Goal: Information Seeking & Learning: Get advice/opinions

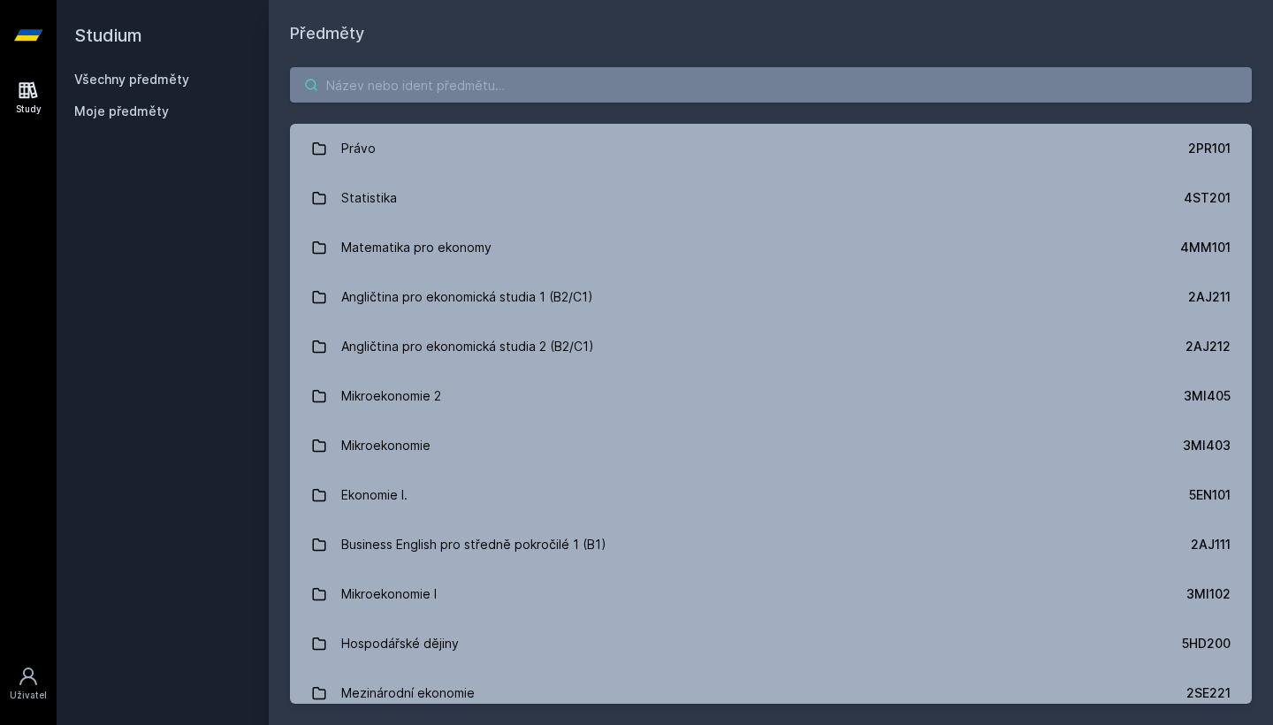
click at [964, 82] on input "search" at bounding box center [771, 84] width 962 height 35
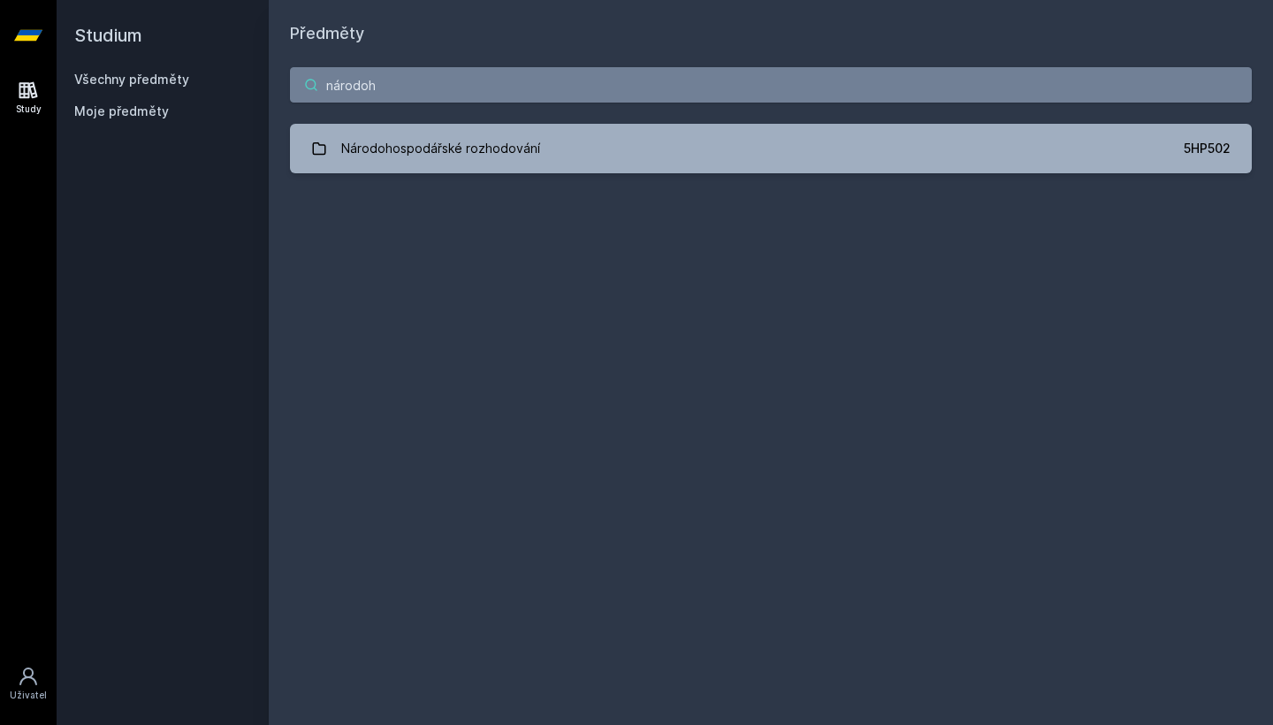
type input "národech"
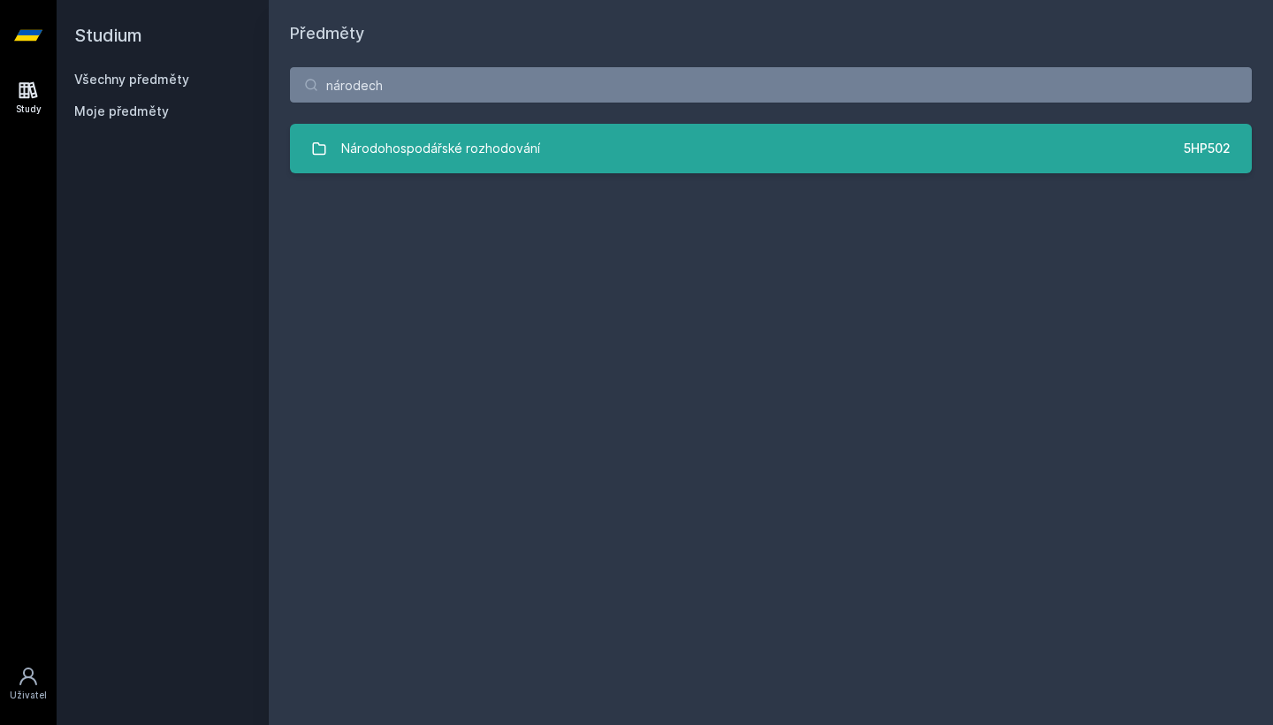
drag, startPoint x: 964, startPoint y: 82, endPoint x: 957, endPoint y: 126, distance: 44.8
click at [957, 126] on link "Národohospodářské rozhodování 5HP502" at bounding box center [771, 149] width 962 height 50
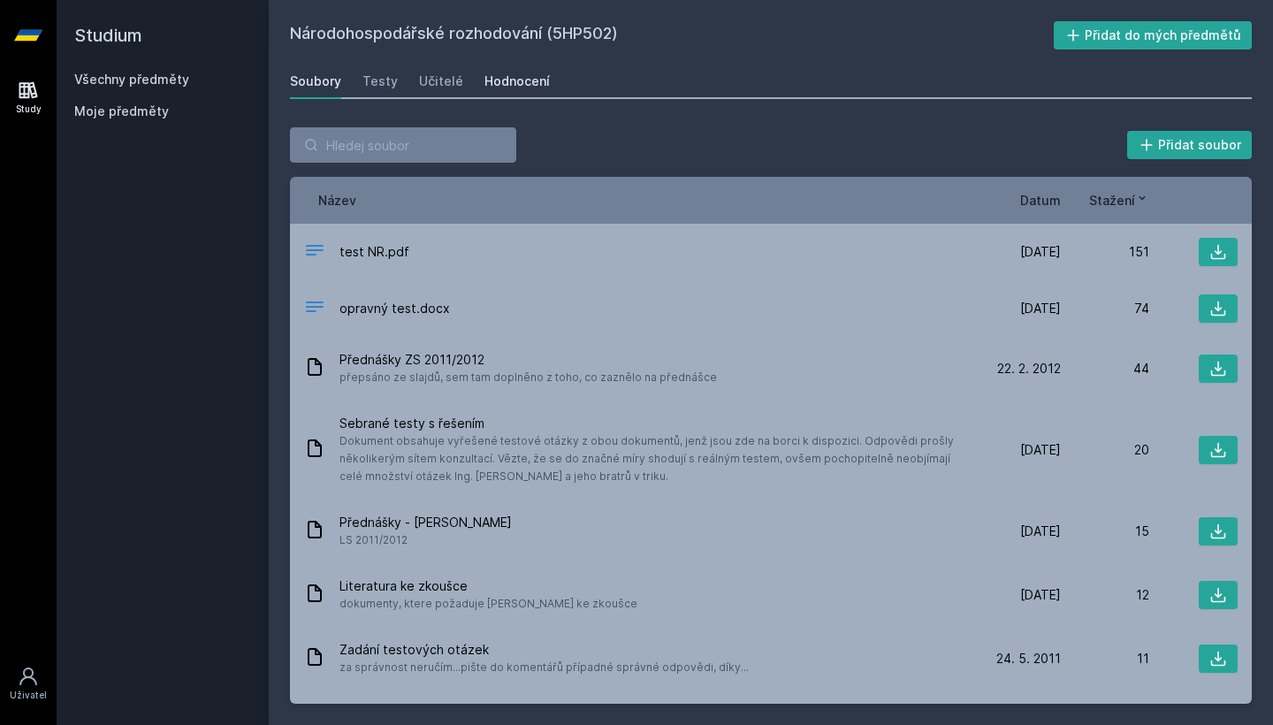
click at [531, 89] on div "Hodnocení" at bounding box center [516, 81] width 65 height 18
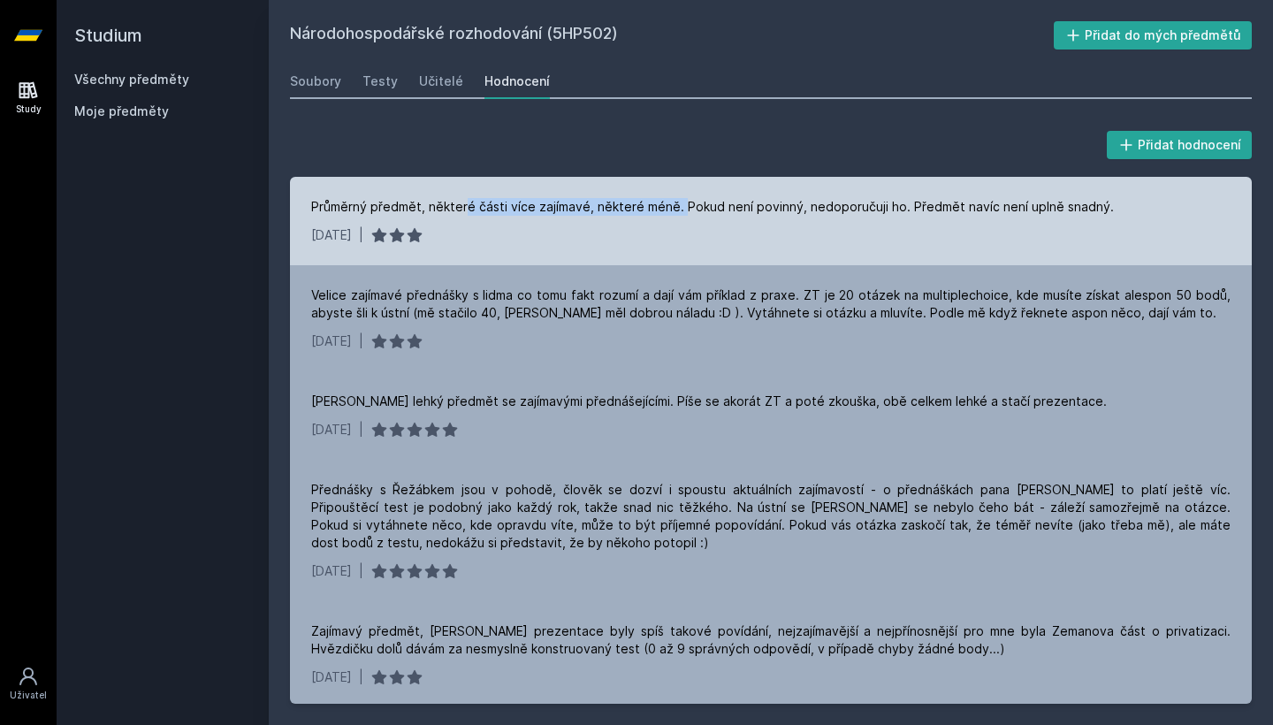
drag, startPoint x: 462, startPoint y: 203, endPoint x: 679, endPoint y: 210, distance: 216.7
click at [679, 210] on div "Průměrný předmět, některé části více zajímavé, některé méně. Pokud není povinný…" at bounding box center [712, 207] width 803 height 18
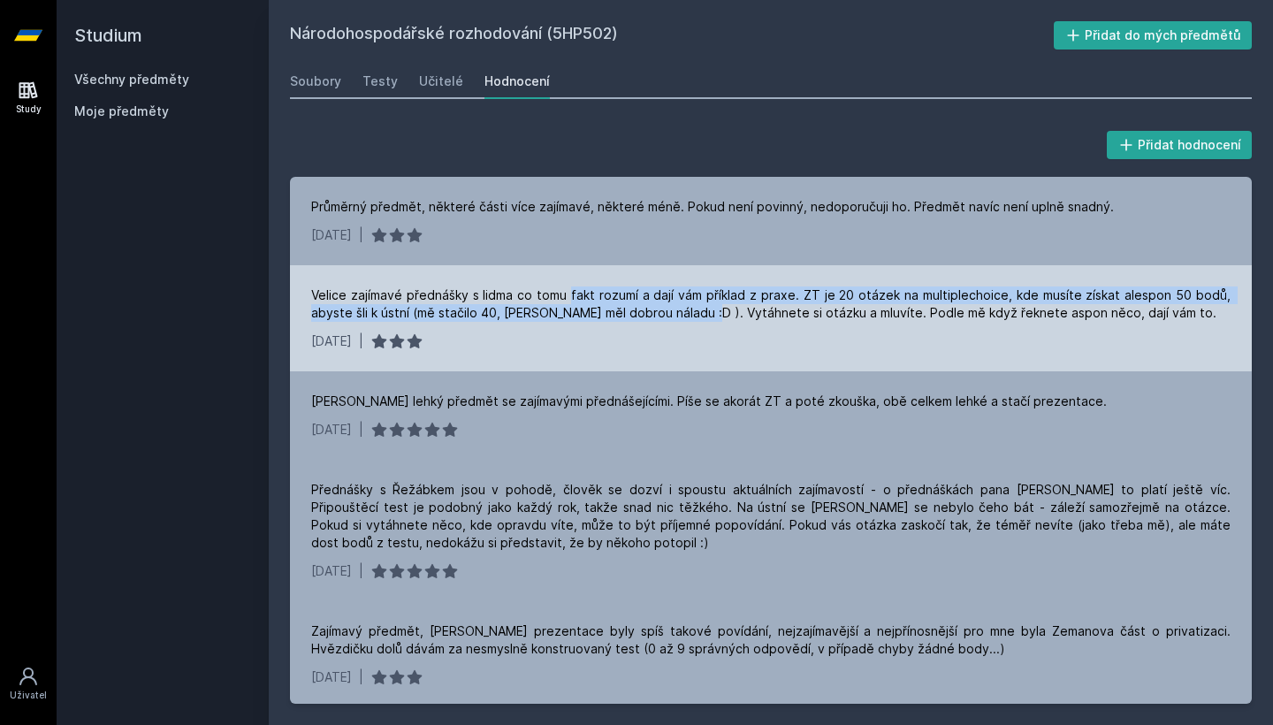
drag, startPoint x: 573, startPoint y: 291, endPoint x: 699, endPoint y: 317, distance: 129.2
click at [700, 317] on div "Velice zajímavé přednášky s lidma co tomu fakt rozumí a dají vám příklad z prax…" at bounding box center [770, 303] width 919 height 35
click at [699, 317] on div "Velice zajímavé přednášky s lidma co tomu fakt rozumí a dají vám příklad z prax…" at bounding box center [770, 303] width 919 height 35
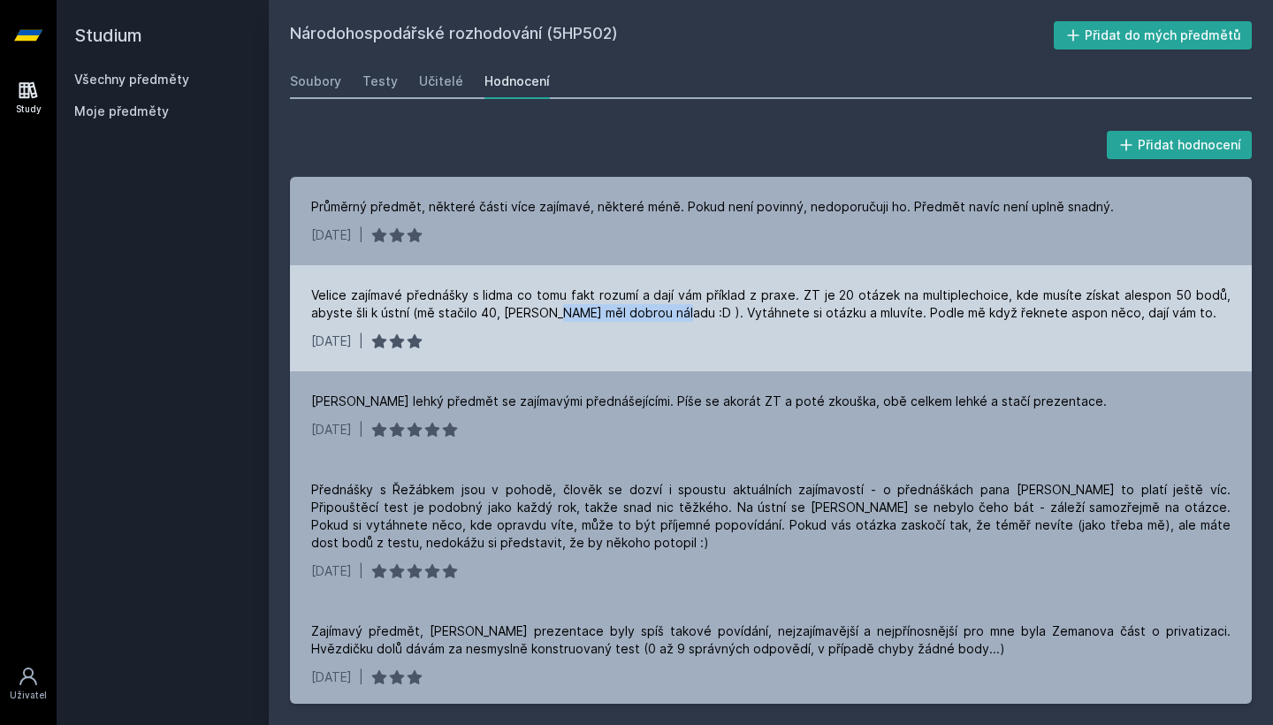
drag, startPoint x: 678, startPoint y: 313, endPoint x: 560, endPoint y: 313, distance: 118.5
click at [560, 313] on div "Velice zajímavé přednášky s lidma co tomu fakt rozumí a dají vám příklad z prax…" at bounding box center [770, 303] width 919 height 35
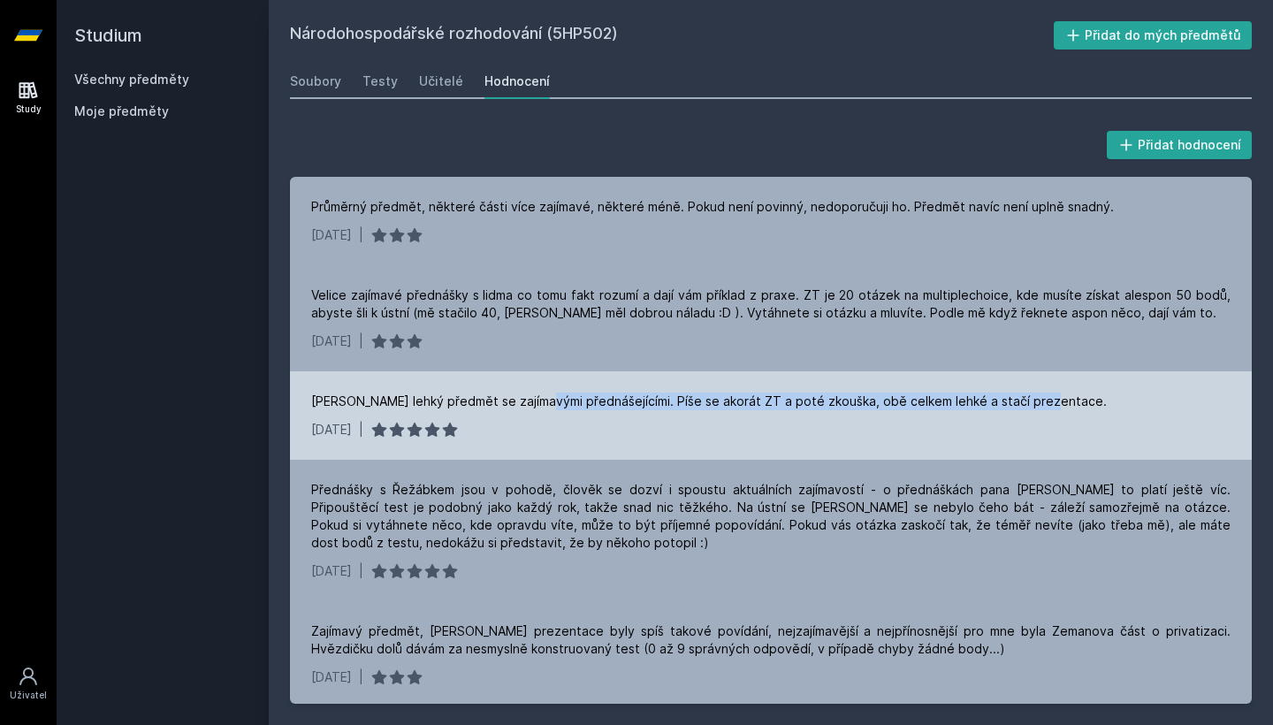
drag, startPoint x: 540, startPoint y: 402, endPoint x: 670, endPoint y: 411, distance: 130.3
click at [670, 411] on div "[PERSON_NAME] lehký předmět se zajímavými přednášejícími. Píše se akorát ZT a p…" at bounding box center [771, 415] width 962 height 88
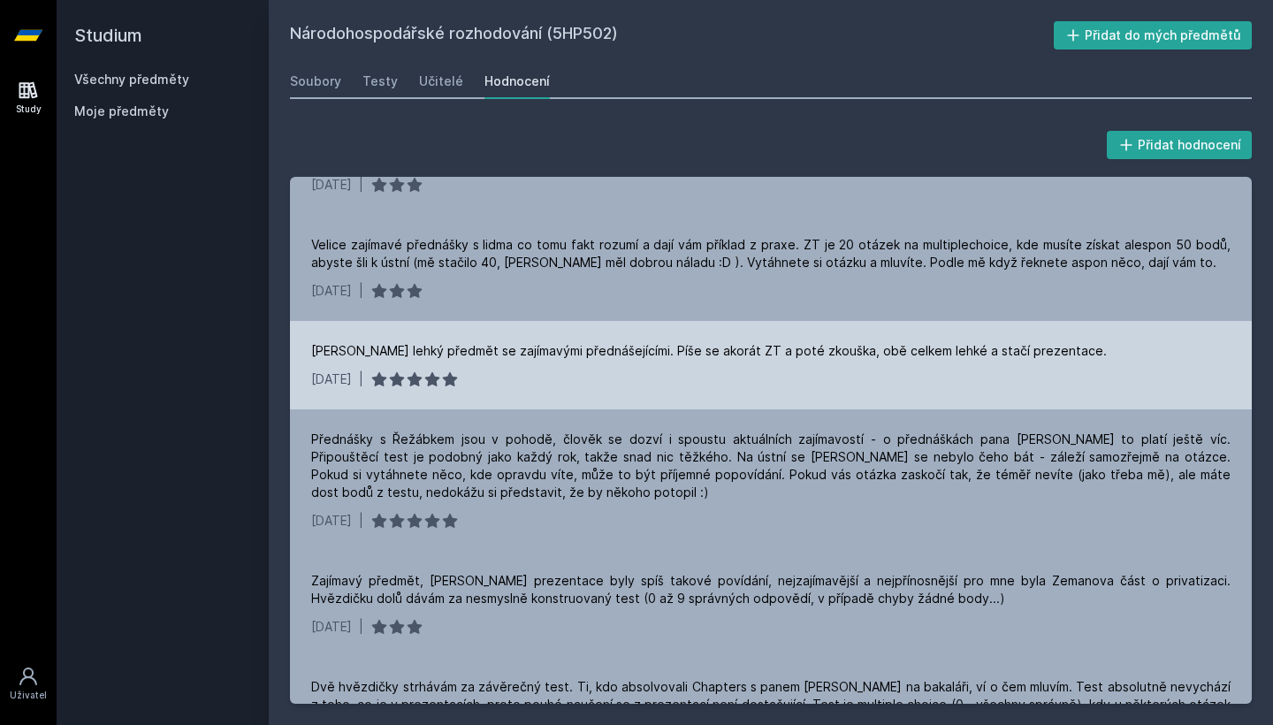
scroll to position [51, 0]
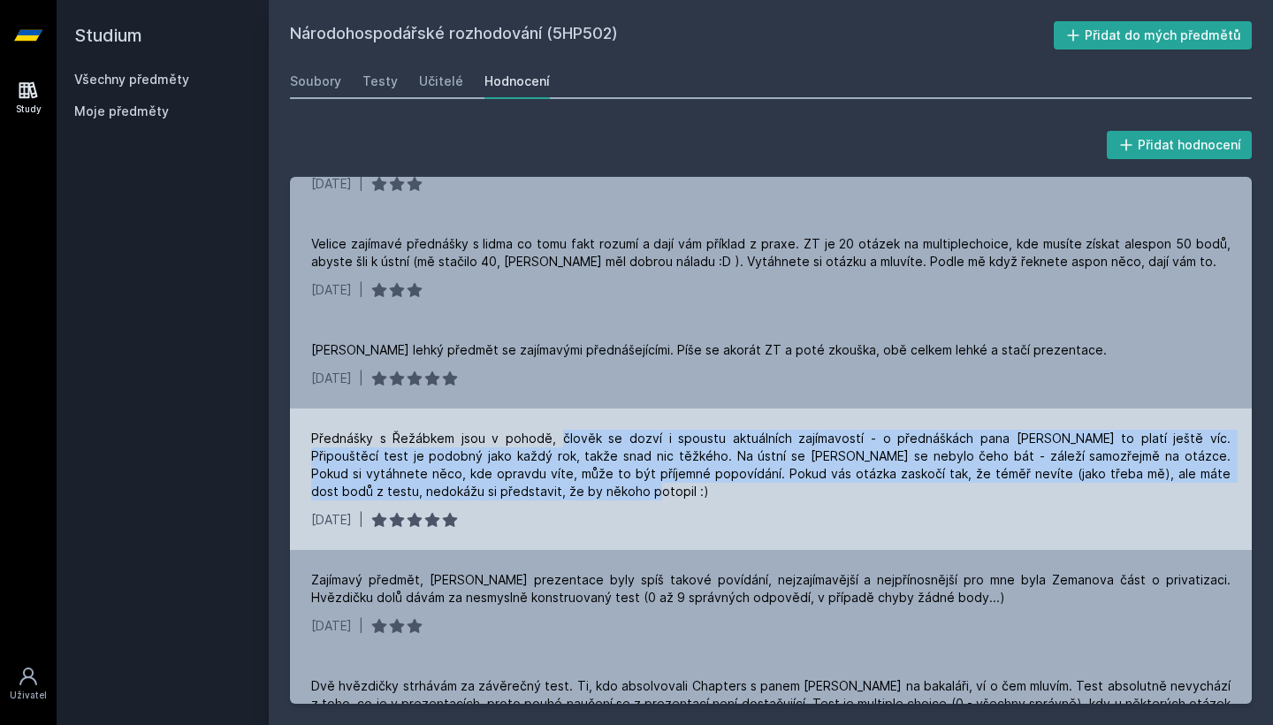
drag, startPoint x: 575, startPoint y: 486, endPoint x: 545, endPoint y: 435, distance: 59.4
click at [545, 435] on div "Přednášky s Řežábkem jsou v pohodě, člověk se dozví i spoustu aktuálních zajíma…" at bounding box center [770, 465] width 919 height 71
drag, startPoint x: 545, startPoint y: 435, endPoint x: 529, endPoint y: 498, distance: 64.8
click at [529, 498] on div "Přednášky s Řežábkem jsou v pohodě, člověk se dozví i spoustu aktuálních zajíma…" at bounding box center [770, 465] width 919 height 71
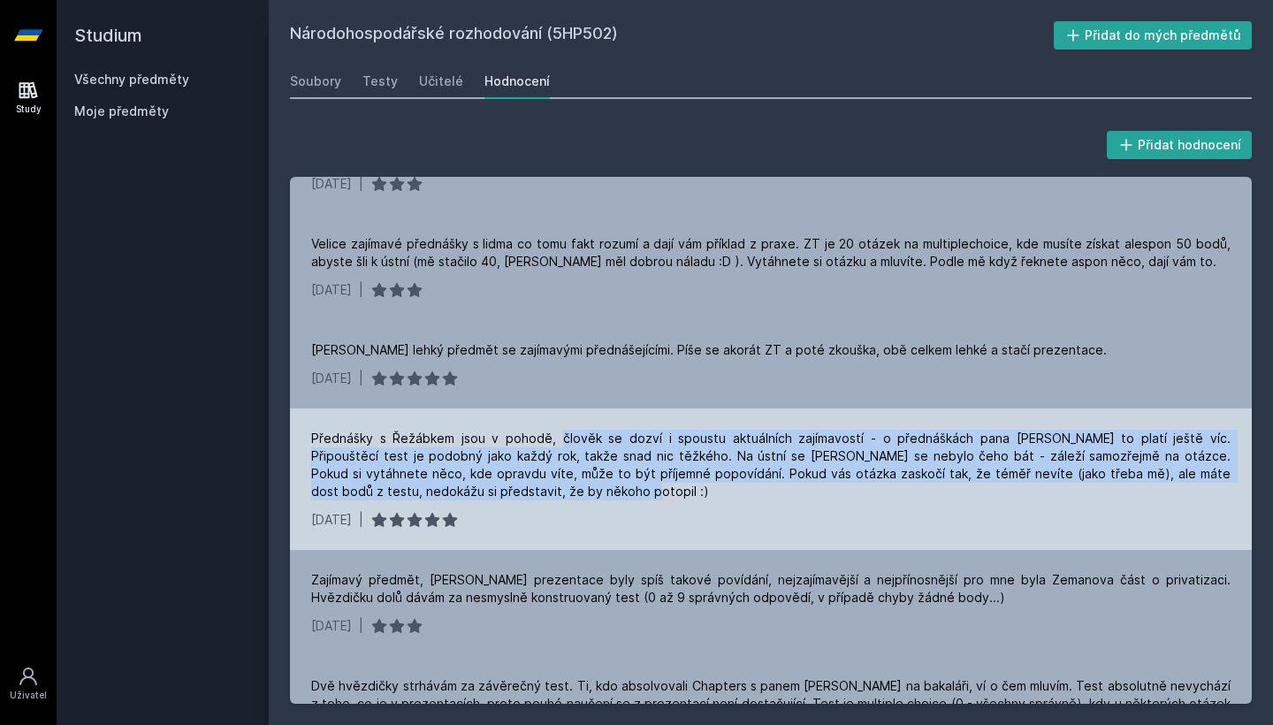
click at [529, 498] on div "Přednášky s Řežábkem jsou v pohodě, člověk se dozví i spoustu aktuálních zajíma…" at bounding box center [770, 465] width 919 height 71
drag, startPoint x: 529, startPoint y: 498, endPoint x: 322, endPoint y: 426, distance: 218.9
click at [322, 426] on div "Přednášky s Řežábkem jsou v pohodě, člověk se dozví i spoustu aktuálních zajíma…" at bounding box center [771, 478] width 962 height 141
click at [410, 439] on div "Přednášky s Řežábkem jsou v pohodě, člověk se dozví i spoustu aktuálních zajíma…" at bounding box center [770, 465] width 919 height 71
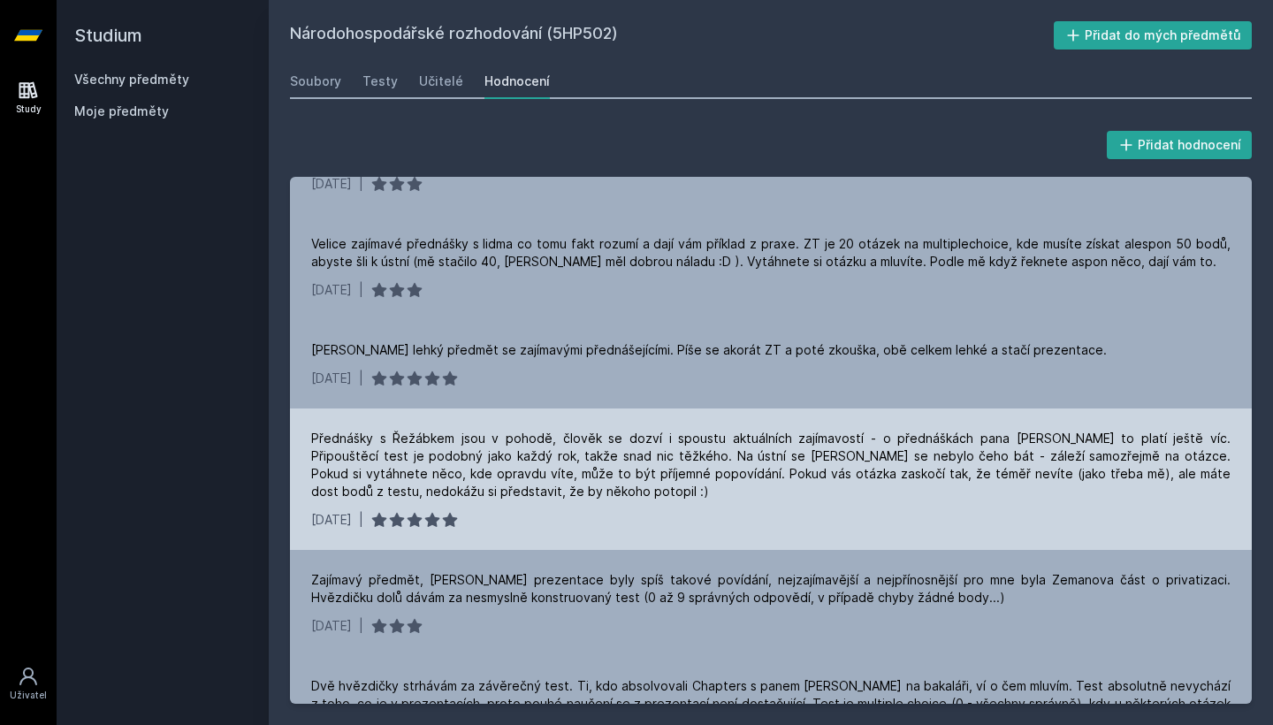
click at [410, 438] on div "Přednášky s Řežábkem jsou v pohodě, člověk se dozví i spoustu aktuálních zajíma…" at bounding box center [770, 465] width 919 height 71
click at [412, 452] on div "Přednášky s Řežábkem jsou v pohodě, člověk se dozví i spoustu aktuálních zajíma…" at bounding box center [770, 465] width 919 height 71
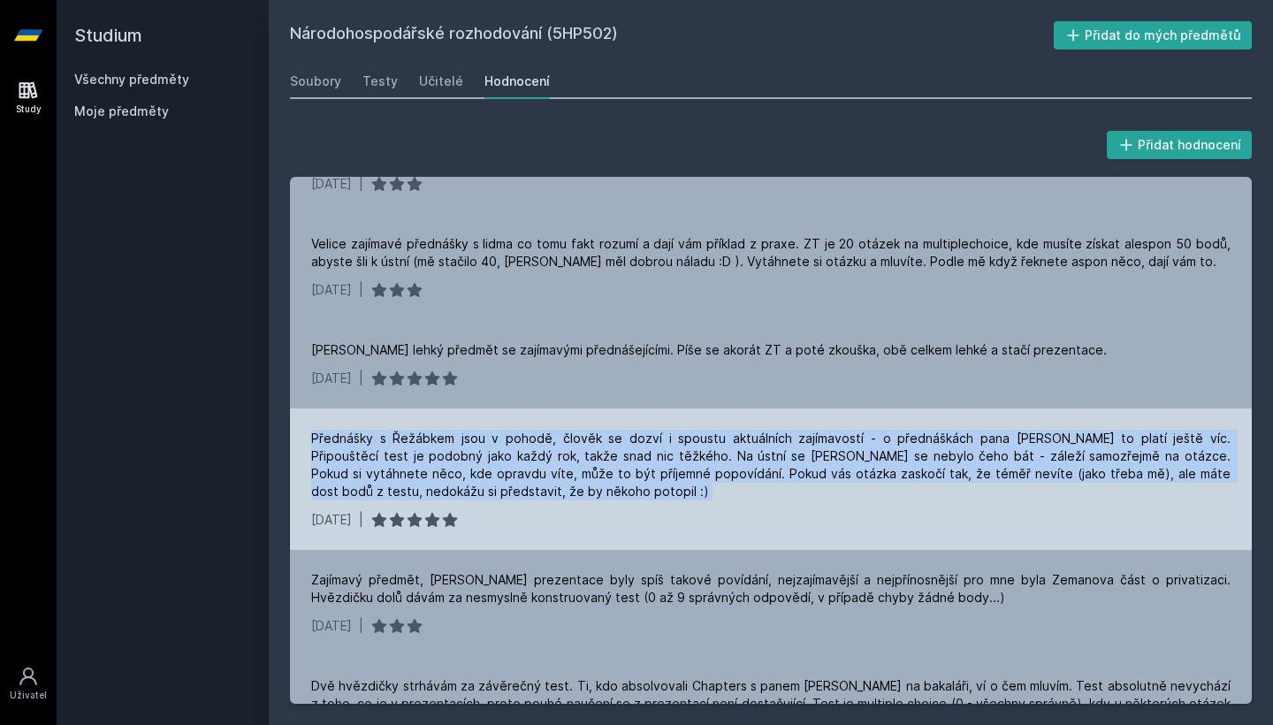
click at [412, 452] on div "Přednášky s Řežábkem jsou v pohodě, člověk se dozví i spoustu aktuálních zajíma…" at bounding box center [770, 465] width 919 height 71
click at [505, 457] on div "Přednášky s Řežábkem jsou v pohodě, člověk se dozví i spoustu aktuálních zajíma…" at bounding box center [770, 465] width 919 height 71
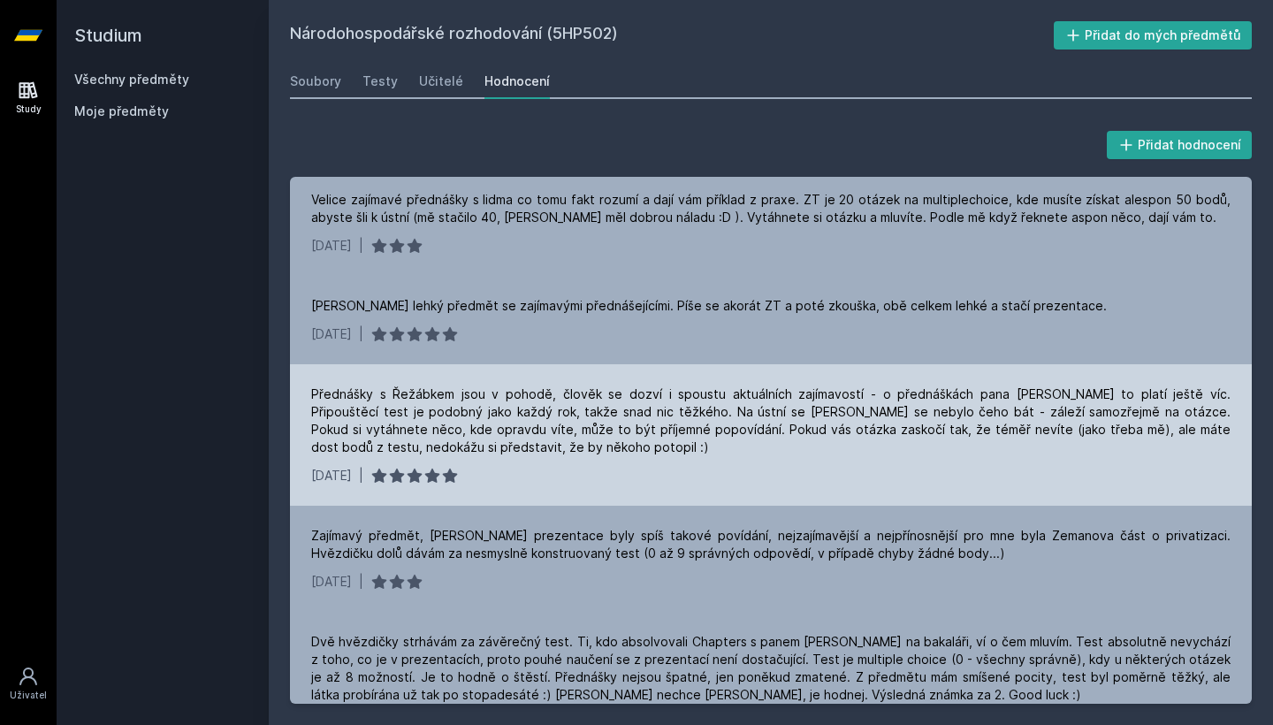
scroll to position [114, 0]
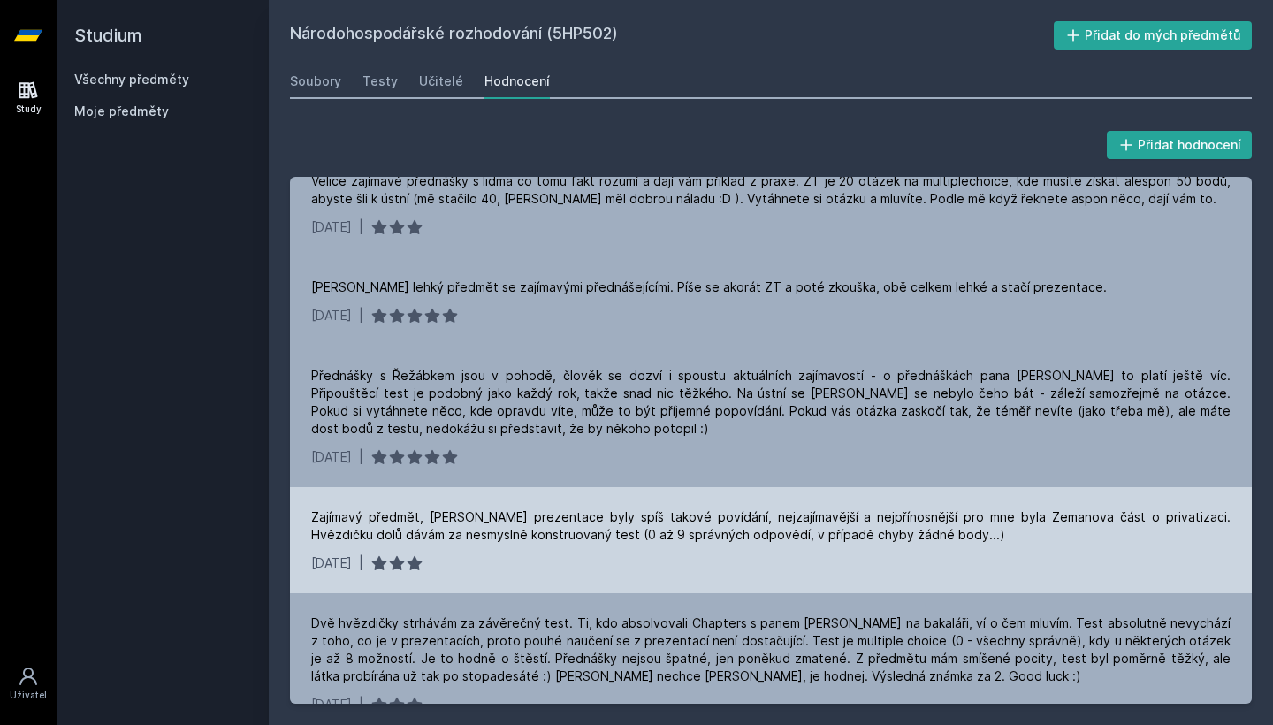
click at [505, 529] on div "Zajímavý předmět, [PERSON_NAME] prezentace byly spíš takové povídání, nejzajíma…" at bounding box center [770, 525] width 919 height 35
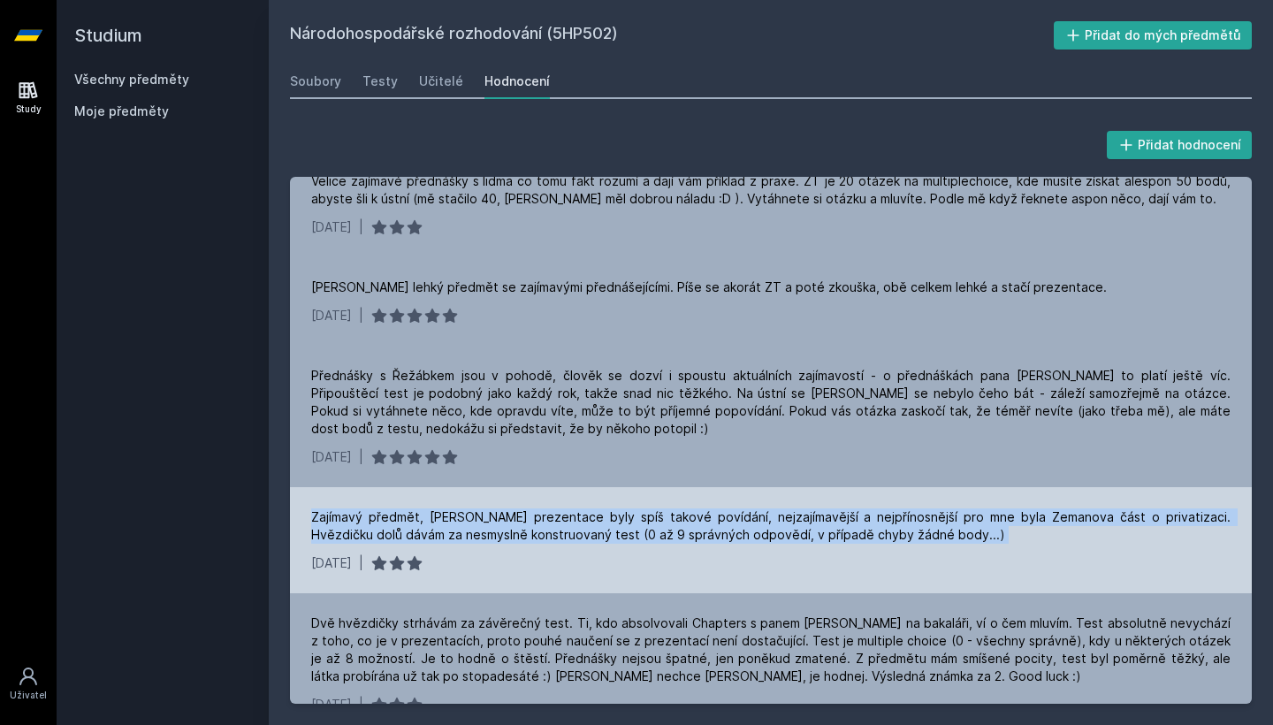
click at [505, 529] on div "Zajímavý předmět, [PERSON_NAME] prezentace byly spíš takové povídání, nejzajíma…" at bounding box center [770, 525] width 919 height 35
click at [508, 529] on div "Zajímavý předmět, [PERSON_NAME] prezentace byly spíš takové povídání, nejzajíma…" at bounding box center [770, 525] width 919 height 35
drag, startPoint x: 510, startPoint y: 516, endPoint x: 555, endPoint y: 531, distance: 47.5
click at [555, 531] on div "Zajímavý předmět, [PERSON_NAME] prezentace byly spíš takové povídání, nejzajíma…" at bounding box center [770, 525] width 919 height 35
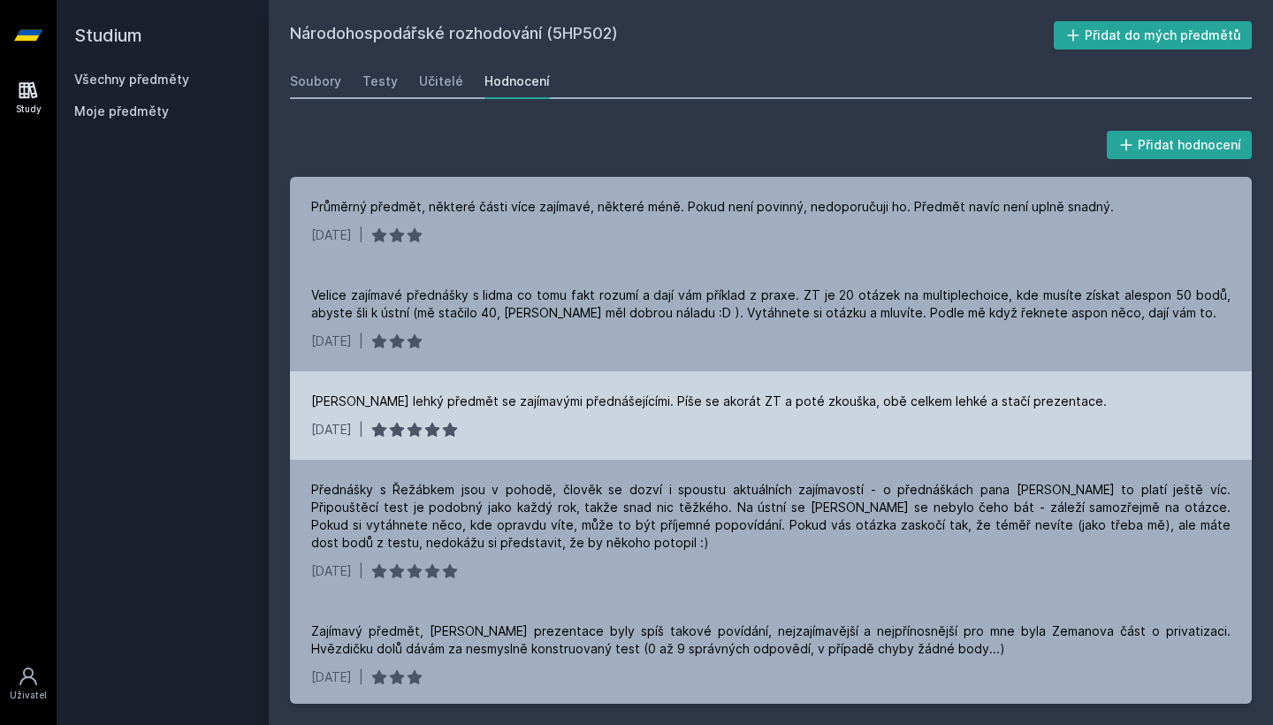
scroll to position [0, 0]
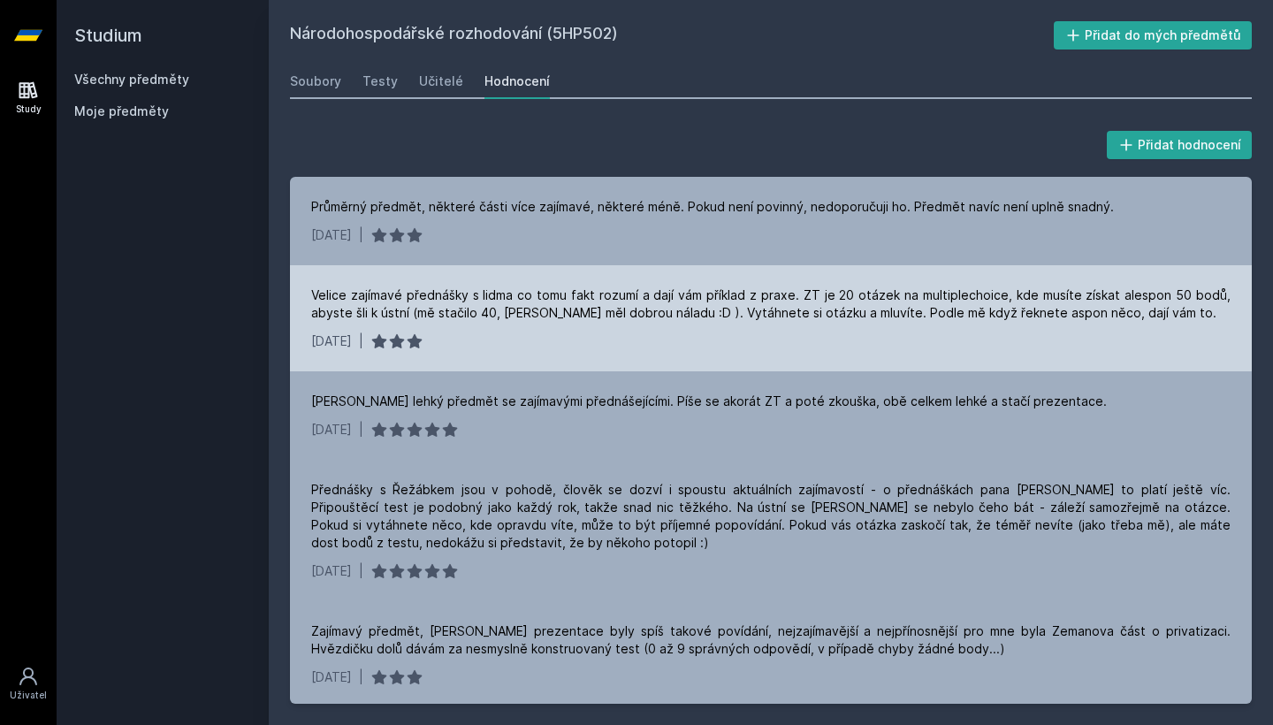
click at [595, 339] on div "[DATE] |" at bounding box center [770, 341] width 919 height 18
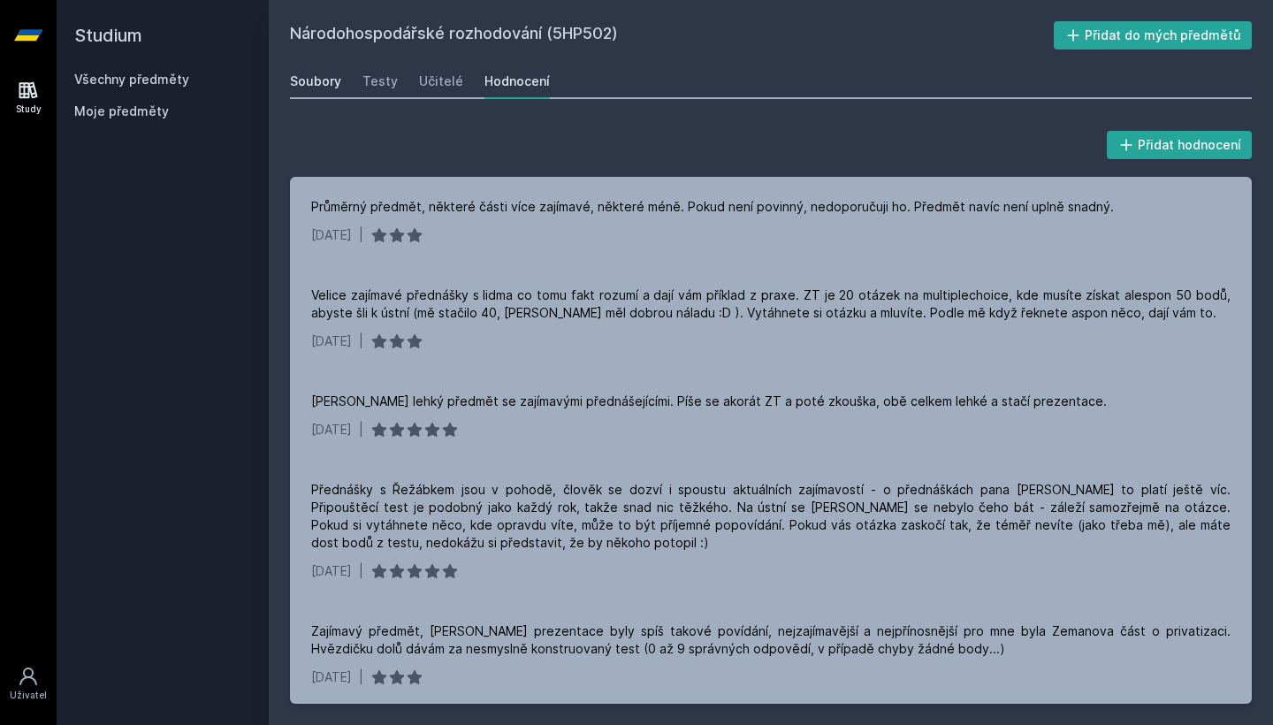
click at [329, 73] on div "Soubory" at bounding box center [315, 81] width 51 height 18
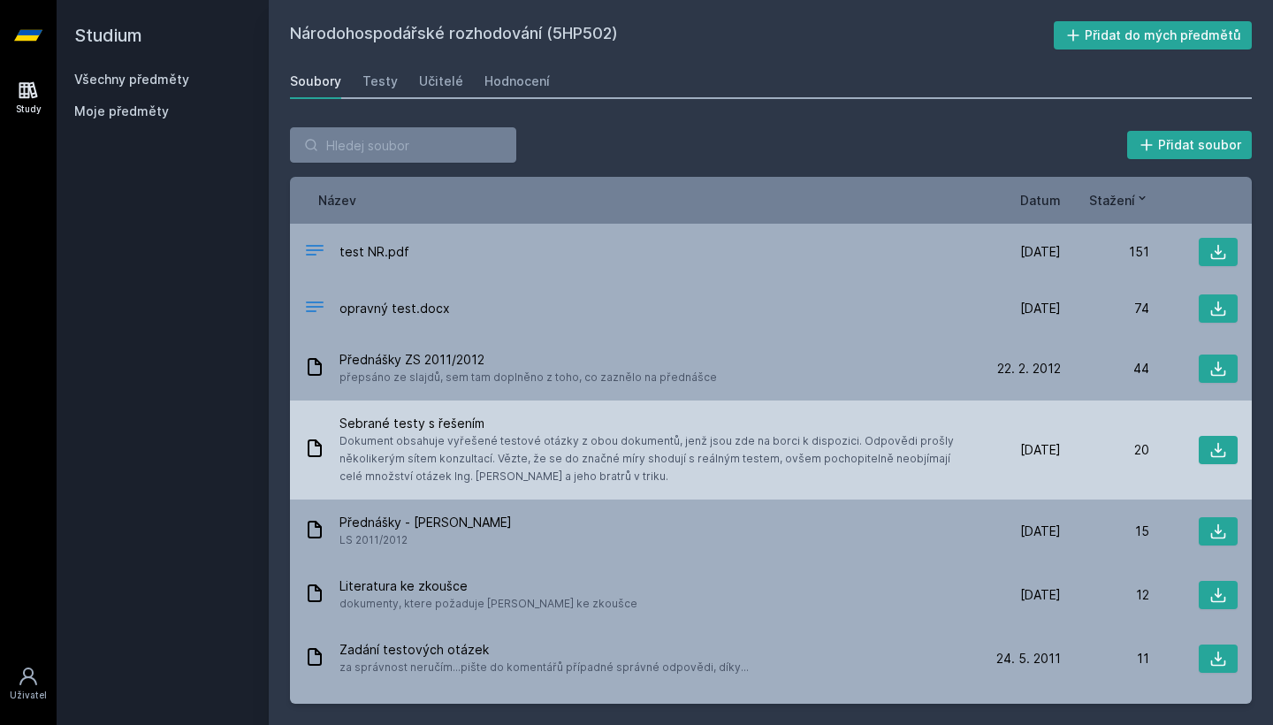
drag, startPoint x: 606, startPoint y: 483, endPoint x: 473, endPoint y: 436, distance: 140.6
click at [473, 436] on span "Dokument obsahuje vyřešené testové otázky z obou dokumentů, jenž jsou zde na bo…" at bounding box center [652, 458] width 626 height 53
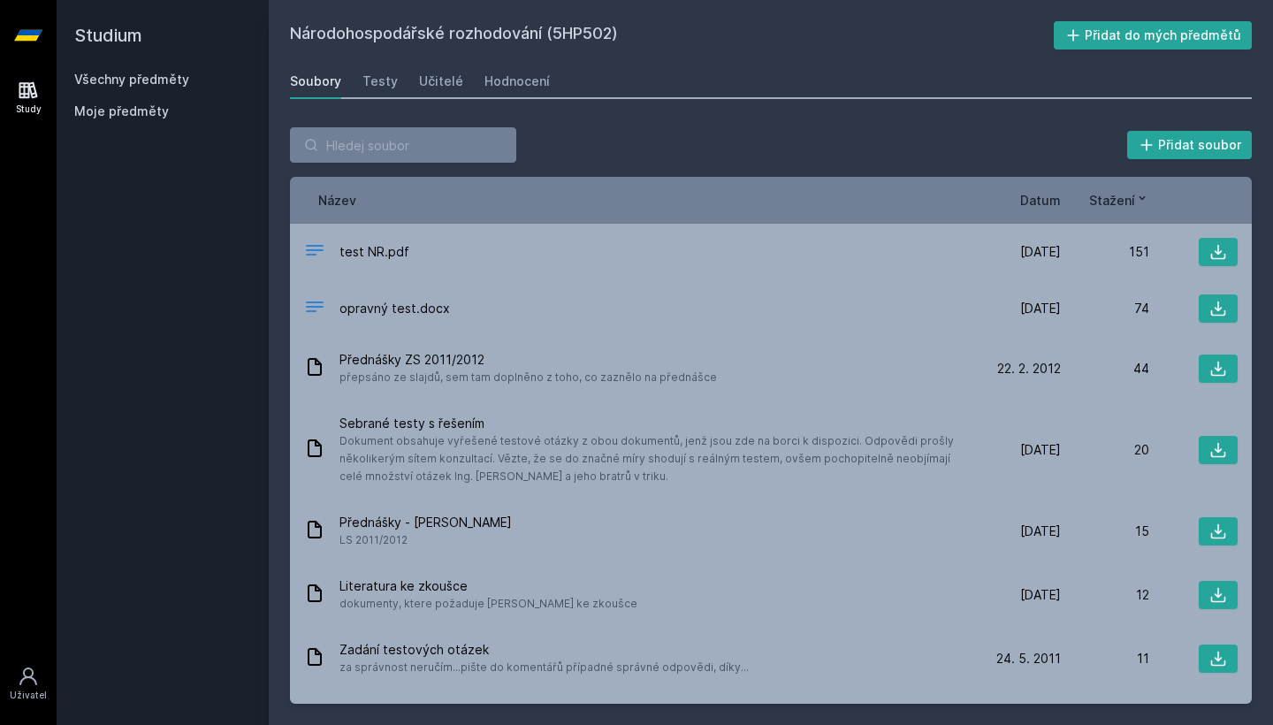
click at [395, 84] on div "Soubory Testy Učitelé Hodnocení" at bounding box center [771, 81] width 962 height 35
click at [371, 76] on div "Testy" at bounding box center [379, 81] width 35 height 18
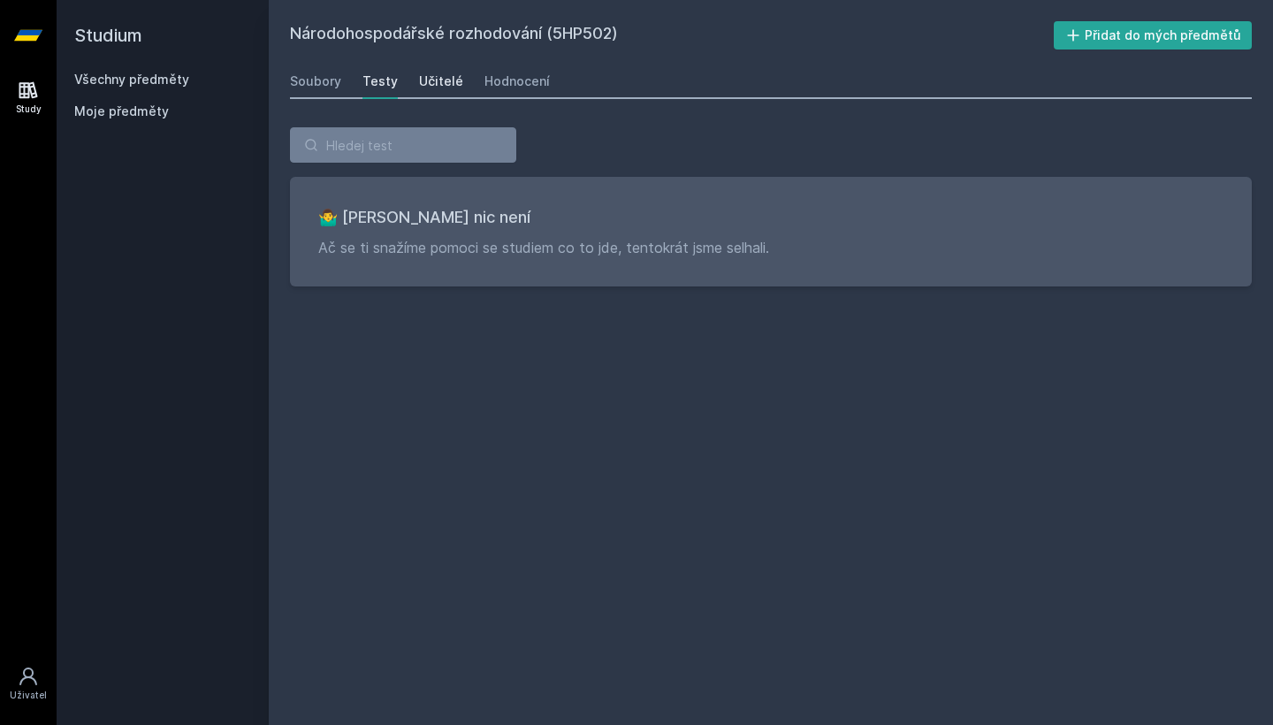
click at [440, 80] on div "Učitelé" at bounding box center [441, 81] width 44 height 18
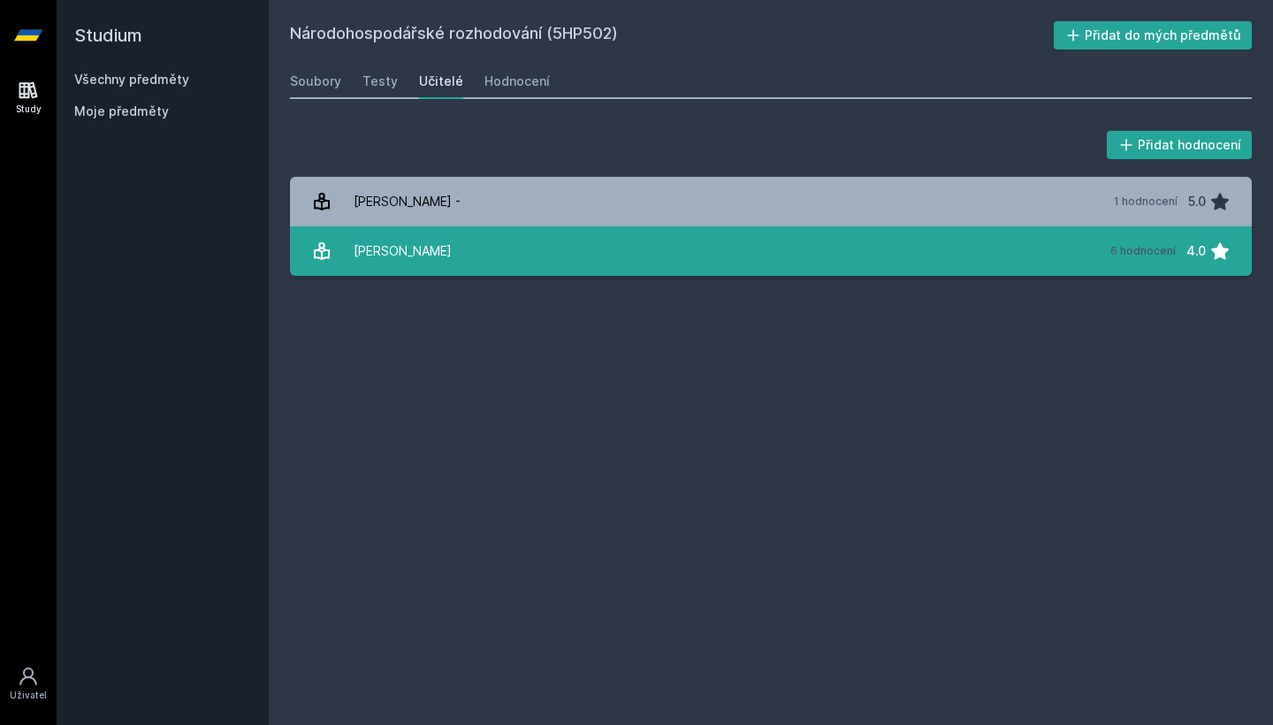
click at [526, 237] on link "[PERSON_NAME] 6 hodnocení 4.0" at bounding box center [771, 251] width 962 height 50
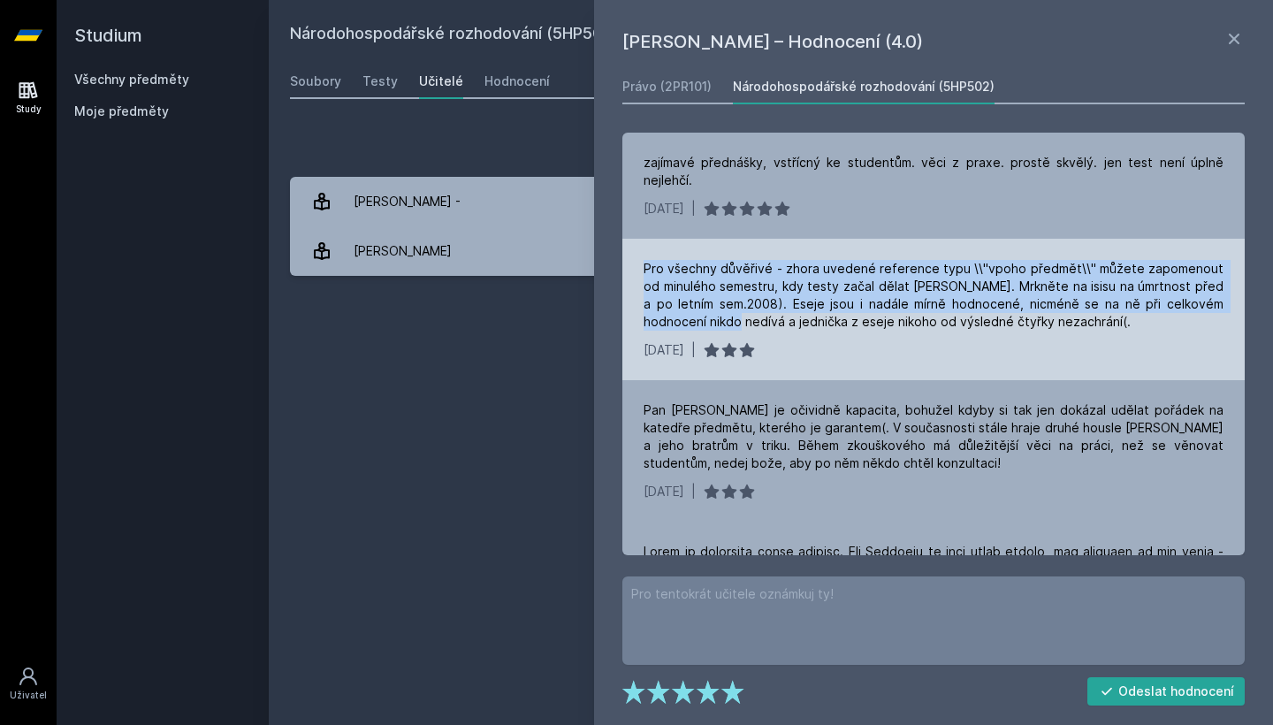
drag, startPoint x: 687, startPoint y: 238, endPoint x: 682, endPoint y: 303, distance: 65.6
click at [682, 303] on div "Pro všechny důvěřivé - zhora uvedené reference typu \\"vpoho předmět\\" můžete …" at bounding box center [933, 309] width 622 height 141
click at [682, 303] on div "Pro všechny důvěřivé - zhora uvedené reference typu \\"vpoho předmět\\" můžete …" at bounding box center [934, 295] width 580 height 71
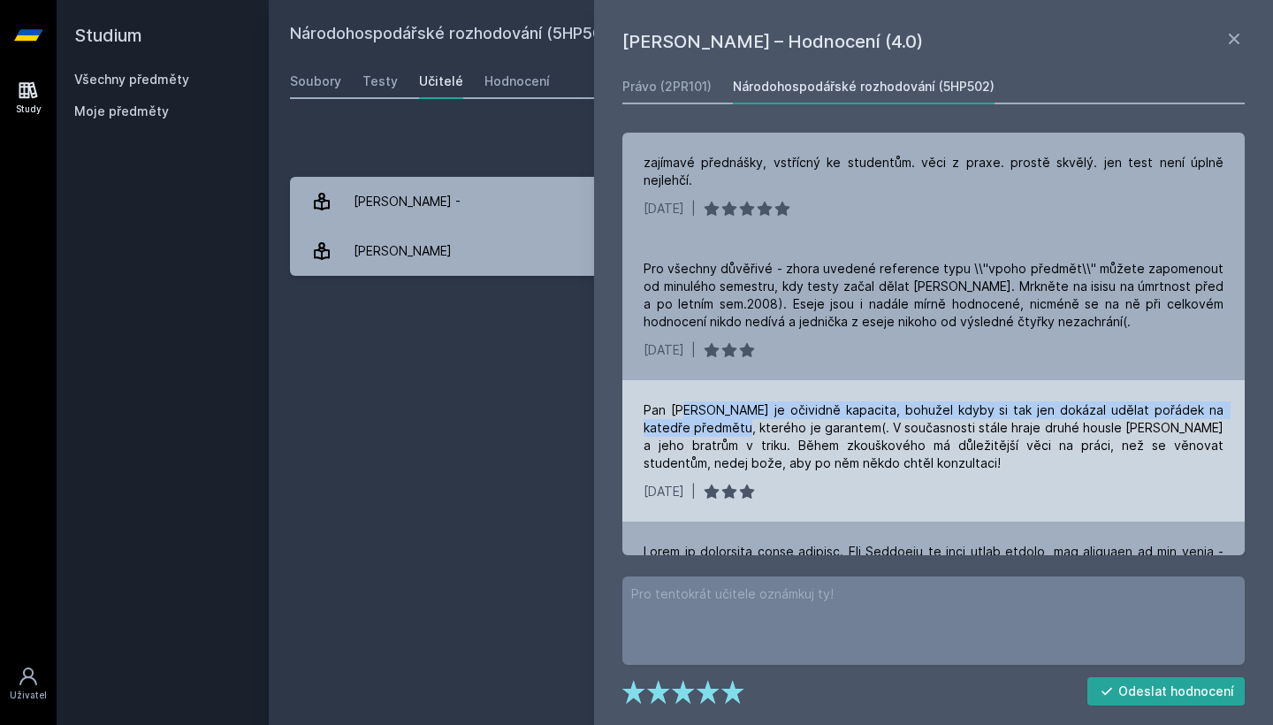
drag, startPoint x: 683, startPoint y: 397, endPoint x: 698, endPoint y: 408, distance: 18.4
click at [698, 408] on div "Pan [PERSON_NAME] je očividně kapacita, bohužel kdyby si tak jen dokázal udělat…" at bounding box center [934, 436] width 580 height 71
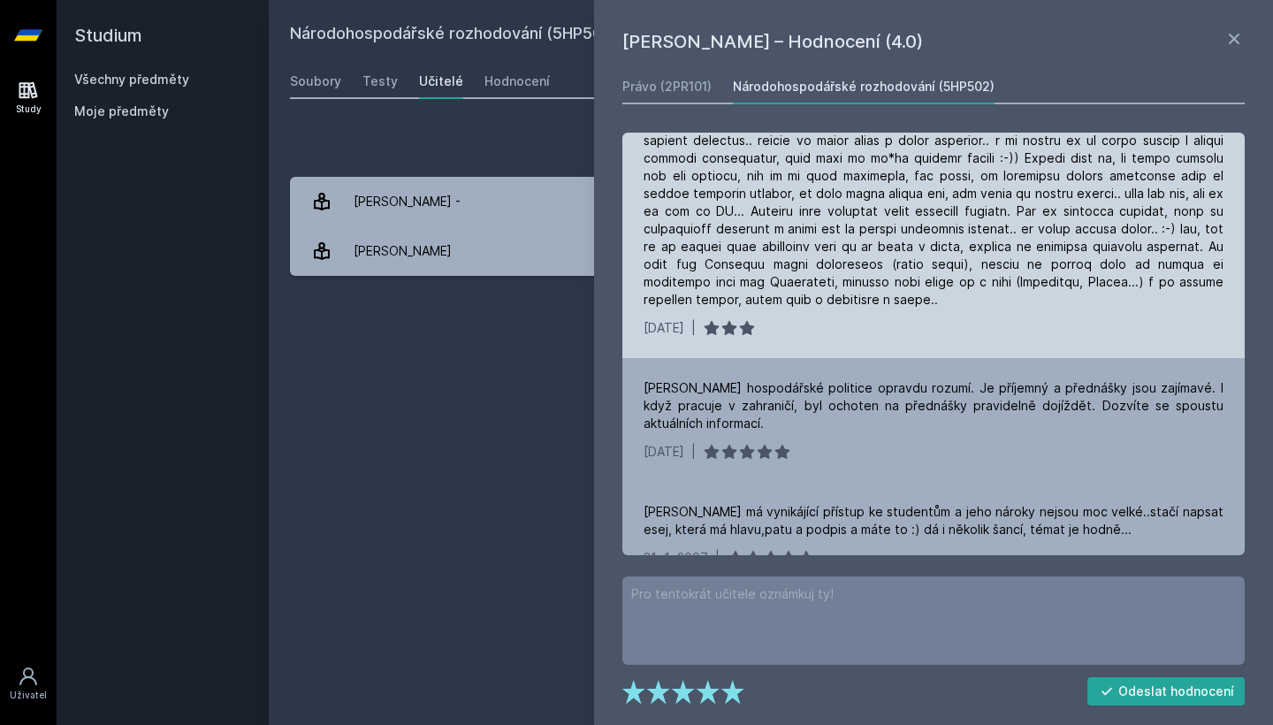
scroll to position [536, 0]
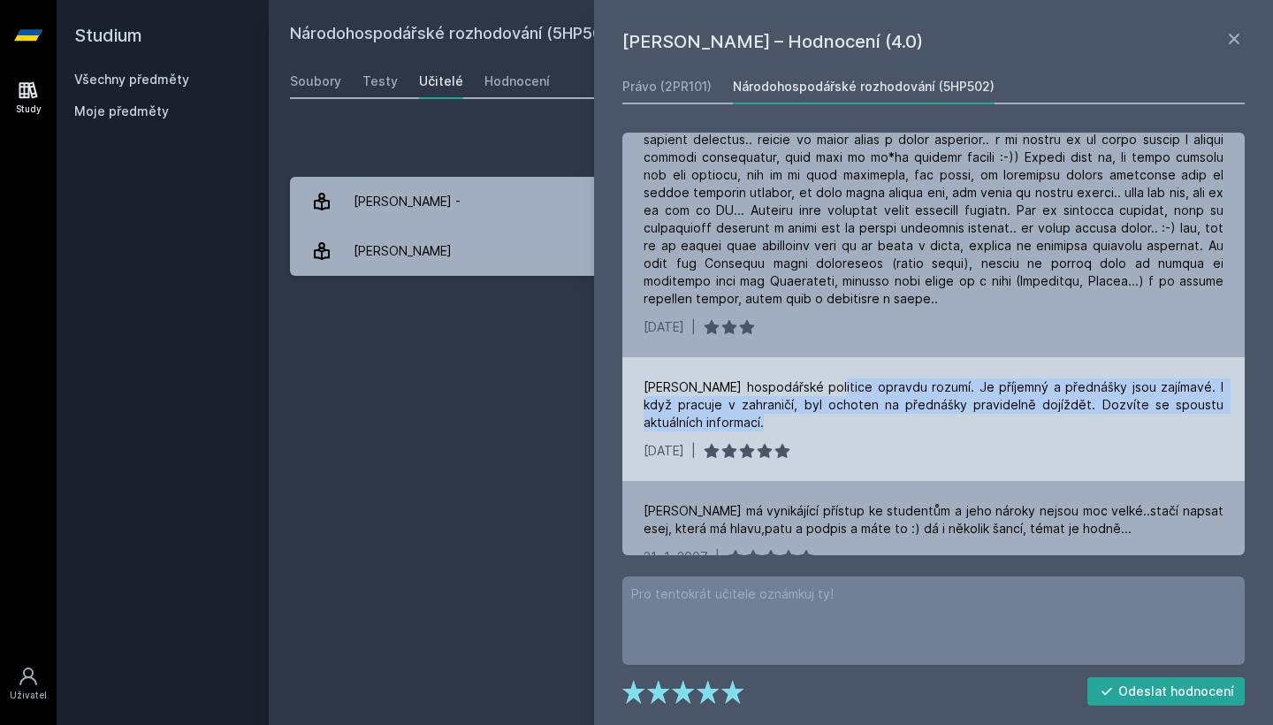
drag, startPoint x: 827, startPoint y: 371, endPoint x: 832, endPoint y: 398, distance: 27.0
click at [832, 398] on div "[PERSON_NAME] hospodářské politice opravdu rozumí. Je příjemný a přednášky jsou…" at bounding box center [934, 404] width 580 height 53
drag, startPoint x: 832, startPoint y: 398, endPoint x: 806, endPoint y: 368, distance: 39.5
click at [806, 378] on div "[PERSON_NAME] hospodářské politice opravdu rozumí. Je příjemný a přednášky jsou…" at bounding box center [934, 404] width 580 height 53
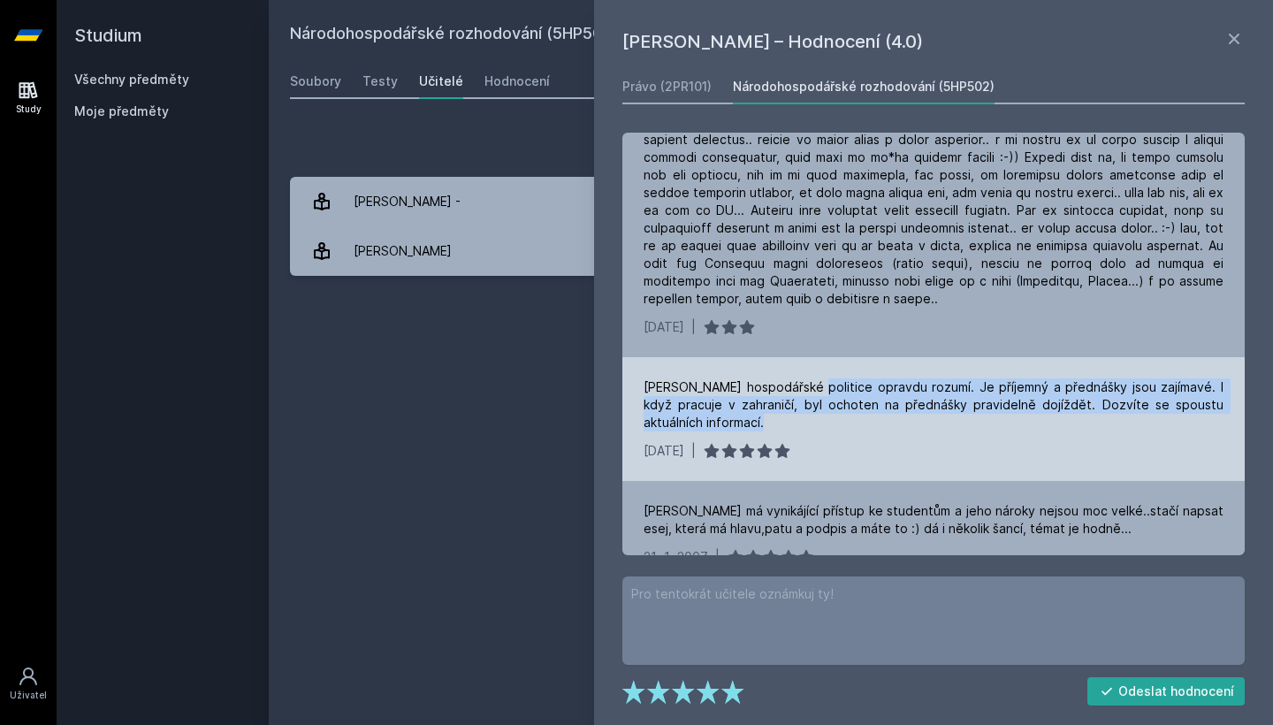
click at [806, 378] on div "[PERSON_NAME] hospodářské politice opravdu rozumí. Je příjemný a přednášky jsou…" at bounding box center [934, 404] width 580 height 53
drag, startPoint x: 806, startPoint y: 368, endPoint x: 776, endPoint y: 403, distance: 46.4
click at [776, 403] on div "[PERSON_NAME] hospodářské politice opravdu rozumí. Je příjemný a přednášky jsou…" at bounding box center [934, 404] width 580 height 53
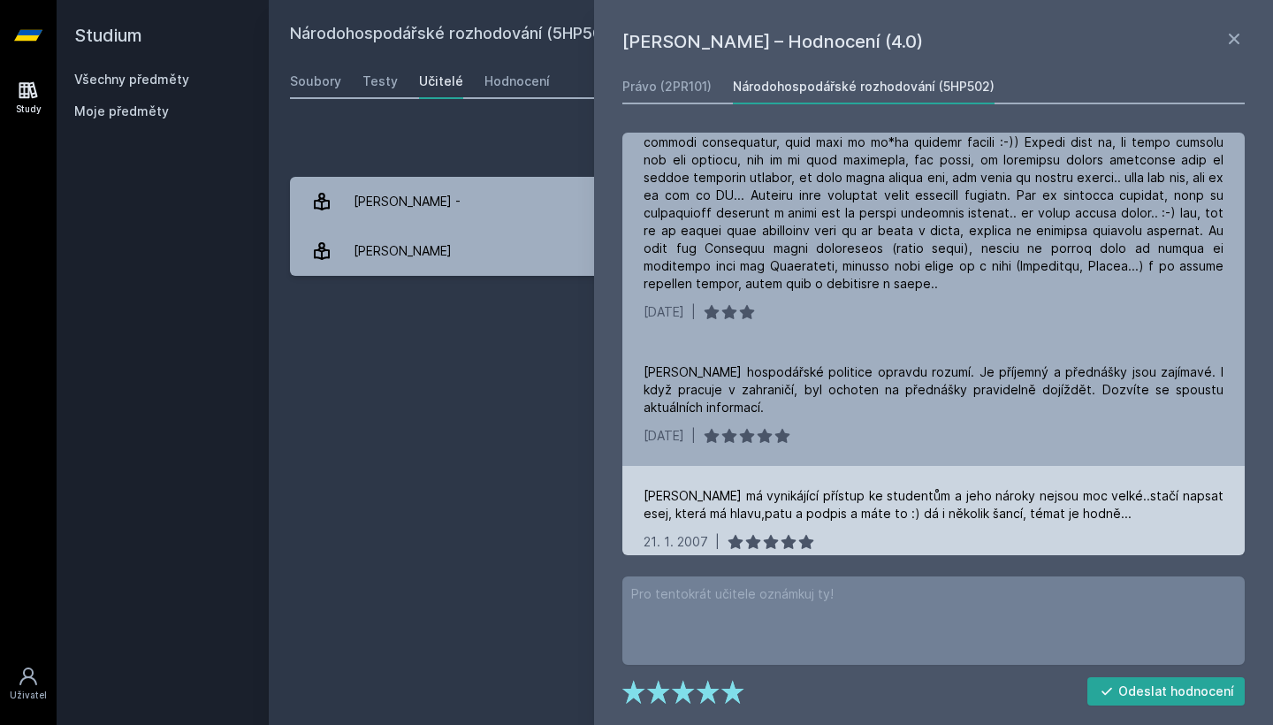
scroll to position [550, 0]
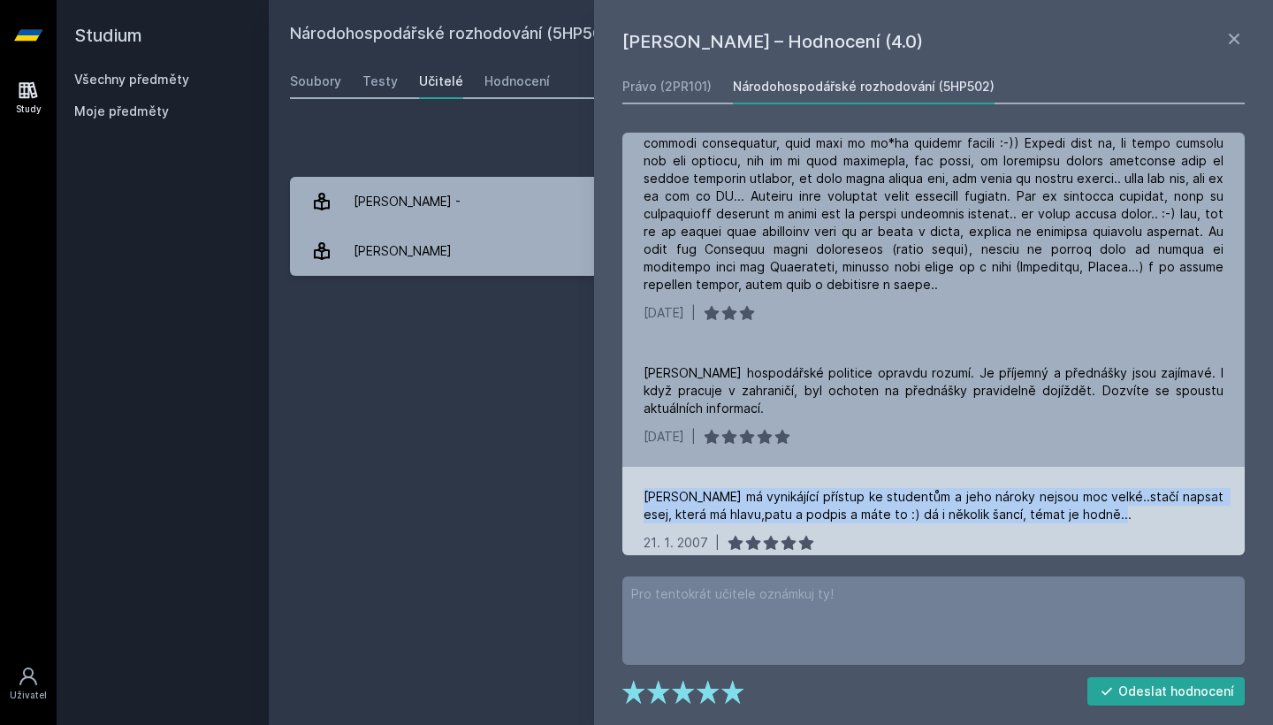
drag, startPoint x: 643, startPoint y: 479, endPoint x: 1084, endPoint y: 504, distance: 441.9
click at [1084, 504] on div "[PERSON_NAME] má vynikájící přístup ke studentům a jeho nároky nejsou moc velké…" at bounding box center [933, 520] width 622 height 106
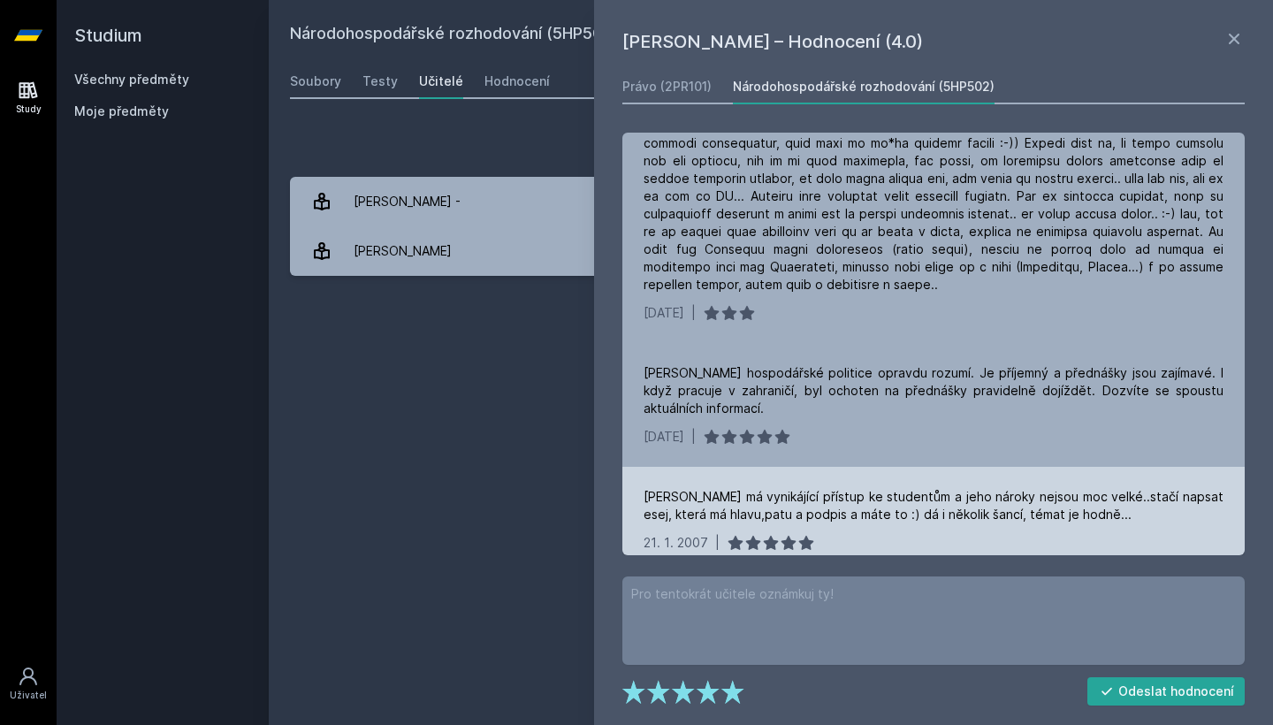
click at [1093, 502] on div "[PERSON_NAME] má vynikájící přístup ke studentům a jeho nároky nejsou moc velké…" at bounding box center [934, 505] width 580 height 35
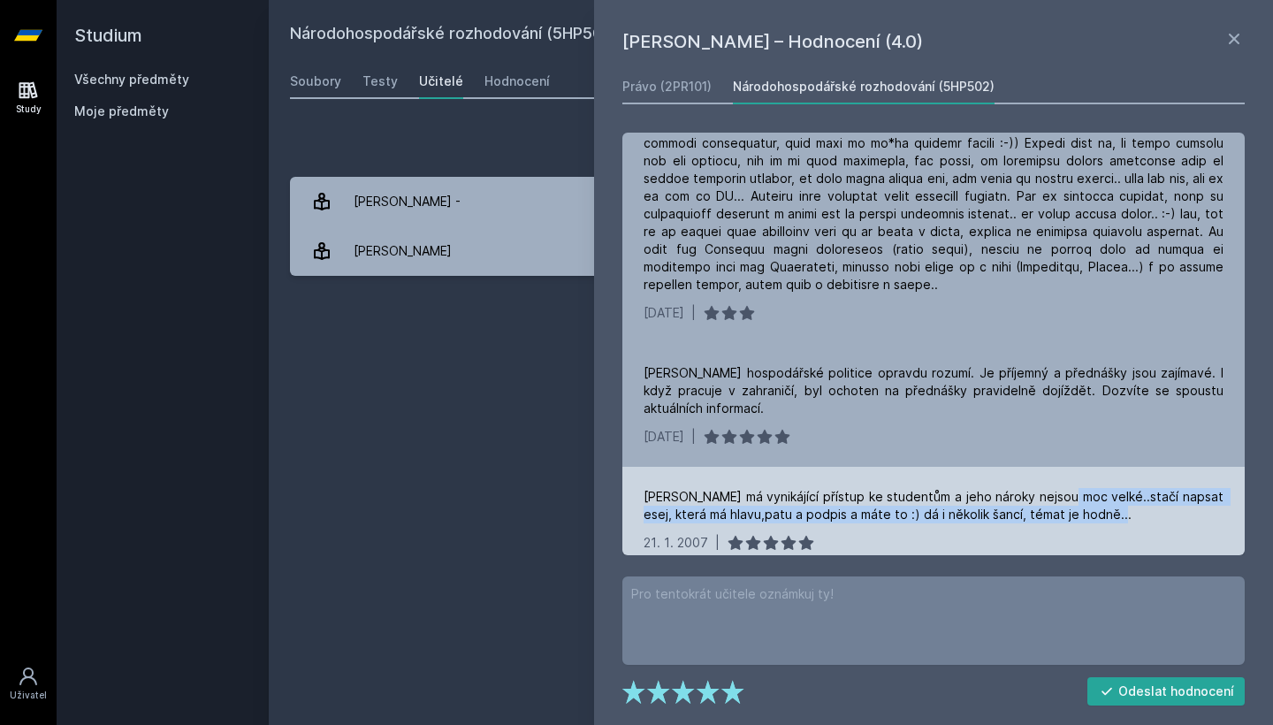
drag, startPoint x: 1093, startPoint y: 502, endPoint x: 1058, endPoint y: 484, distance: 38.7
click at [1058, 488] on div "[PERSON_NAME] má vynikájící přístup ke studentům a jeho nároky nejsou moc velké…" at bounding box center [934, 505] width 580 height 35
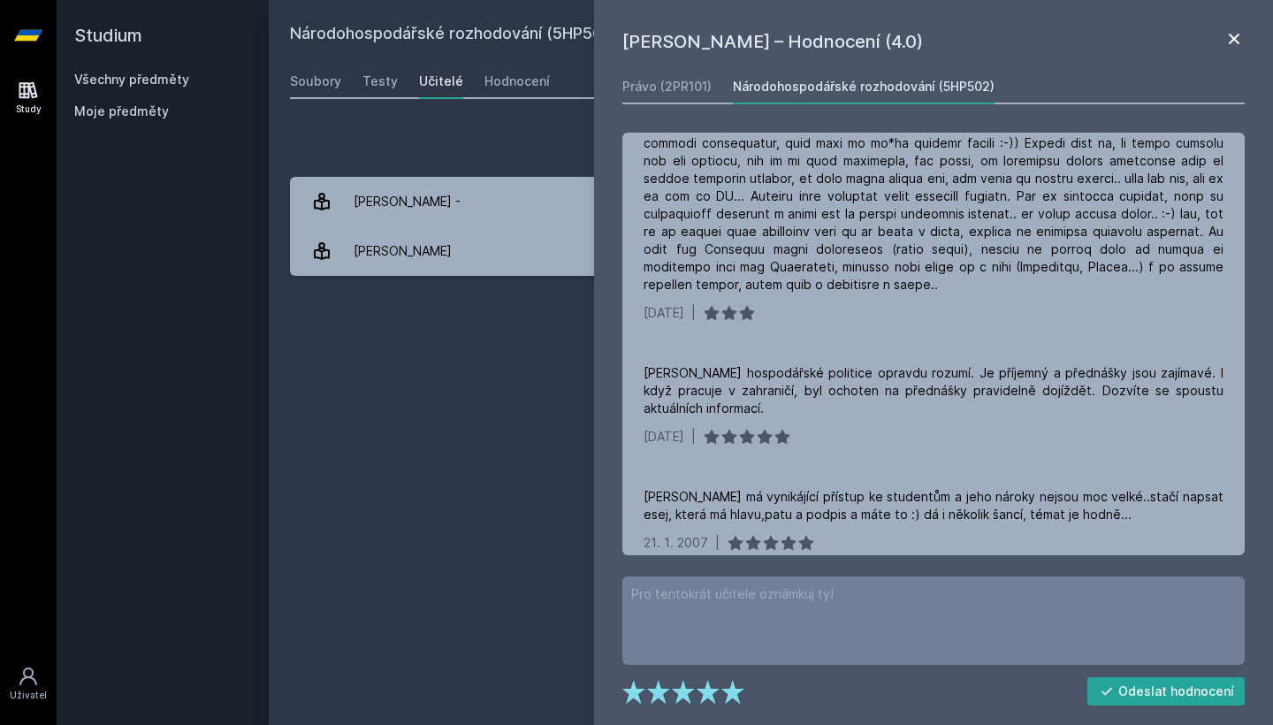
click at [1236, 47] on icon at bounding box center [1234, 38] width 21 height 21
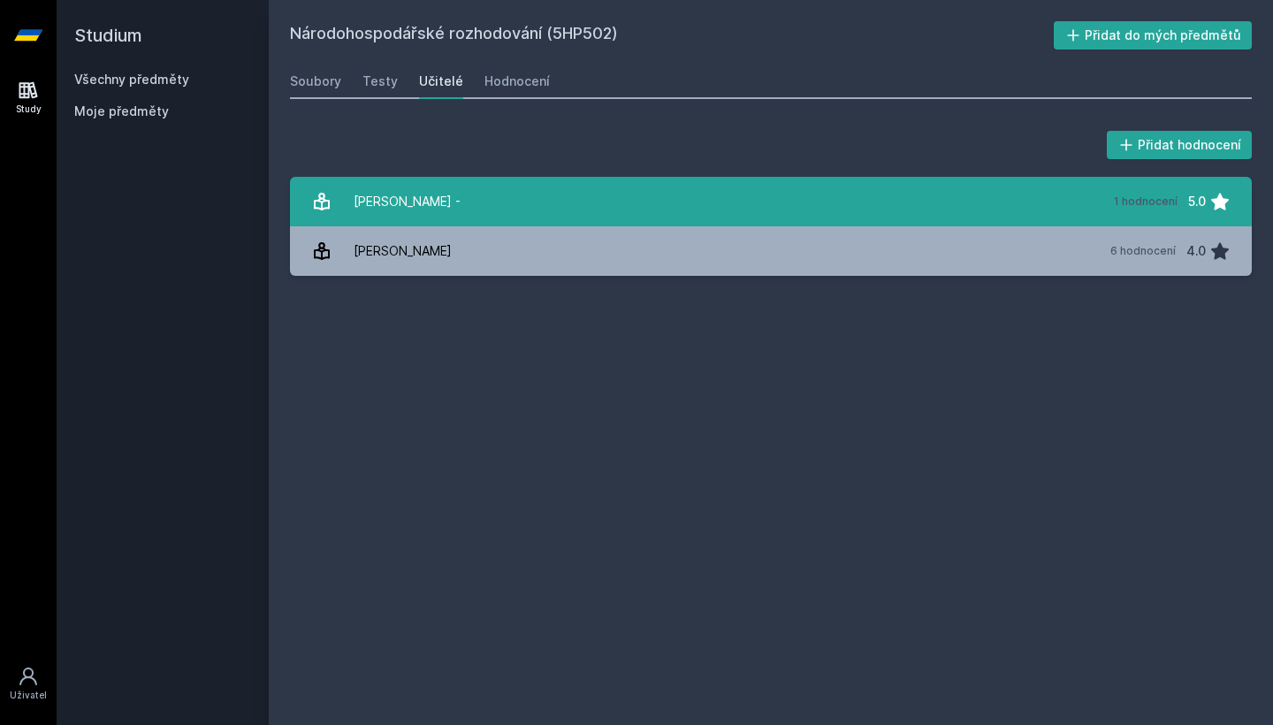
click at [1037, 197] on link "[PERSON_NAME] - 1 hodnocení 5.0" at bounding box center [771, 202] width 962 height 50
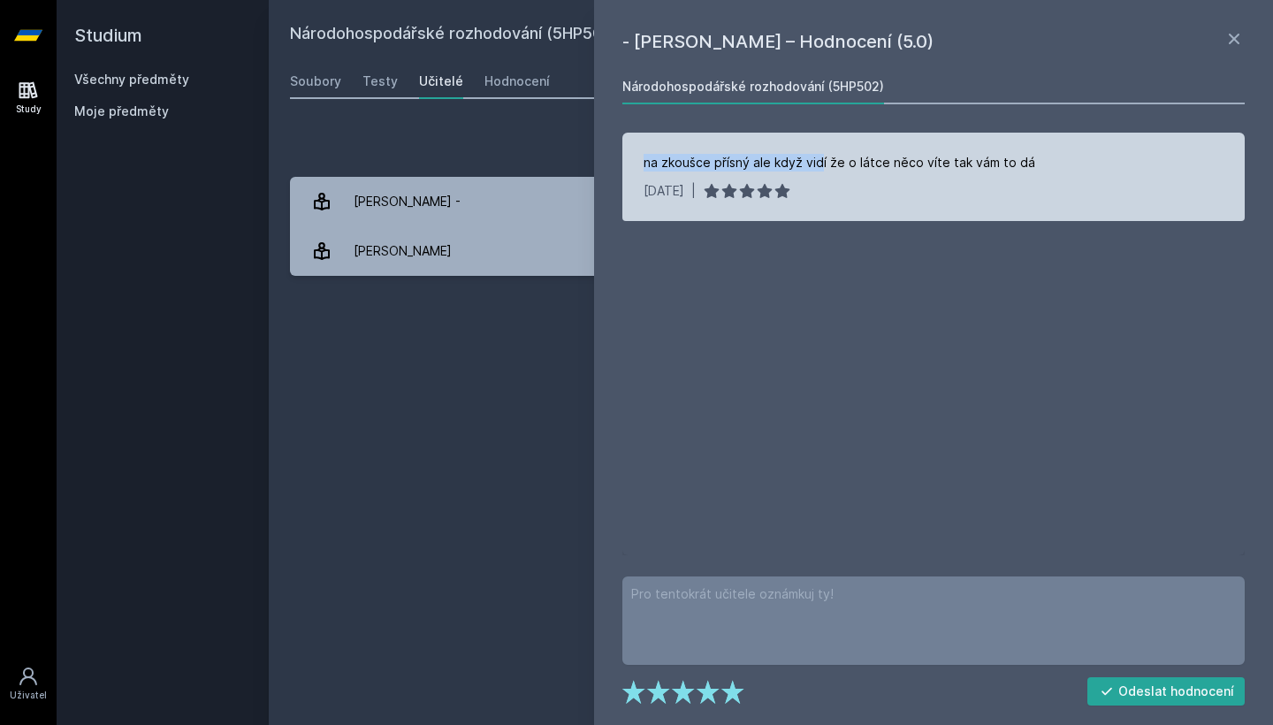
drag, startPoint x: 819, startPoint y: 165, endPoint x: 1060, endPoint y: 146, distance: 242.1
click at [1060, 146] on div "na zkoušce přísný ale když vidí že o látce něco víte tak vám to dá [DATE] |" at bounding box center [933, 177] width 622 height 88
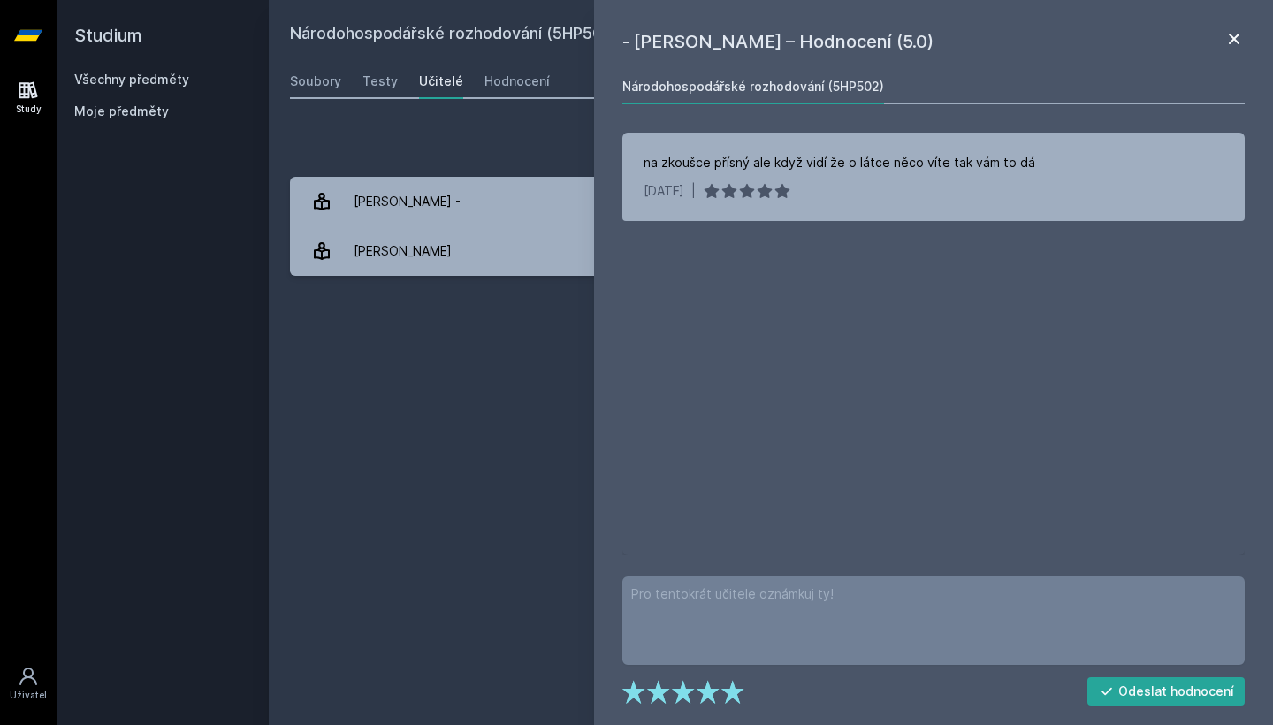
click at [1236, 36] on icon at bounding box center [1234, 39] width 11 height 11
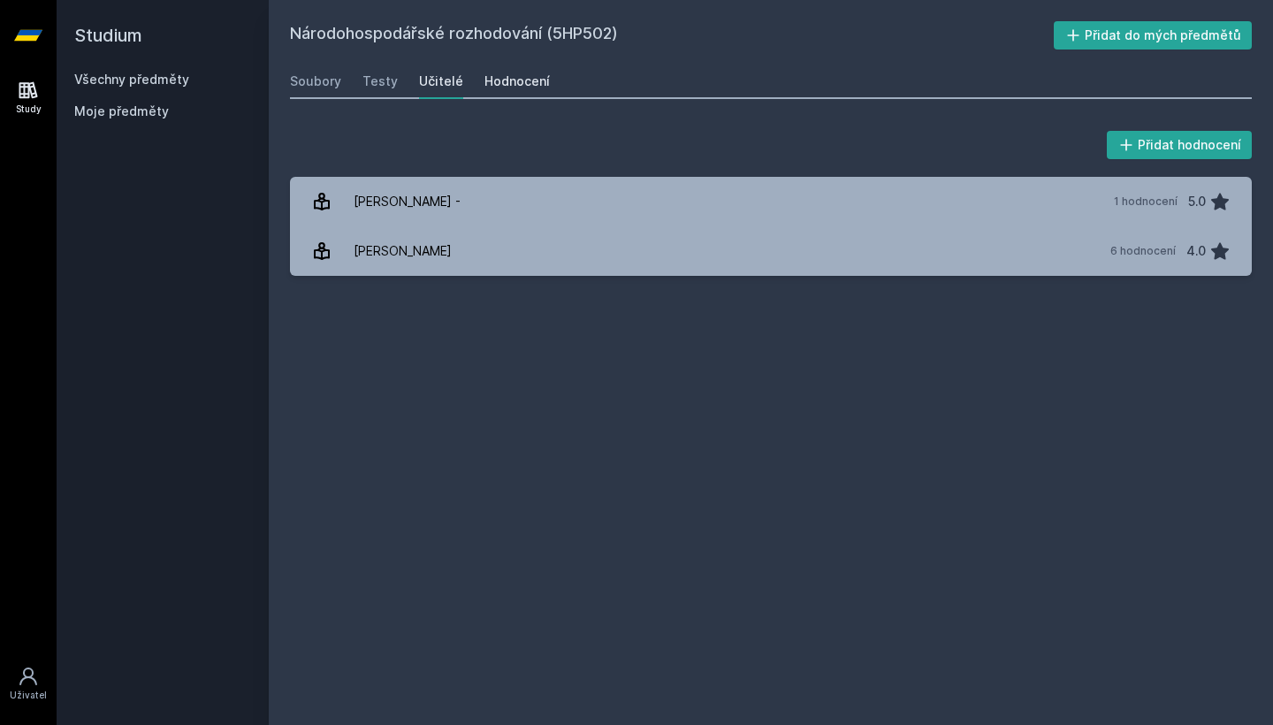
click at [513, 80] on div "Hodnocení" at bounding box center [516, 81] width 65 height 18
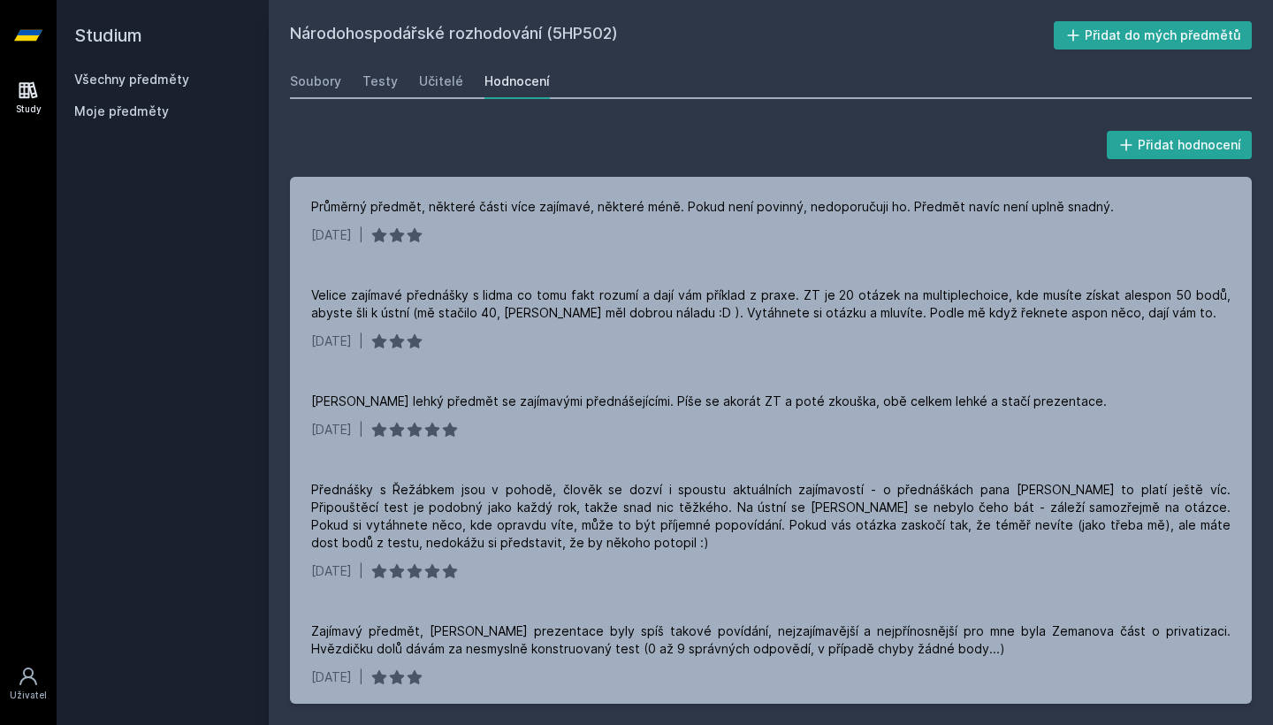
click at [592, 46] on h2 "Národohospodářské rozhodování (5HP502)" at bounding box center [672, 35] width 764 height 28
click at [593, 31] on h2 "Národohospodářské rozhodování (5HP502)" at bounding box center [672, 35] width 764 height 28
copy h2 "5HP502"
click at [593, 31] on h2 "Národohospodářské rozhodování (5HP502)" at bounding box center [672, 35] width 764 height 28
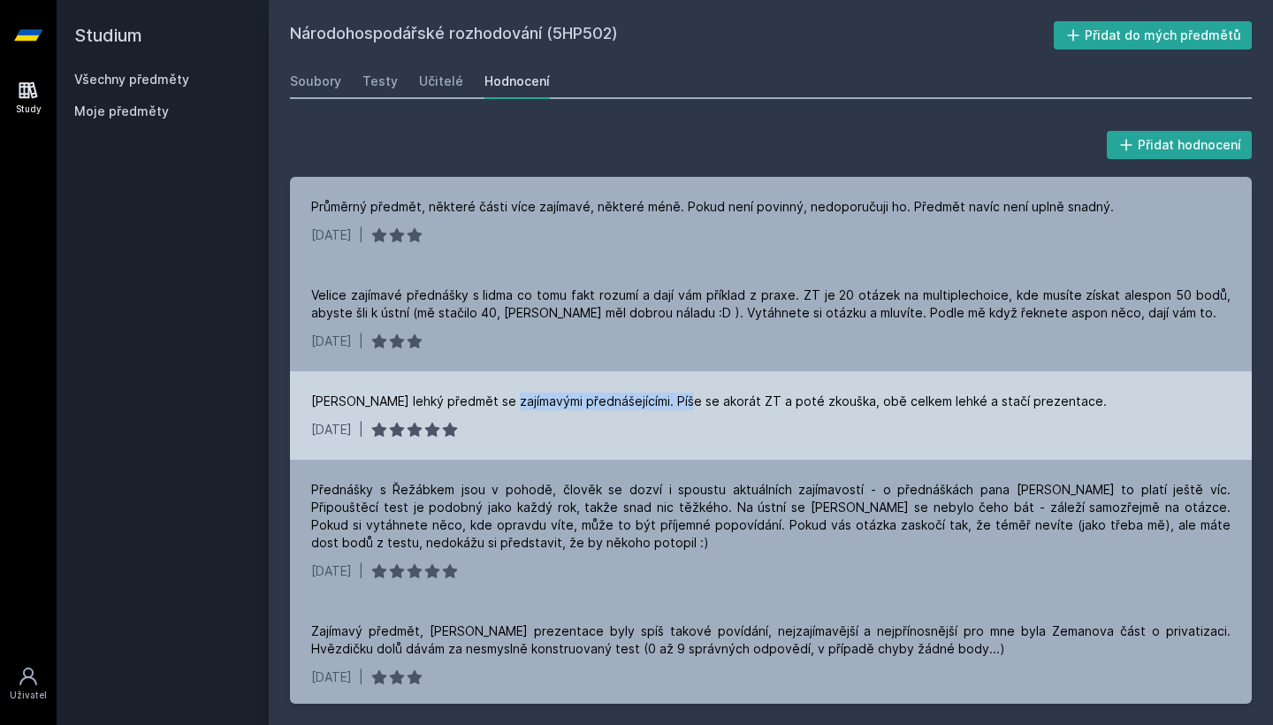
drag, startPoint x: 499, startPoint y: 402, endPoint x: 676, endPoint y: 405, distance: 177.7
click at [676, 405] on div "[PERSON_NAME] lehký předmět se zajímavými přednášejícími. Píše se akorát ZT a p…" at bounding box center [709, 402] width 796 height 18
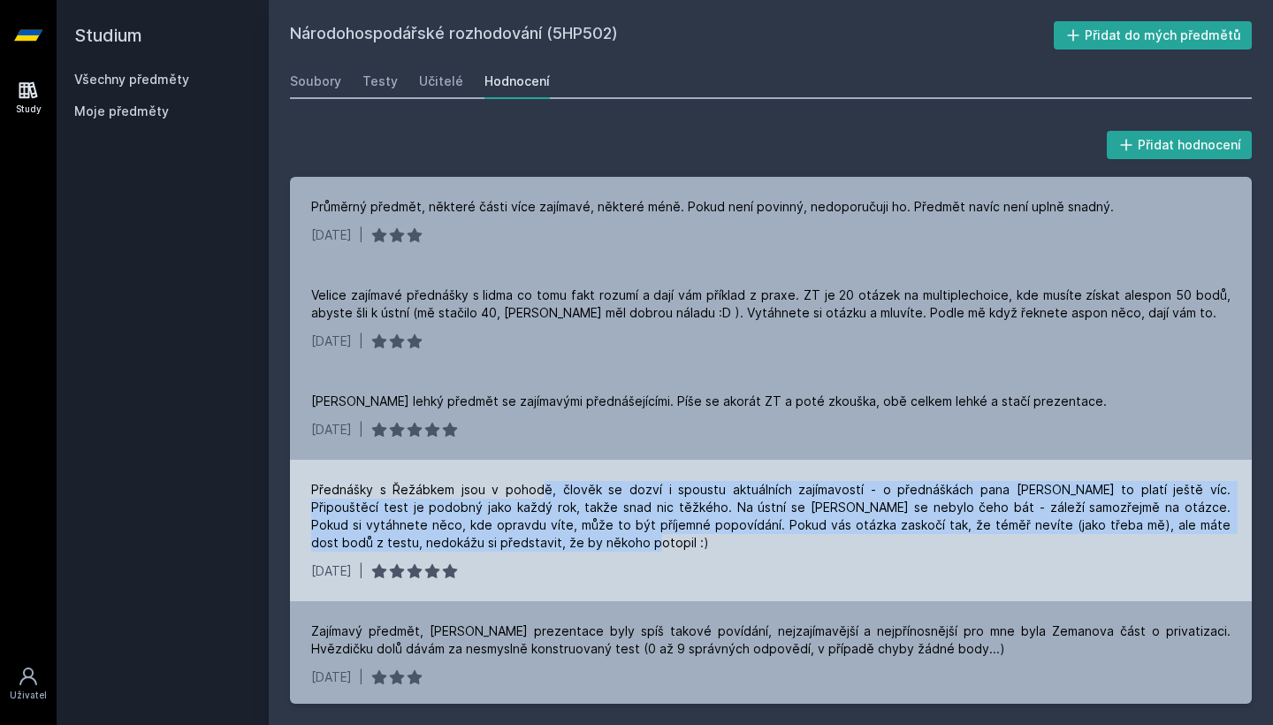
drag, startPoint x: 525, startPoint y: 484, endPoint x: 549, endPoint y: 553, distance: 73.8
click at [549, 553] on div "Přednášky s Řežábkem jsou v pohodě, člověk se dozví i spoustu aktuálních zajíma…" at bounding box center [771, 530] width 962 height 141
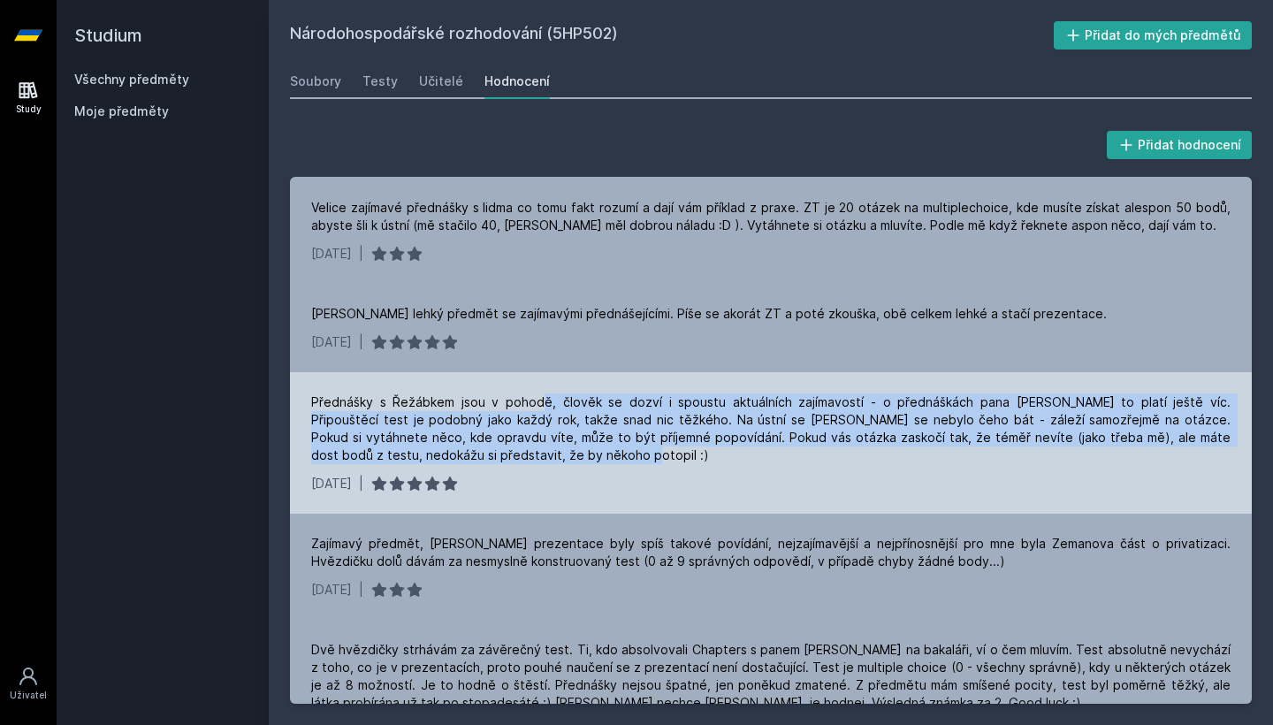
scroll to position [88, 0]
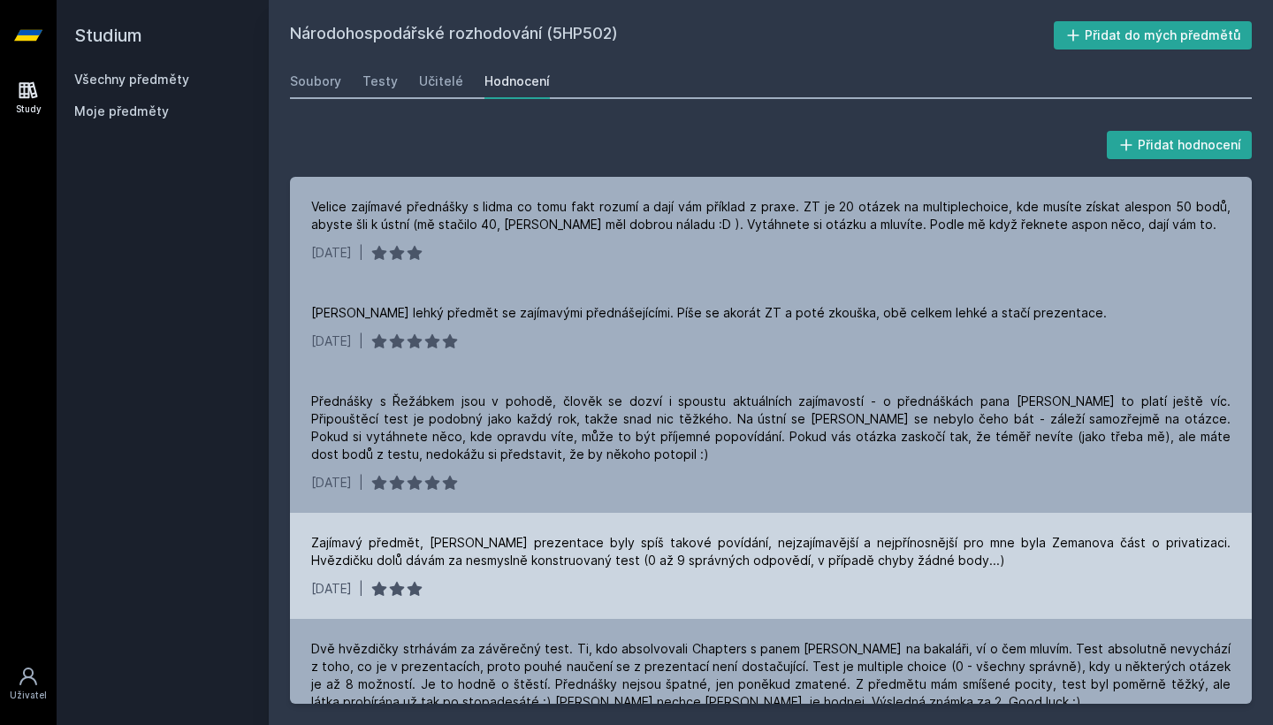
click at [549, 553] on div "Zajímavý předmět, [PERSON_NAME] prezentace byly spíš takové povídání, nejzajíma…" at bounding box center [770, 551] width 919 height 35
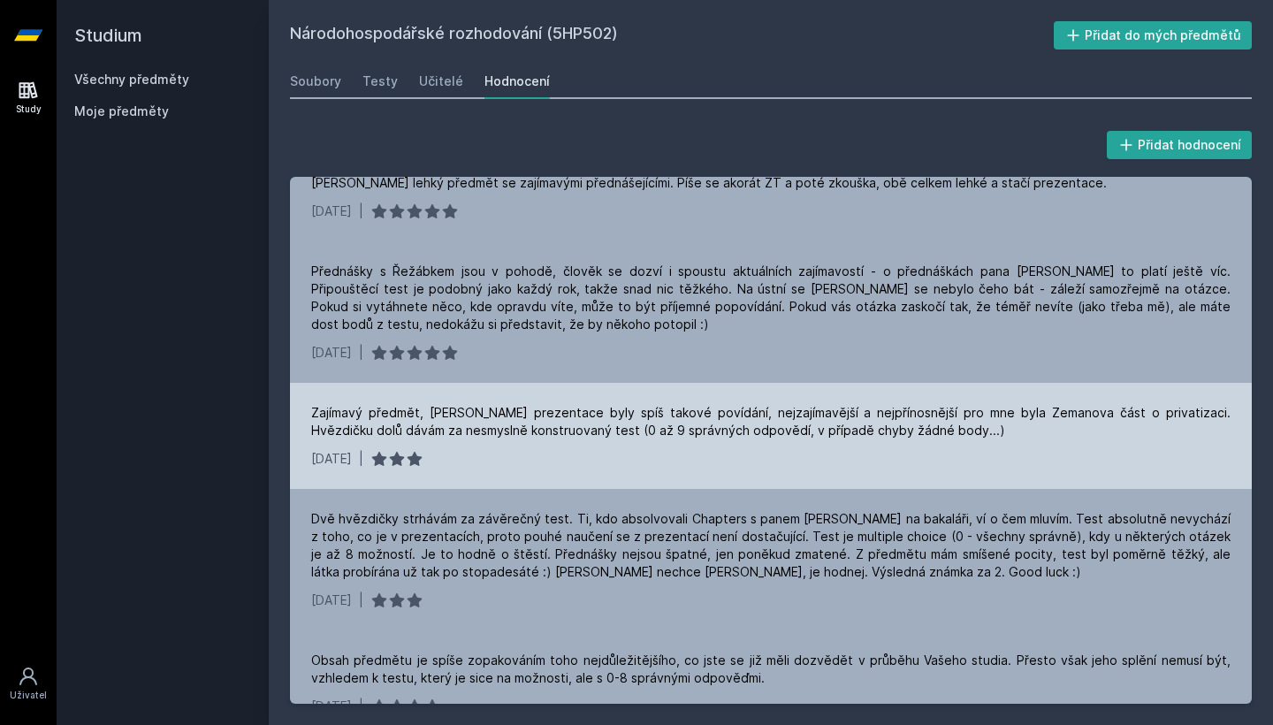
scroll to position [217, 0]
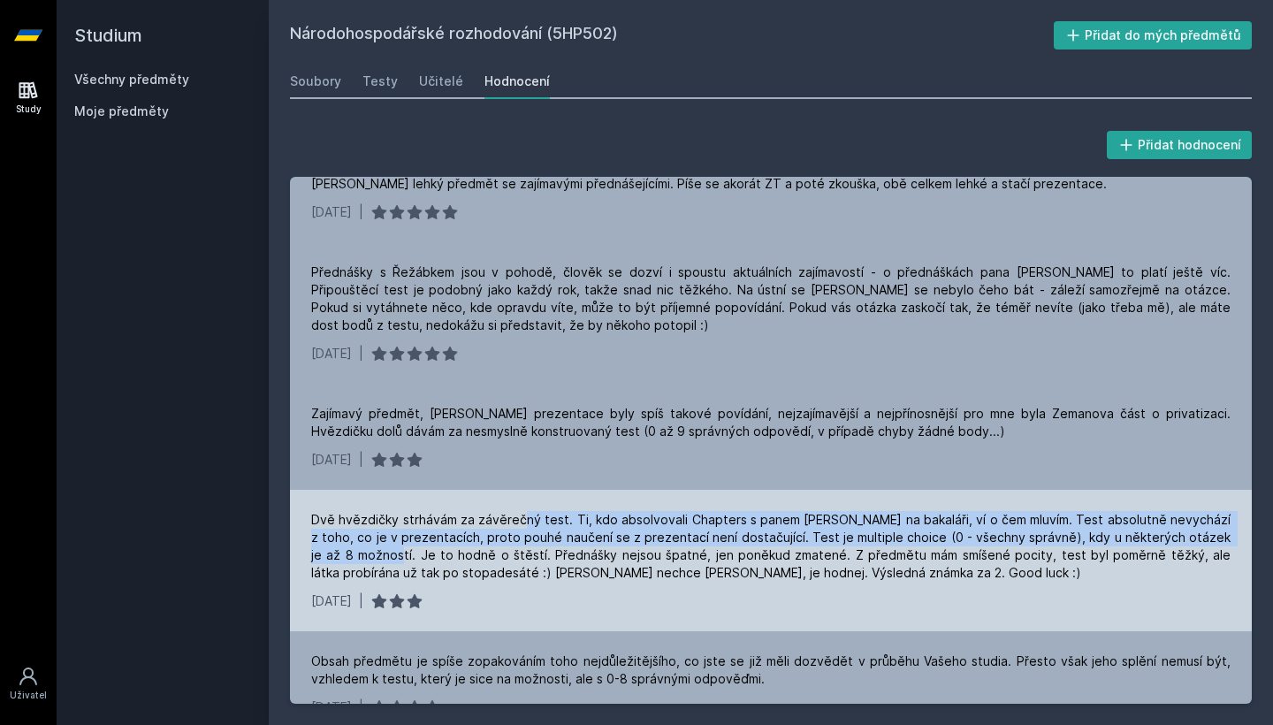
drag, startPoint x: 525, startPoint y: 523, endPoint x: 372, endPoint y: 551, distance: 155.4
click at [372, 551] on div "Dvě hvězdičky strhávám za závěrečný test. Ti, kdo absolvovali Chapters s panem …" at bounding box center [770, 546] width 919 height 71
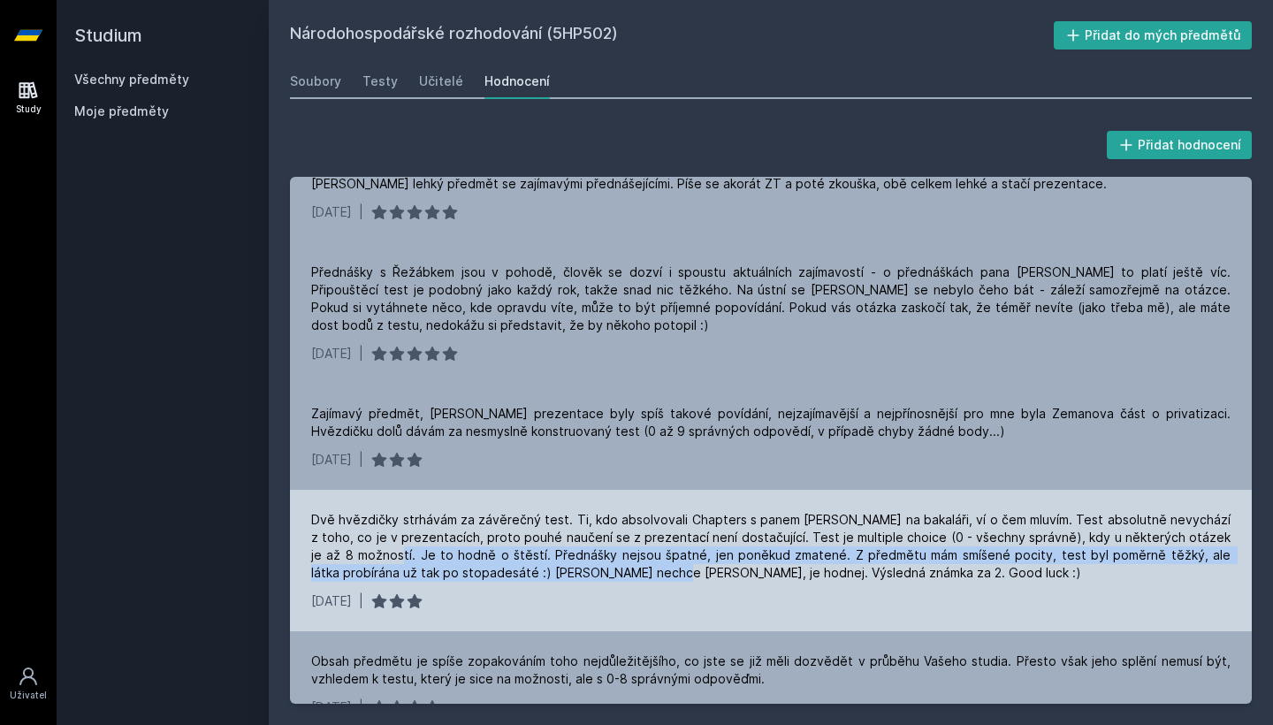
drag, startPoint x: 372, startPoint y: 551, endPoint x: 606, endPoint y: 564, distance: 234.7
click at [606, 564] on div "Dvě hvězdičky strhávám za závěrečný test. Ti, kdo absolvovali Chapters s panem …" at bounding box center [770, 546] width 919 height 71
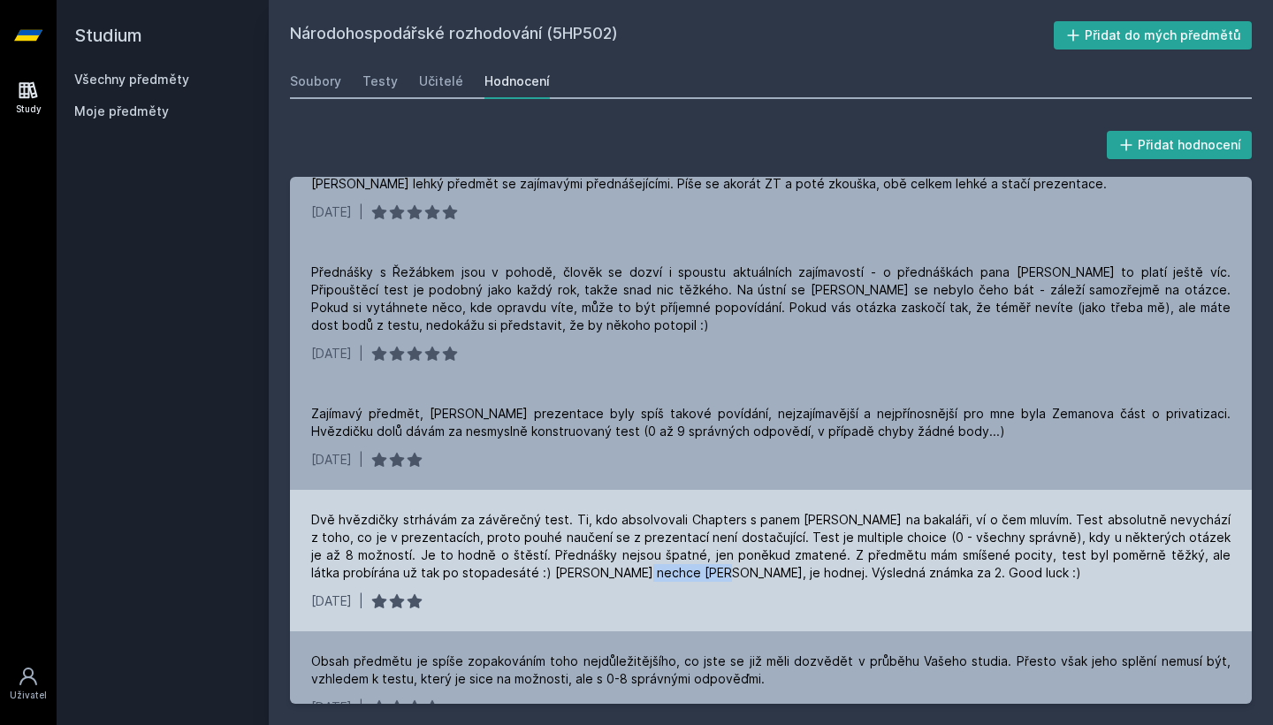
drag, startPoint x: 569, startPoint y: 574, endPoint x: 640, endPoint y: 577, distance: 70.8
click at [640, 577] on div "Dvě hvězdičky strhávám za závěrečný test. Ti, kdo absolvovali Chapters s panem …" at bounding box center [770, 546] width 919 height 71
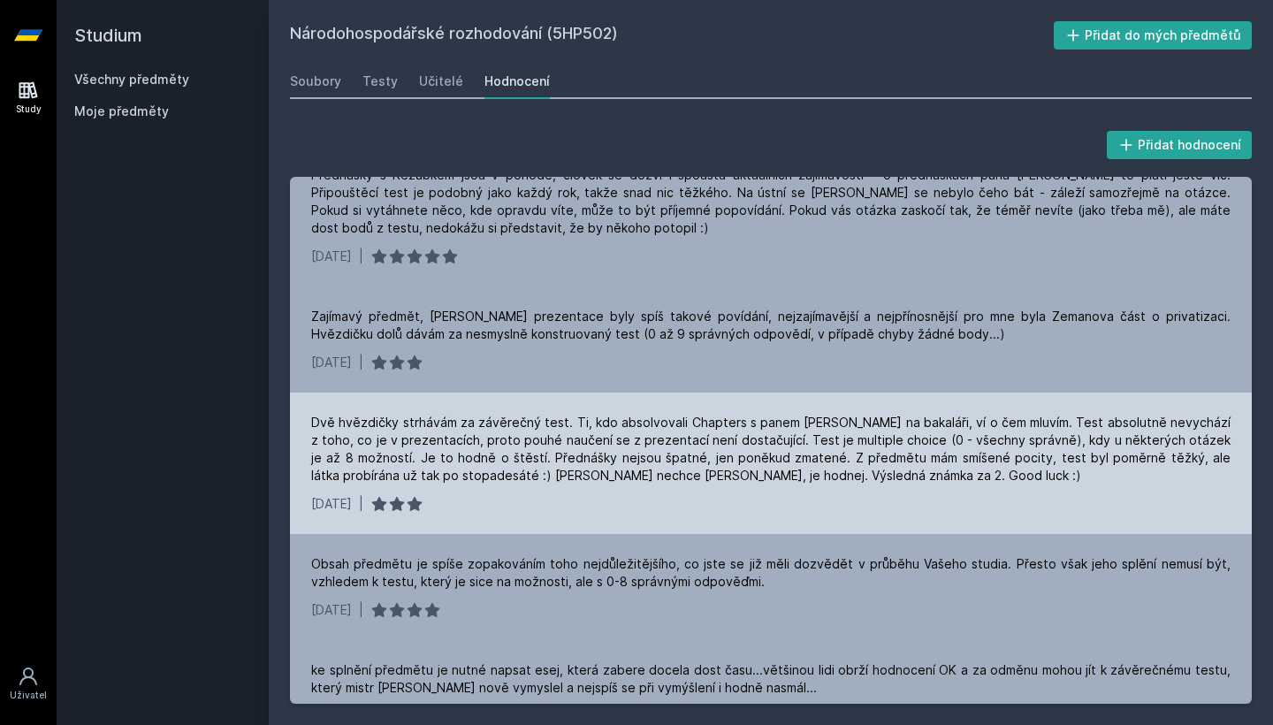
scroll to position [352, 0]
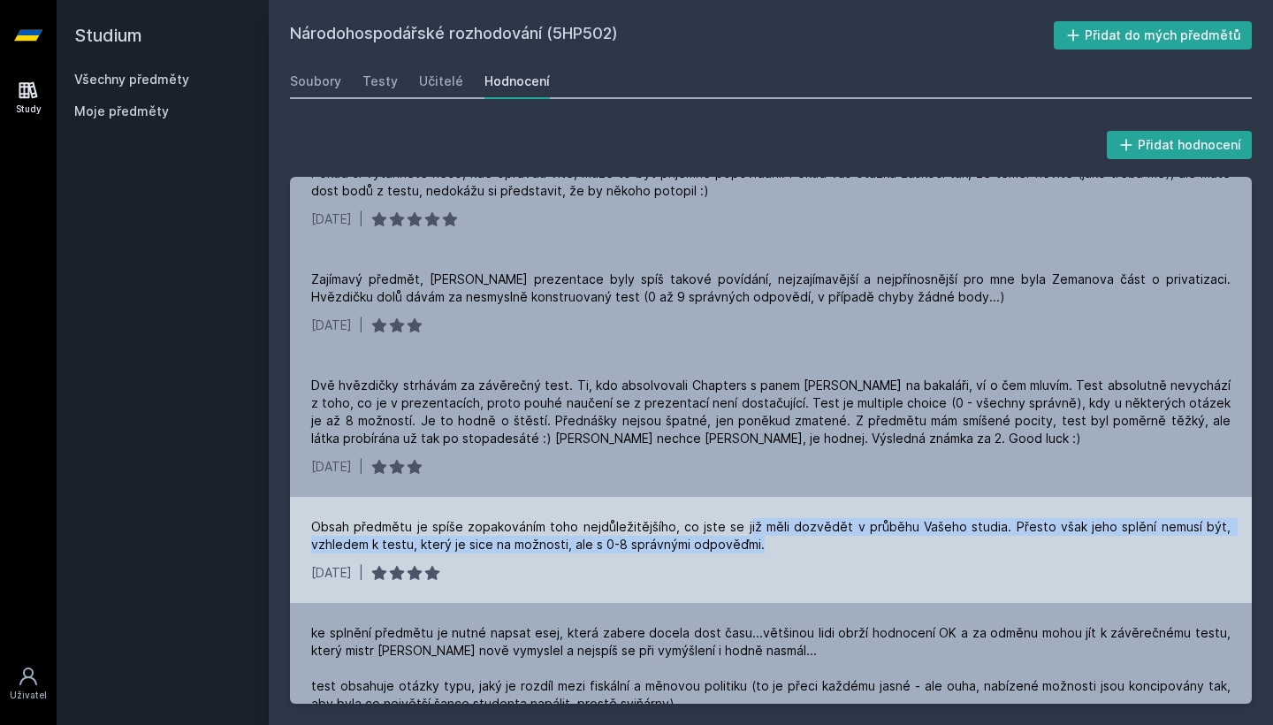
drag, startPoint x: 766, startPoint y: 549, endPoint x: 751, endPoint y: 522, distance: 30.8
click at [751, 522] on div "Obsah předmětu je spíše zopakováním toho nejdůležitějšího, co jste se již měli …" at bounding box center [770, 535] width 919 height 35
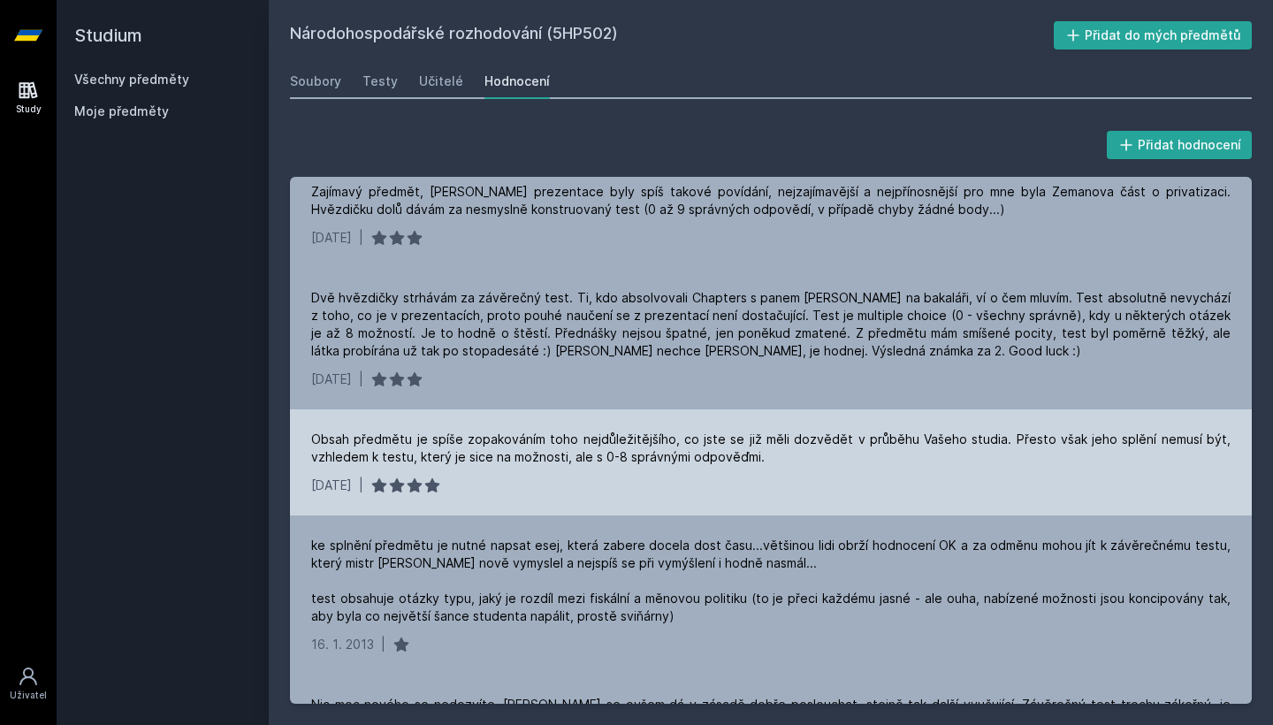
scroll to position [446, 0]
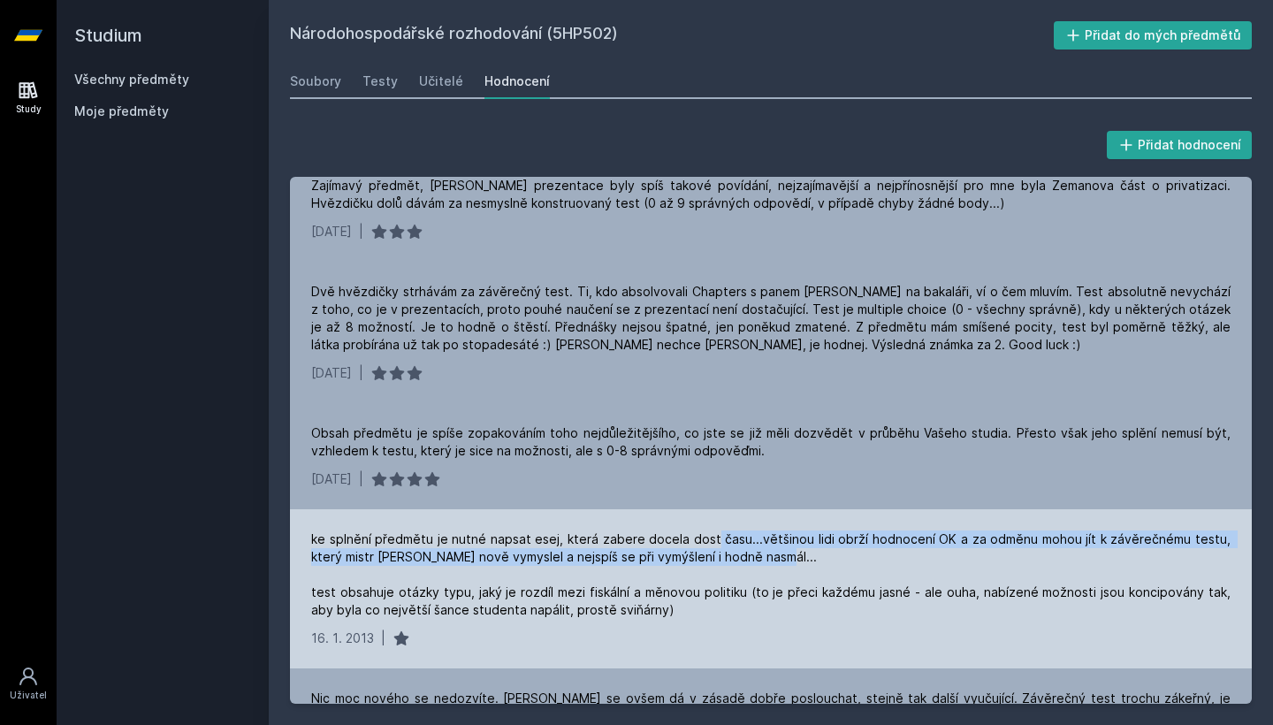
drag, startPoint x: 717, startPoint y: 540, endPoint x: 797, endPoint y: 557, distance: 81.3
click at [797, 557] on div "ke splnění předmětu je nutné napsat esej, která zabere docela dost času...větši…" at bounding box center [770, 574] width 919 height 88
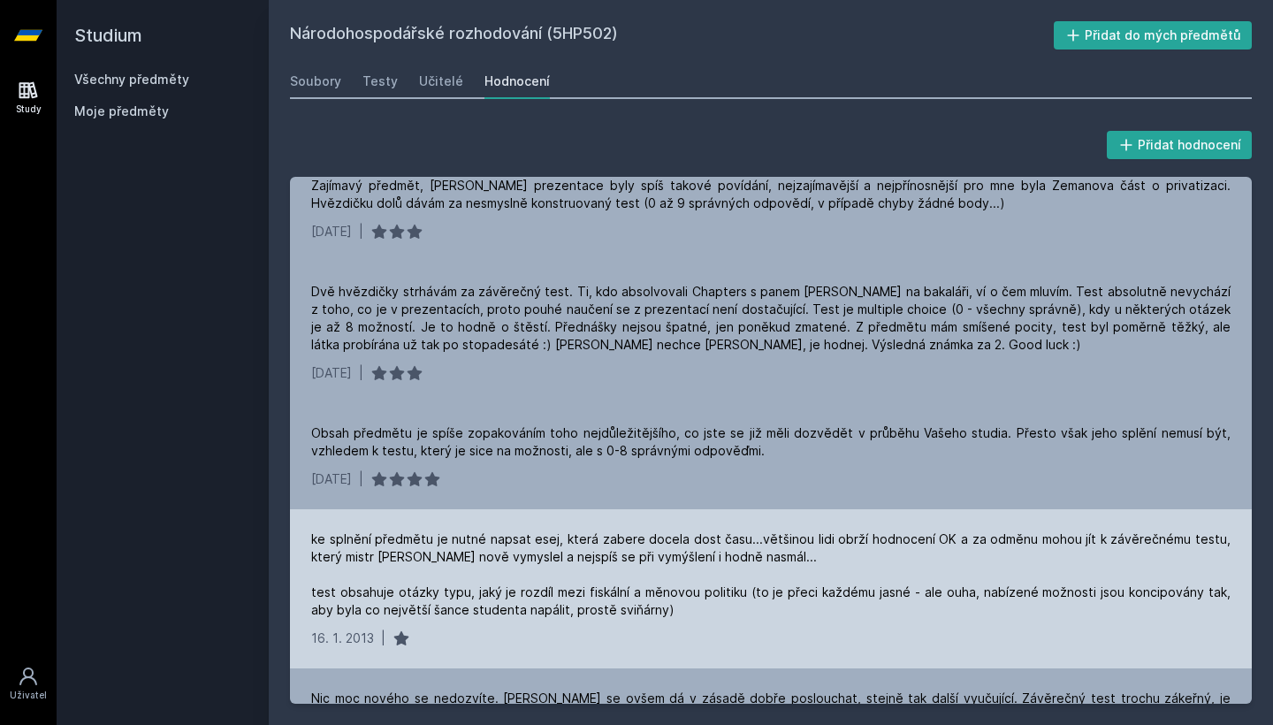
drag, startPoint x: 797, startPoint y: 557, endPoint x: 789, endPoint y: 552, distance: 9.6
click at [789, 552] on div "ke splnění předmětu je nutné napsat esej, která zabere docela dost času...větši…" at bounding box center [770, 574] width 919 height 88
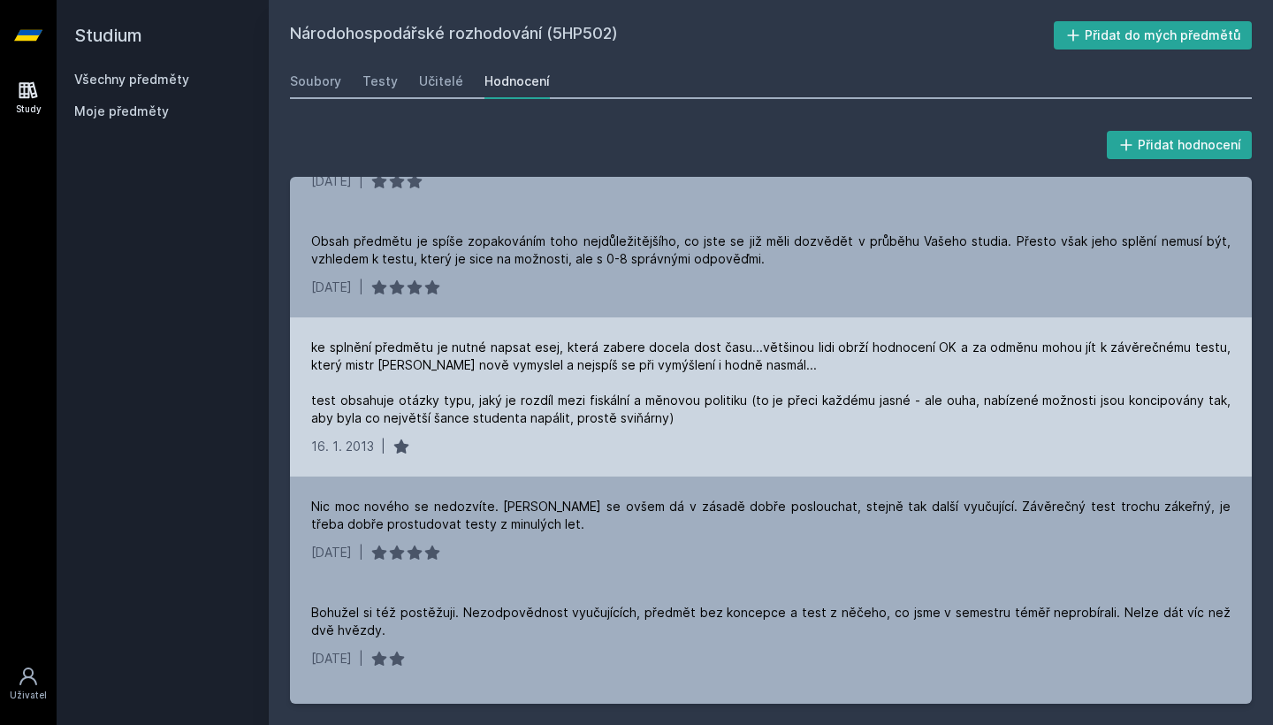
scroll to position [641, 0]
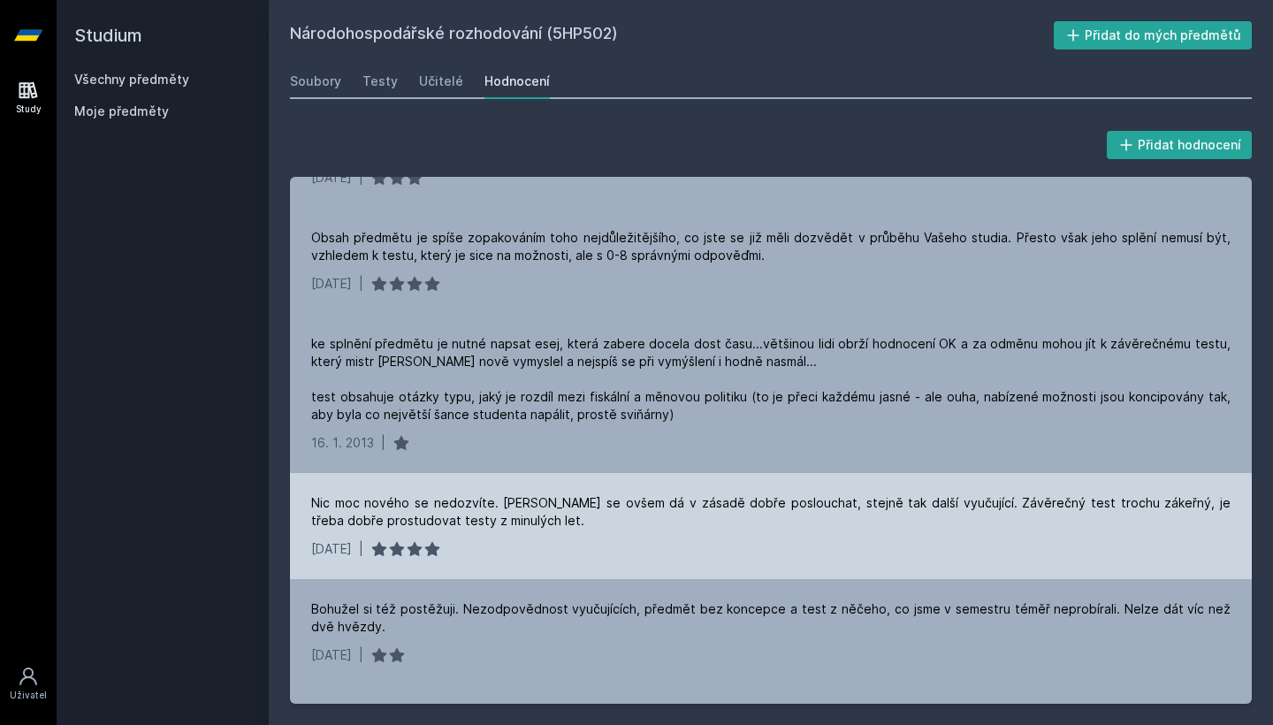
drag, startPoint x: 774, startPoint y: 534, endPoint x: 763, endPoint y: 518, distance: 19.6
click at [763, 518] on div "Nic moc nového se nedozvíte. [PERSON_NAME] se ovšem dá v zásadě dobře posloucha…" at bounding box center [771, 526] width 962 height 106
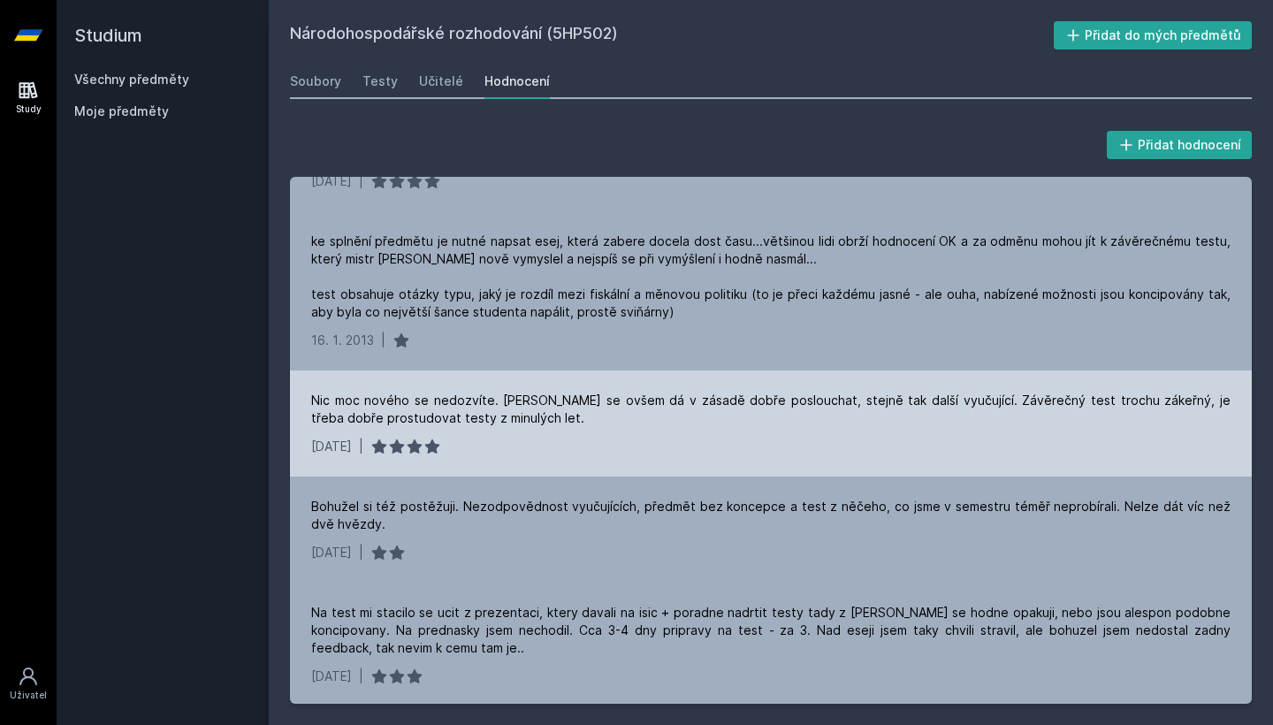
scroll to position [758, 0]
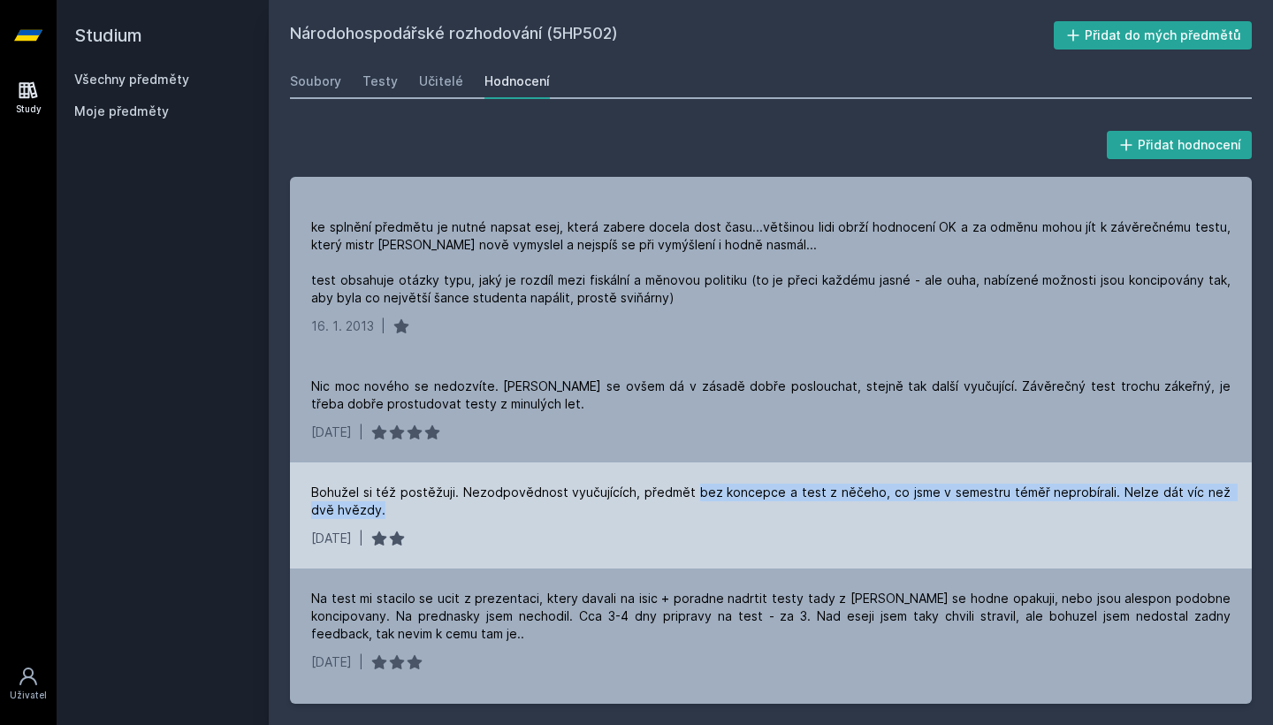
drag, startPoint x: 745, startPoint y: 515, endPoint x: 690, endPoint y: 493, distance: 58.8
click at [690, 493] on div "Bohužel si též postěžuji. Nezodpovědnost vyučujících, předmět bez koncepce a te…" at bounding box center [770, 501] width 919 height 35
click at [690, 511] on div "Bohužel si též postěžuji. Nezodpovědnost vyučujících, předmět bez koncepce a te…" at bounding box center [770, 501] width 919 height 35
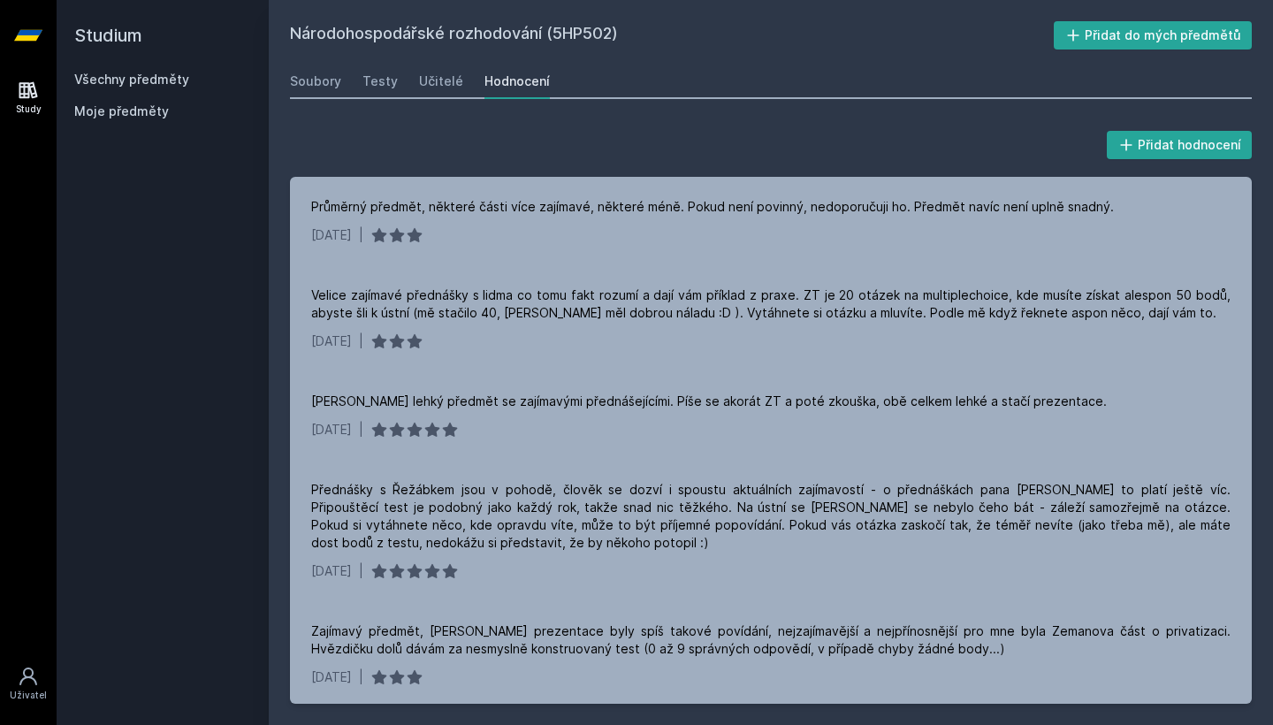
scroll to position [0, 0]
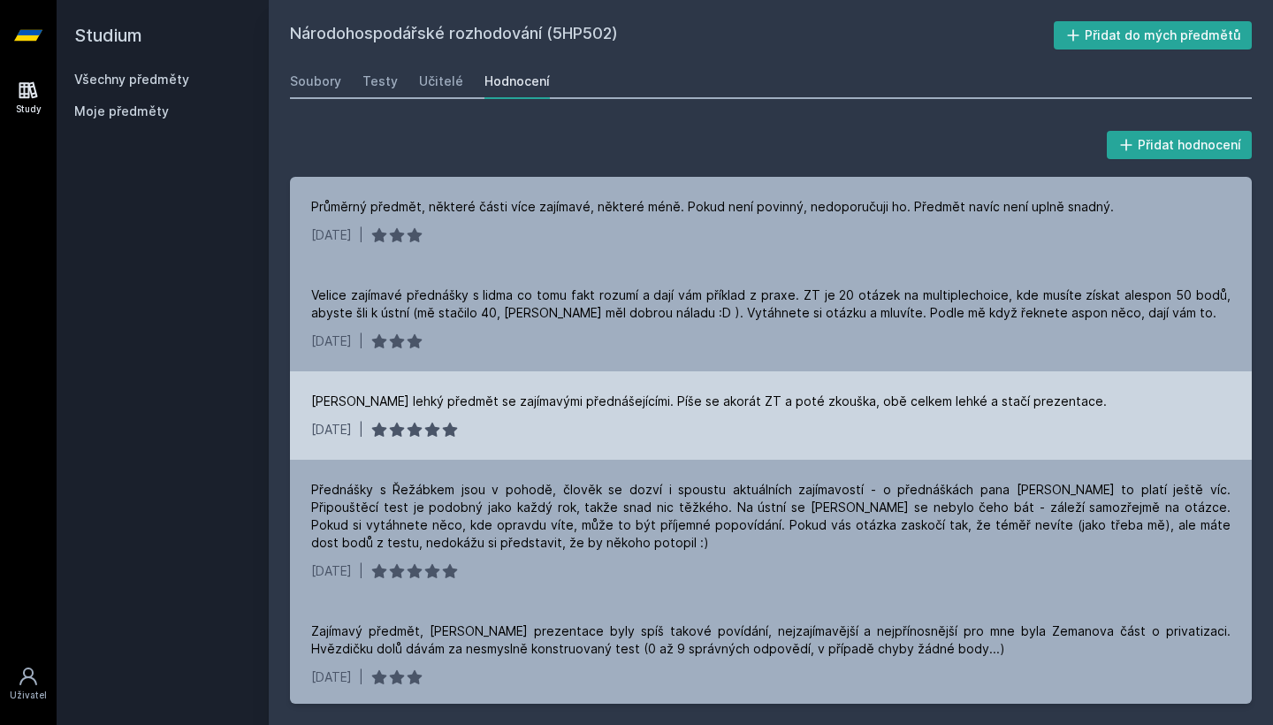
drag, startPoint x: 756, startPoint y: 25, endPoint x: 810, endPoint y: 450, distance: 428.6
click at [810, 450] on div "[PERSON_NAME] lehký předmět se zajímavými přednášejícími. Píše se akorát ZT a p…" at bounding box center [771, 415] width 962 height 88
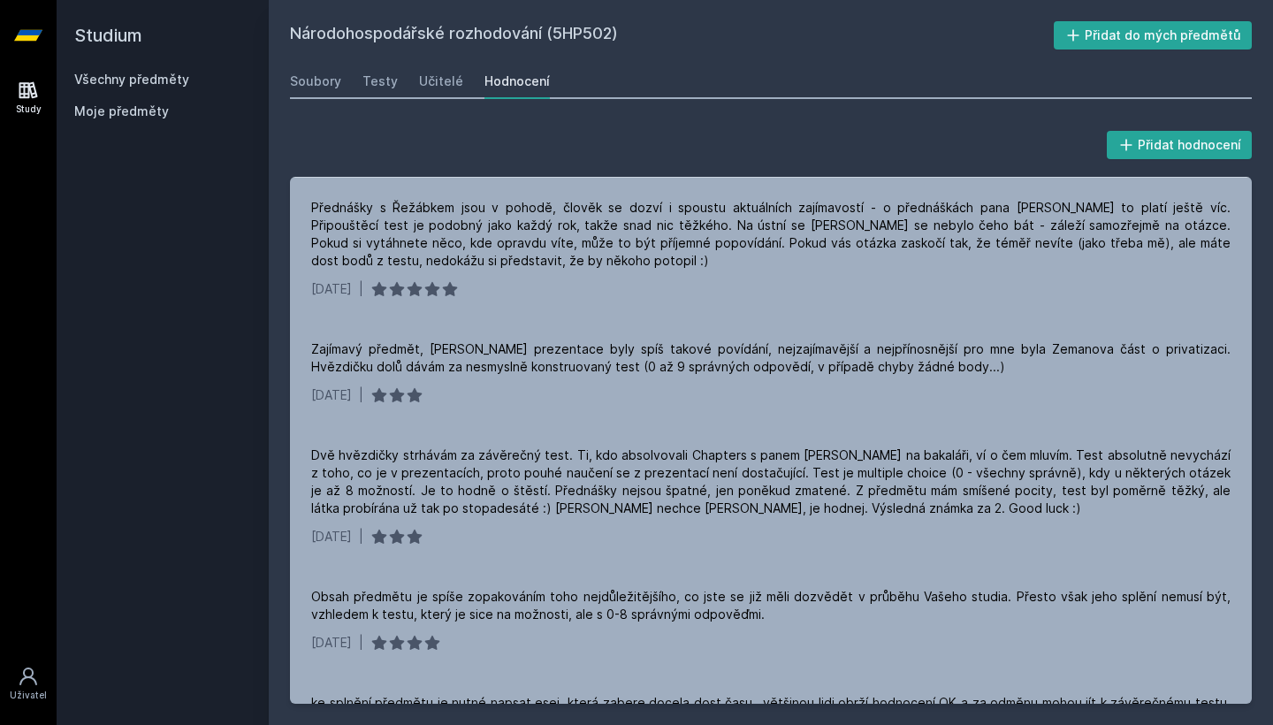
scroll to position [296, 0]
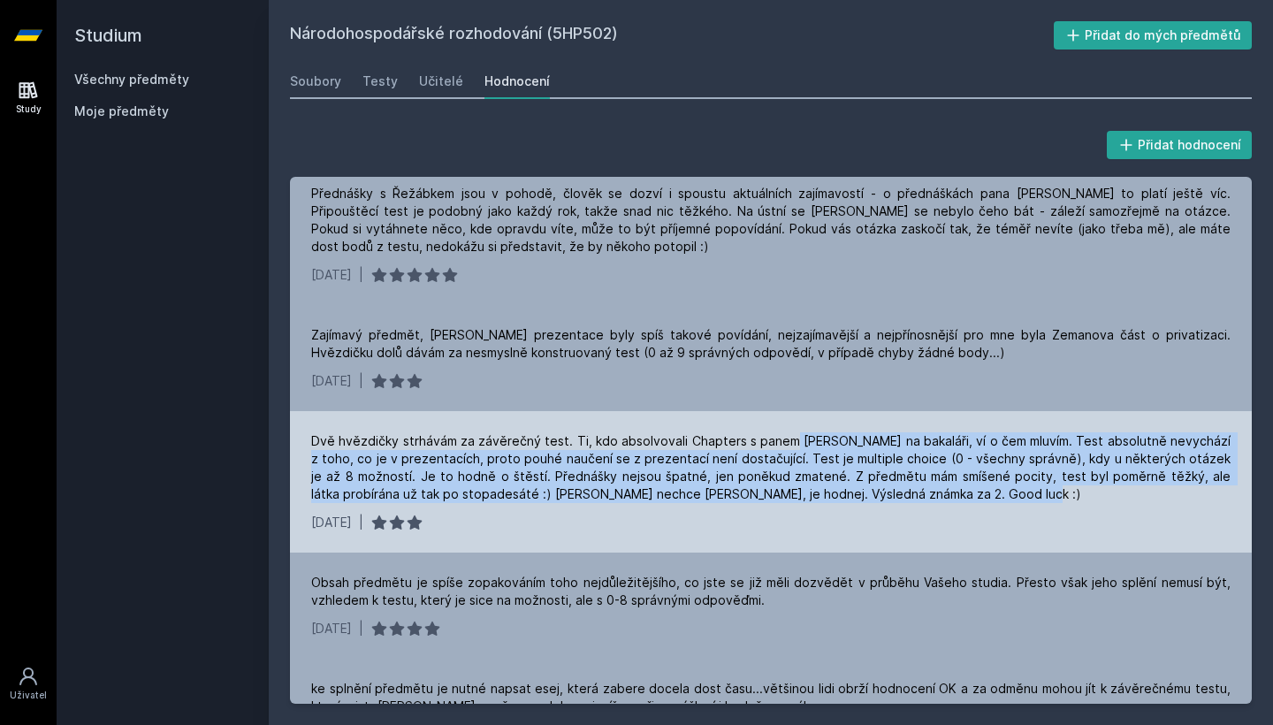
drag, startPoint x: 789, startPoint y: 438, endPoint x: 788, endPoint y: 502, distance: 64.6
click at [789, 502] on div "Dvě hvězdičky strhávám za závěrečný test. Ti, kdo absolvovali Chapters s panem …" at bounding box center [770, 467] width 919 height 71
click at [788, 502] on div "Dvě hvězdičky strhávám za závěrečný test. Ti, kdo absolvovali Chapters s panem …" at bounding box center [770, 467] width 919 height 71
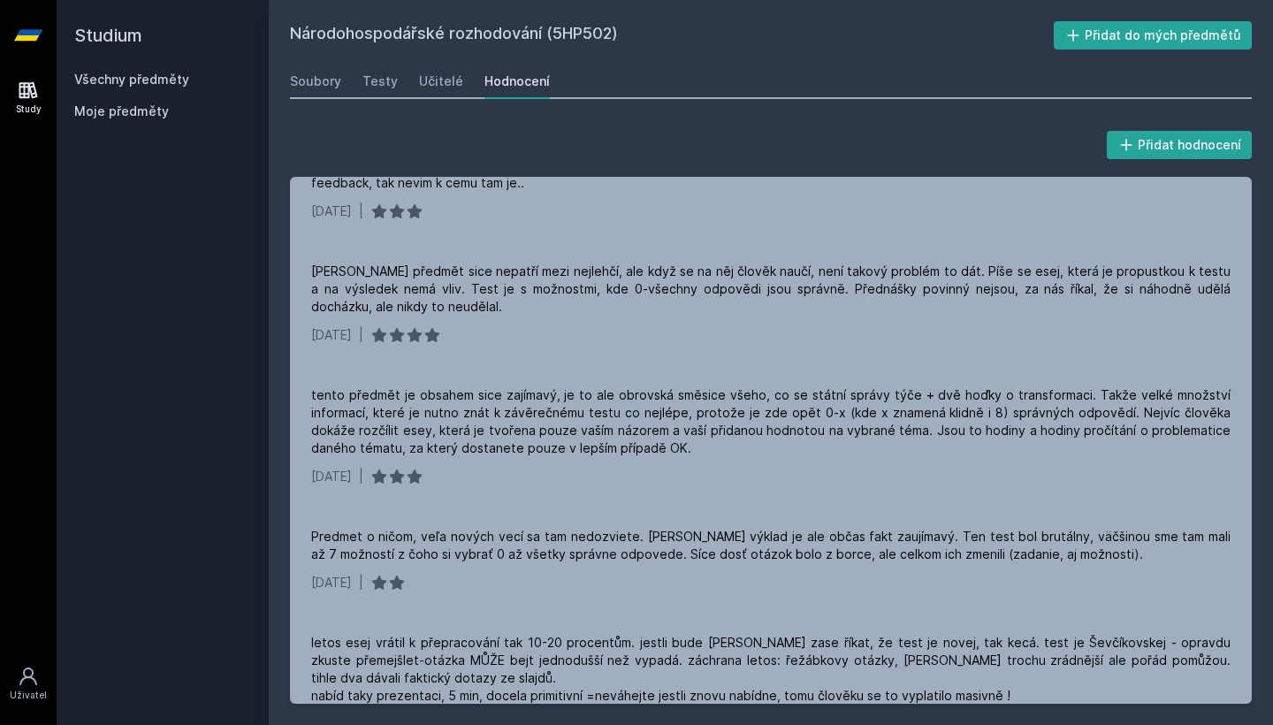
scroll to position [1218, 0]
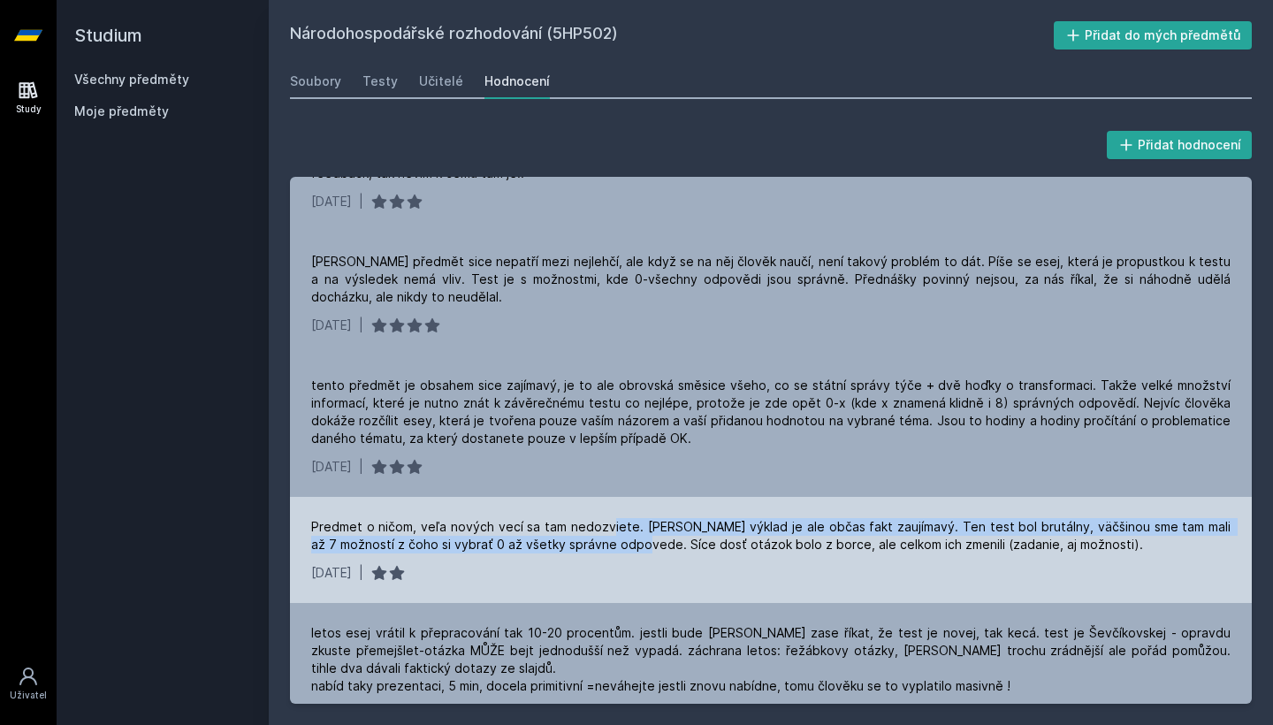
drag, startPoint x: 614, startPoint y: 529, endPoint x: 644, endPoint y: 543, distance: 32.4
click at [644, 543] on div "Predmet o ničom, veľa nových vecí sa tam nedozviete. [PERSON_NAME] výklad je al…" at bounding box center [770, 535] width 919 height 35
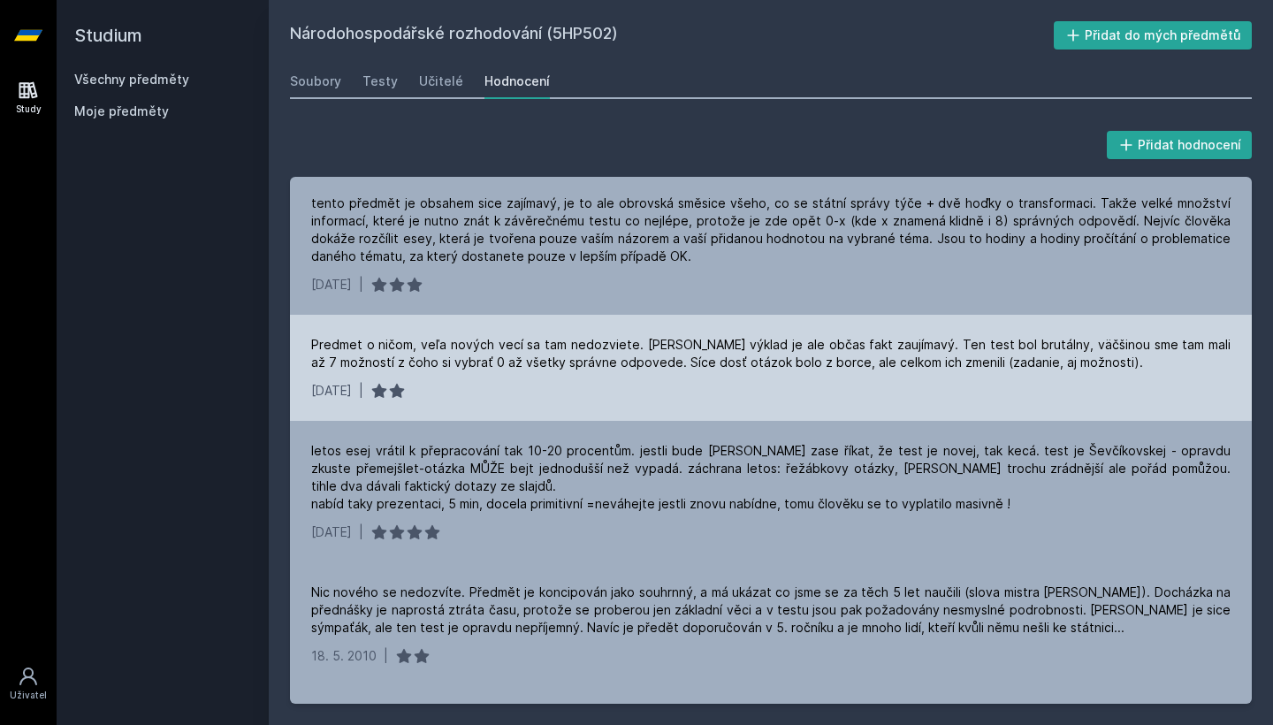
scroll to position [1400, 0]
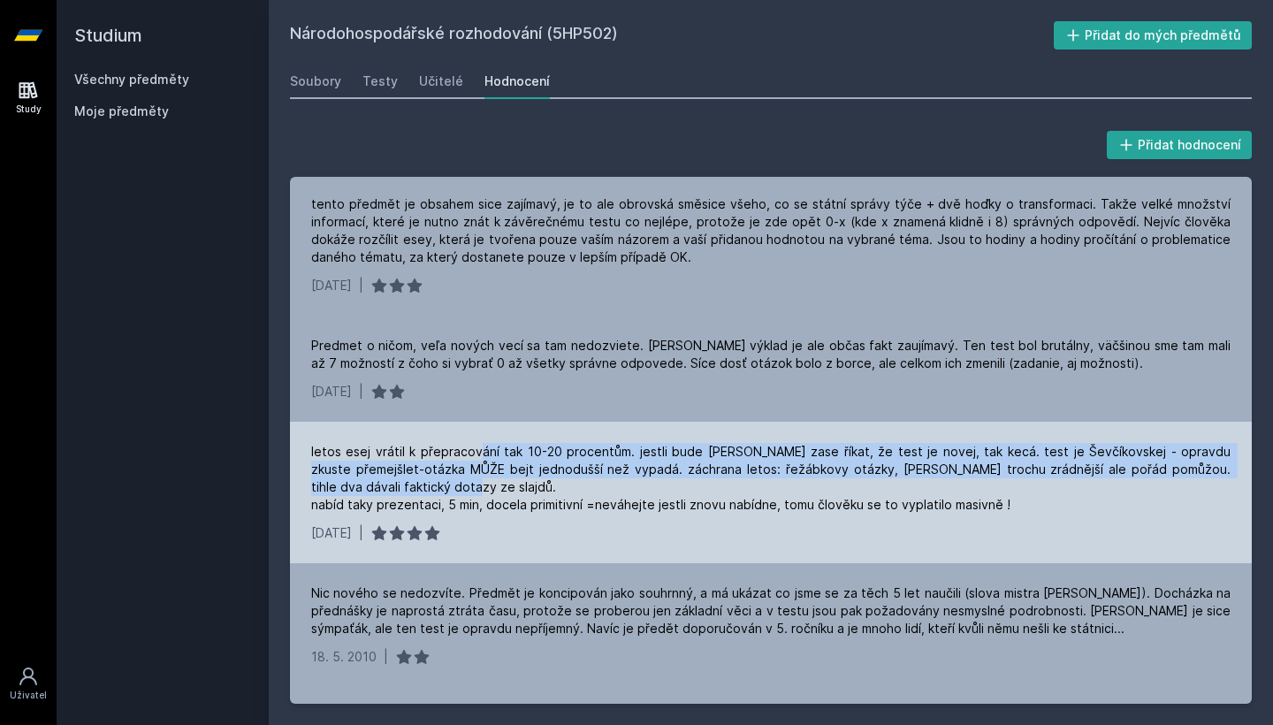
drag, startPoint x: 480, startPoint y: 445, endPoint x: 511, endPoint y: 483, distance: 49.0
click at [511, 483] on div "letos esej vrátil k přepracování tak 10-20 procentům. jestli bude [PERSON_NAME]…" at bounding box center [770, 478] width 919 height 71
click at [511, 482] on div "letos esej vrátil k přepracování tak 10-20 procentům. jestli bude [PERSON_NAME]…" at bounding box center [770, 478] width 919 height 71
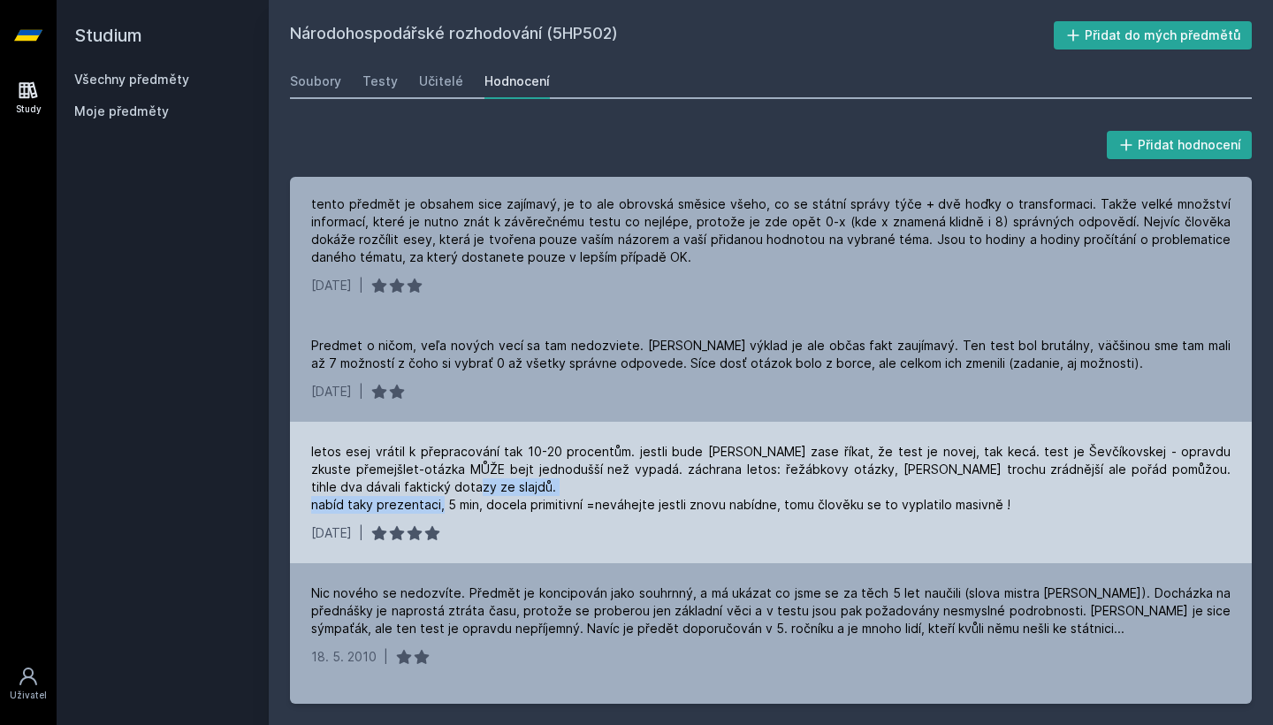
drag, startPoint x: 511, startPoint y: 482, endPoint x: 517, endPoint y: 504, distance: 23.0
click at [517, 504] on div "letos esej vrátil k přepracování tak 10-20 procentům. jestli bude [PERSON_NAME]…" at bounding box center [770, 478] width 919 height 71
click at [517, 503] on div "letos esej vrátil k přepracování tak 10-20 procentům. jestli bude [PERSON_NAME]…" at bounding box center [770, 478] width 919 height 71
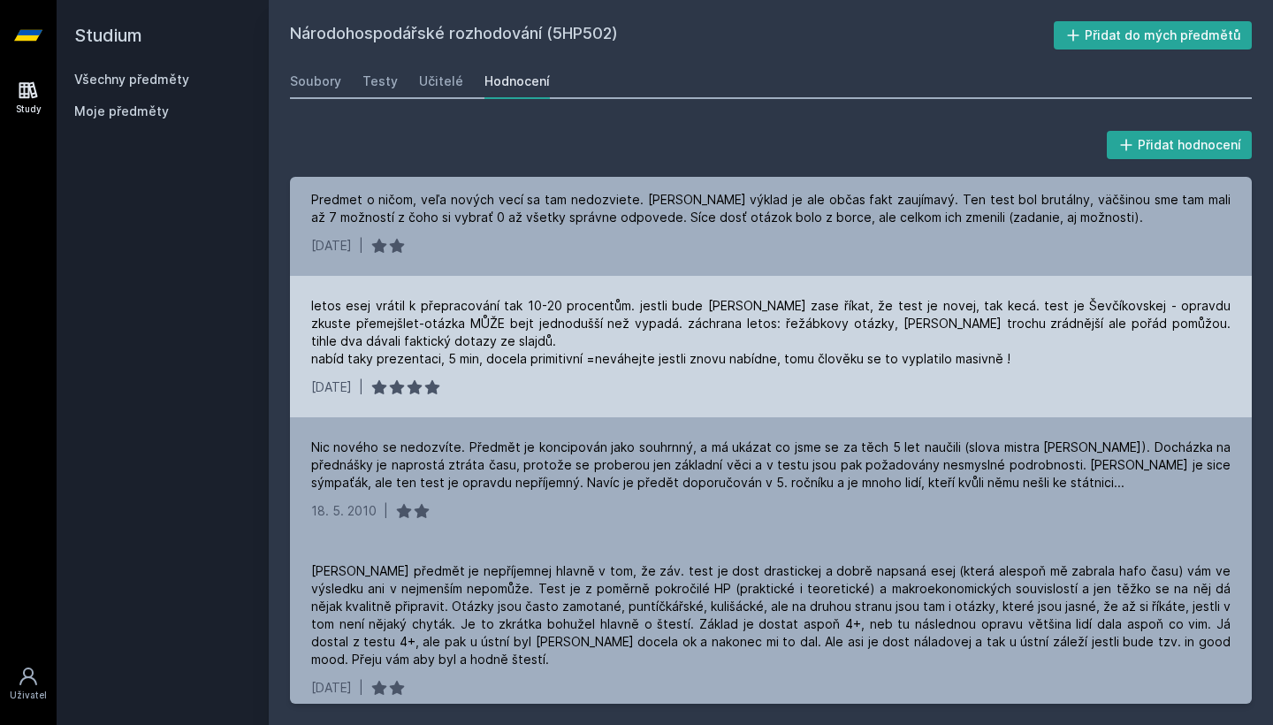
scroll to position [1548, 0]
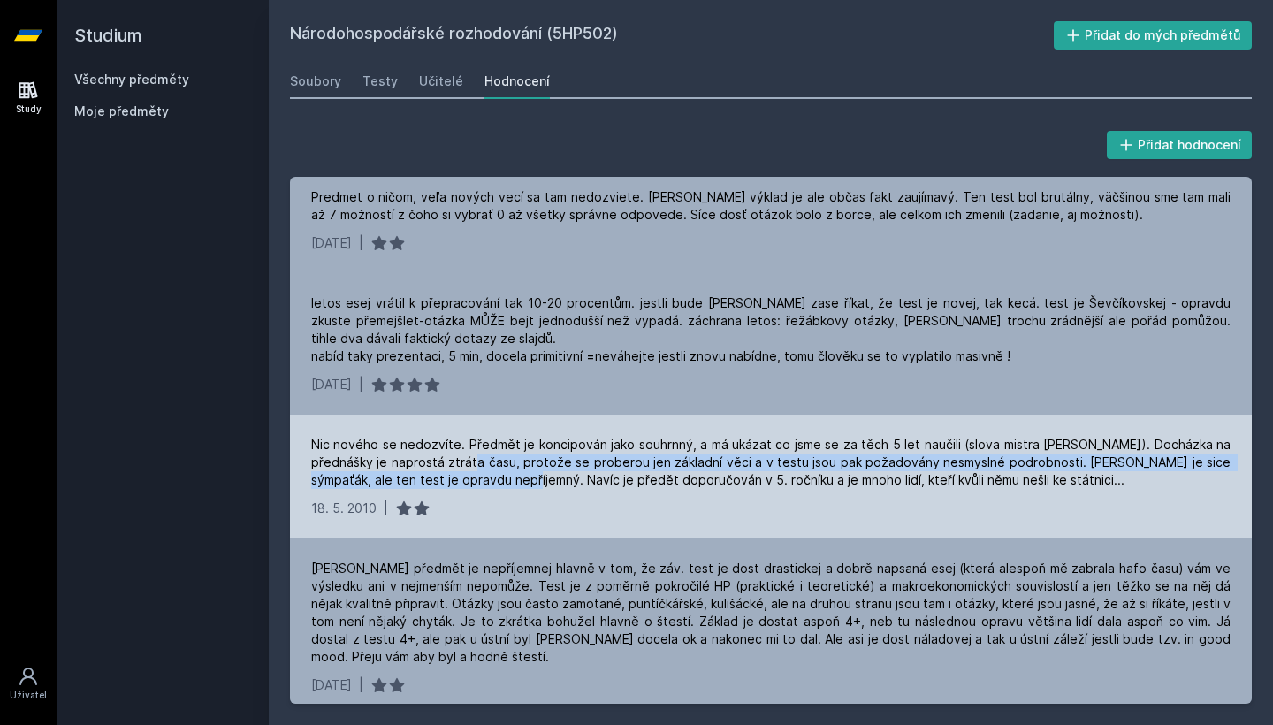
drag, startPoint x: 434, startPoint y: 458, endPoint x: 469, endPoint y: 482, distance: 41.9
click at [469, 482] on div "Nic nového se nedozvíte. Předmět je koncipován jako souhrnný, a má ukázat co js…" at bounding box center [770, 462] width 919 height 53
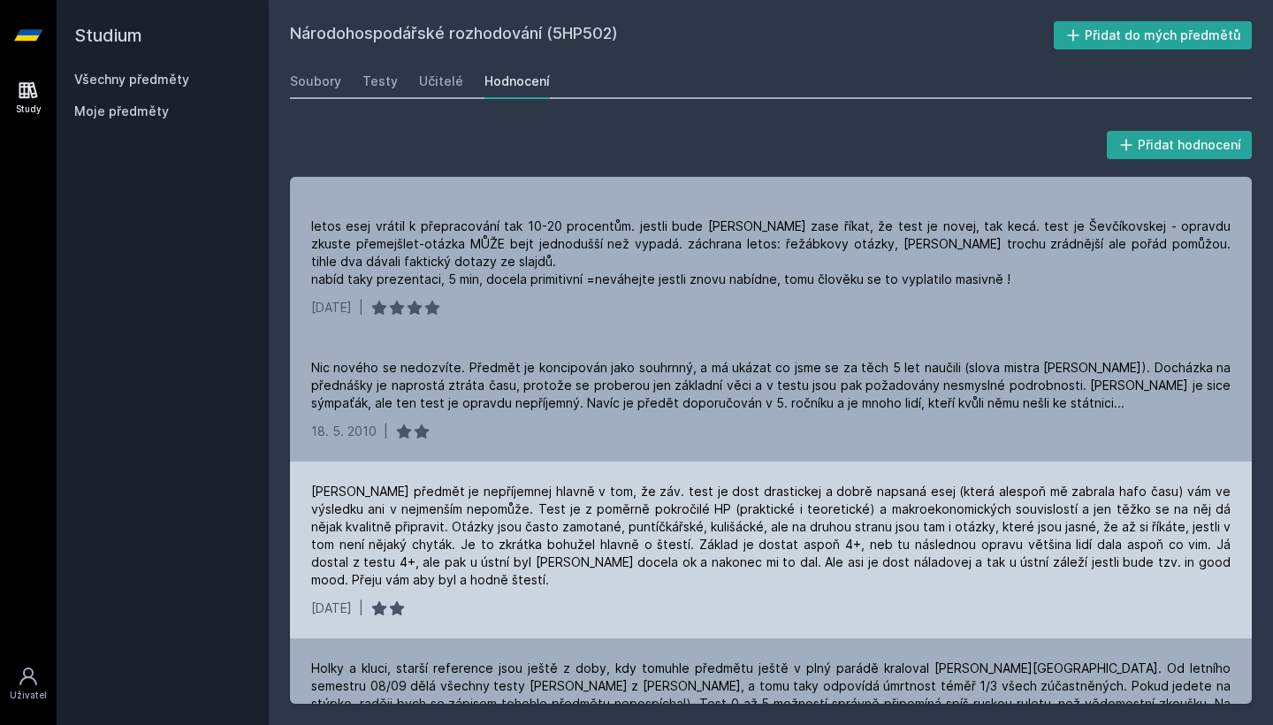
scroll to position [1627, 0]
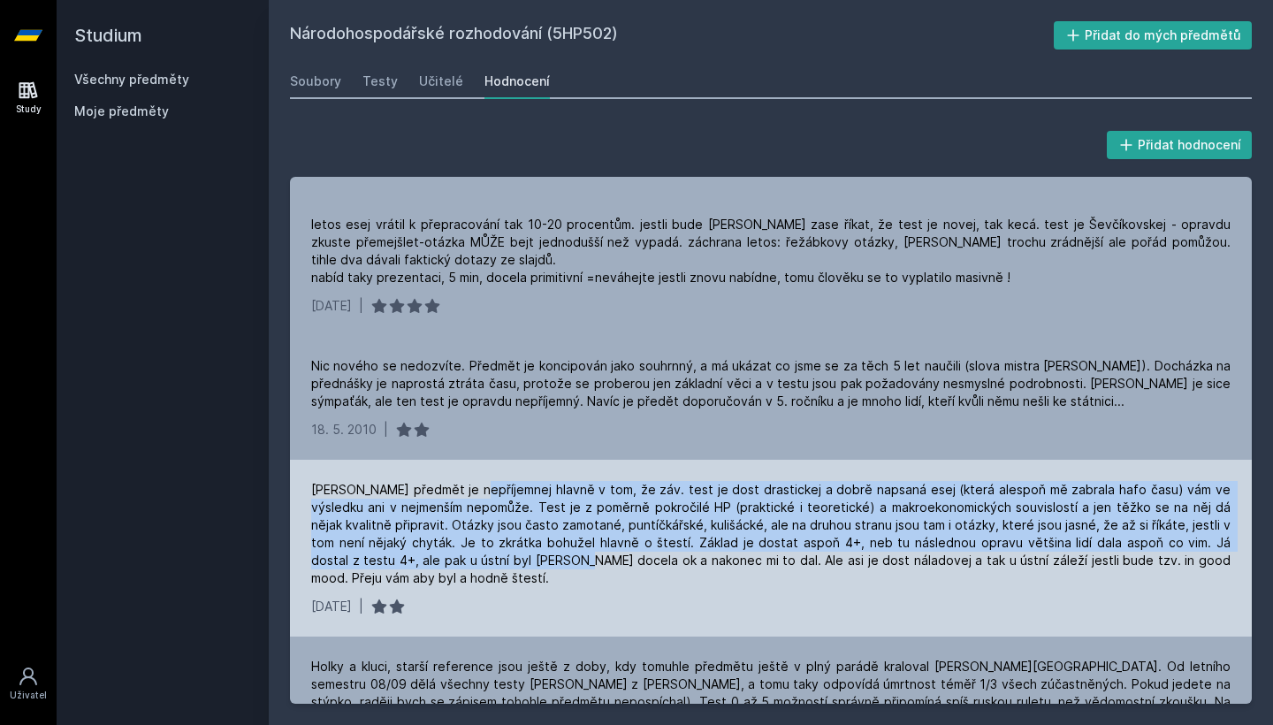
drag, startPoint x: 469, startPoint y: 482, endPoint x: 462, endPoint y: 553, distance: 71.0
click at [462, 553] on div "[PERSON_NAME] předmět je nepříjemnej hlavně v tom, že záv. test je dost drastic…" at bounding box center [770, 534] width 919 height 106
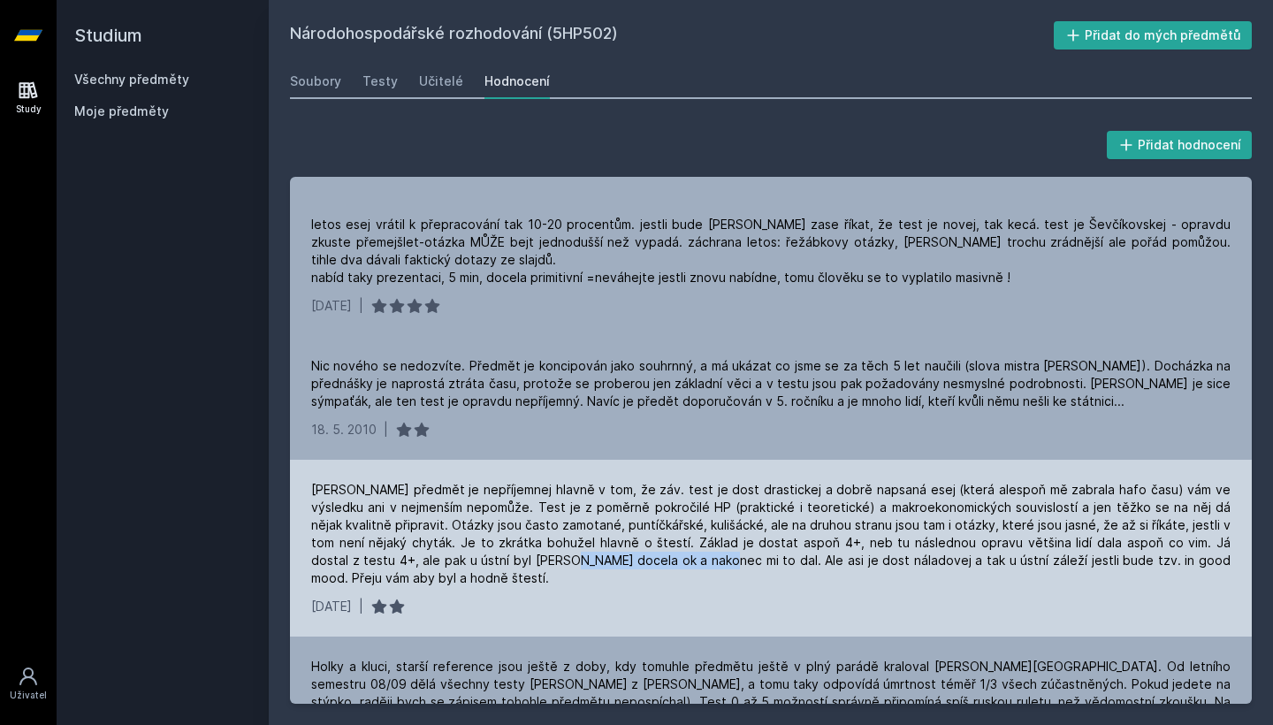
drag, startPoint x: 454, startPoint y: 558, endPoint x: 592, endPoint y: 557, distance: 137.9
click at [592, 557] on div "[PERSON_NAME] předmět je nepříjemnej hlavně v tom, že záv. test je dost drastic…" at bounding box center [770, 534] width 919 height 106
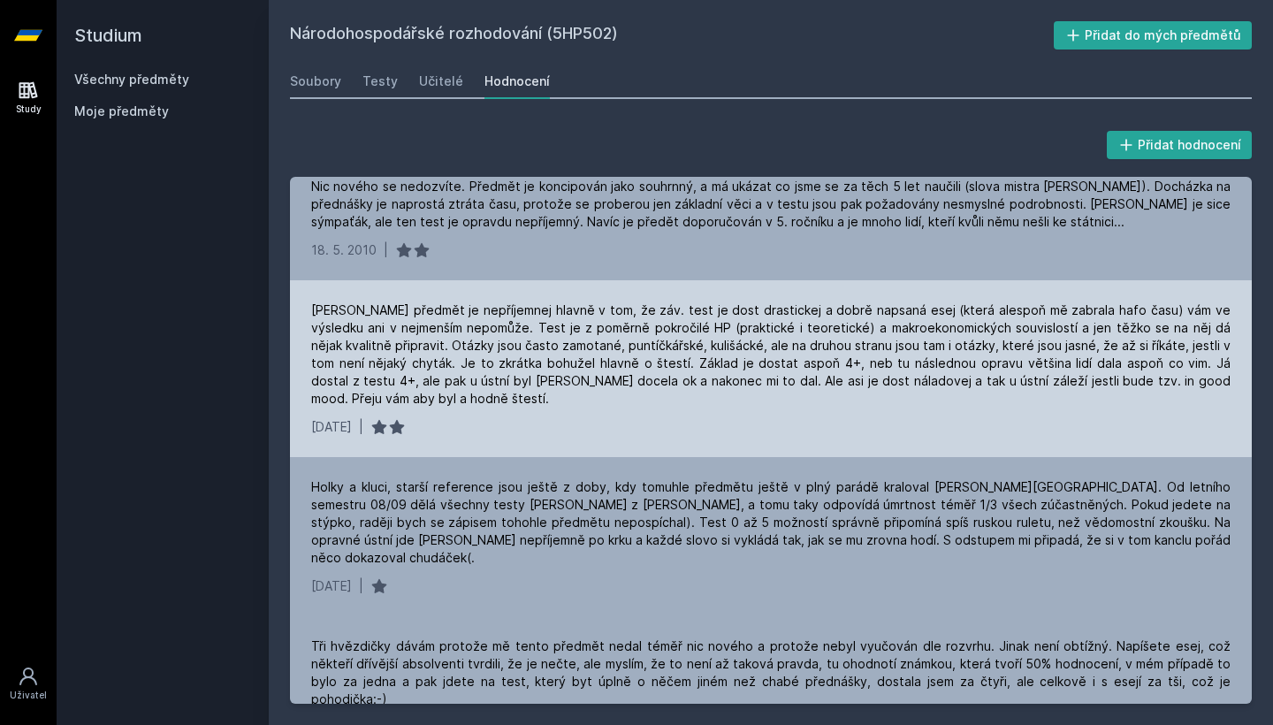
scroll to position [1809, 0]
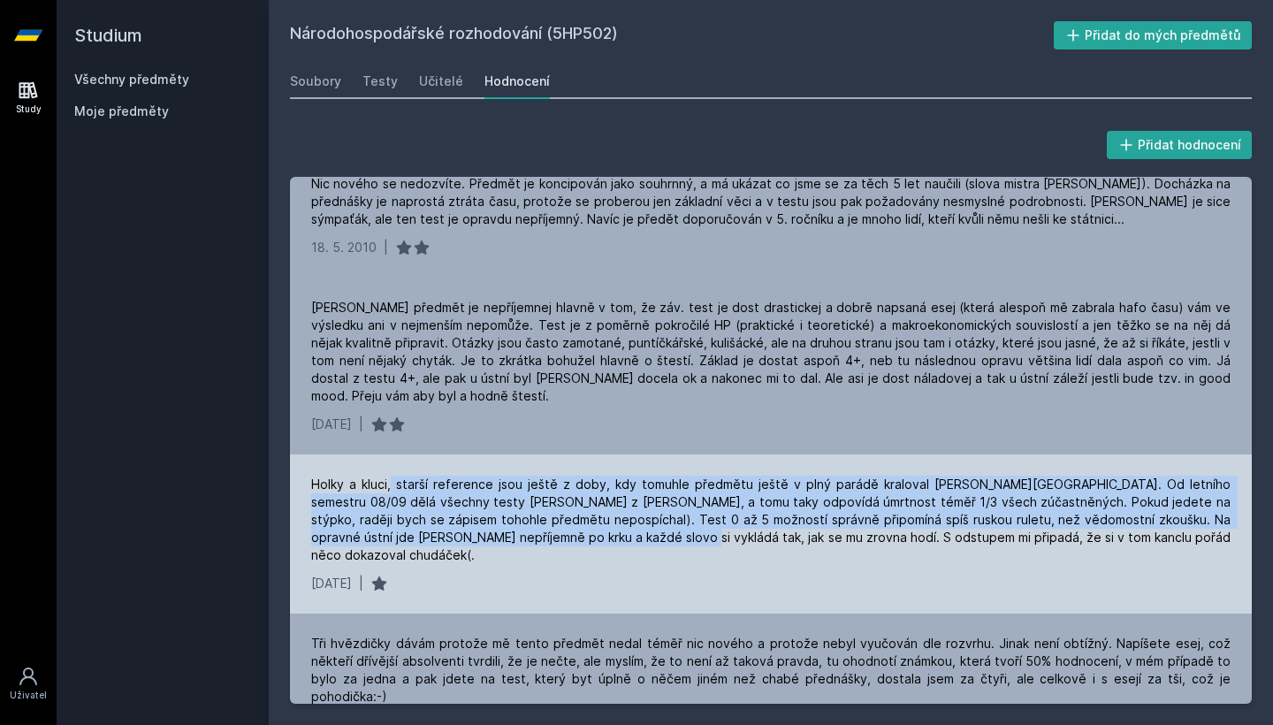
drag, startPoint x: 389, startPoint y: 462, endPoint x: 558, endPoint y: 524, distance: 179.8
click at [558, 524] on div "Holky a kluci, starší reference jsou ještě z doby, kdy tomuhle předmětu ještě v…" at bounding box center [770, 520] width 919 height 88
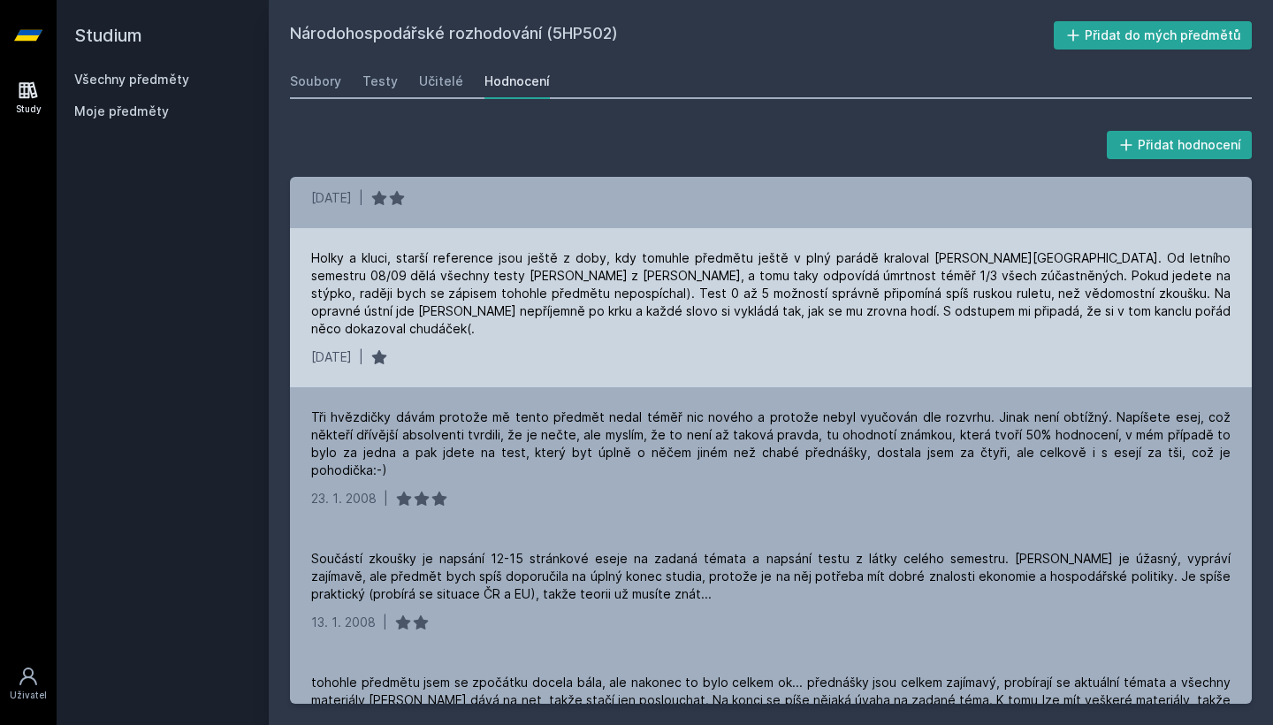
scroll to position [2036, 0]
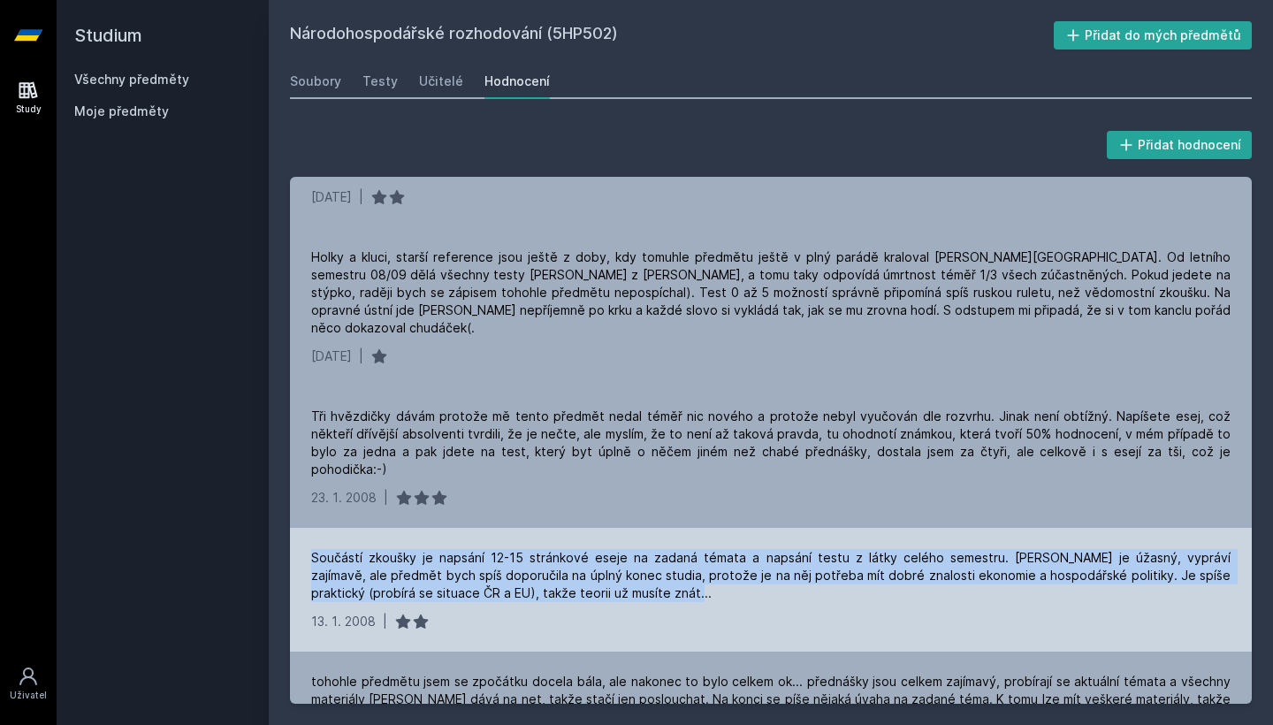
drag, startPoint x: 675, startPoint y: 542, endPoint x: 628, endPoint y: 479, distance: 78.3
click at [628, 528] on div "Součástí zkoušky je napsání 12-15 stránkové eseje na zadaná témata a napsání te…" at bounding box center [771, 590] width 962 height 124
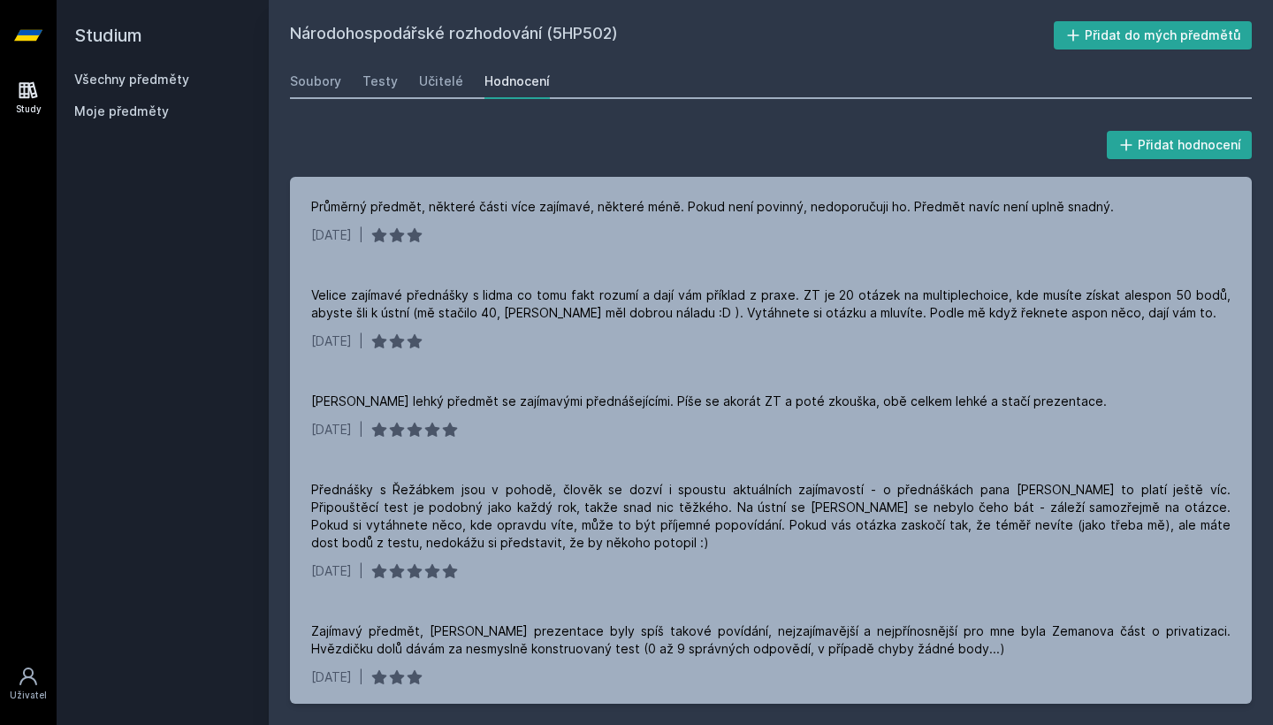
scroll to position [0, 0]
